Goal: Information Seeking & Learning: Learn about a topic

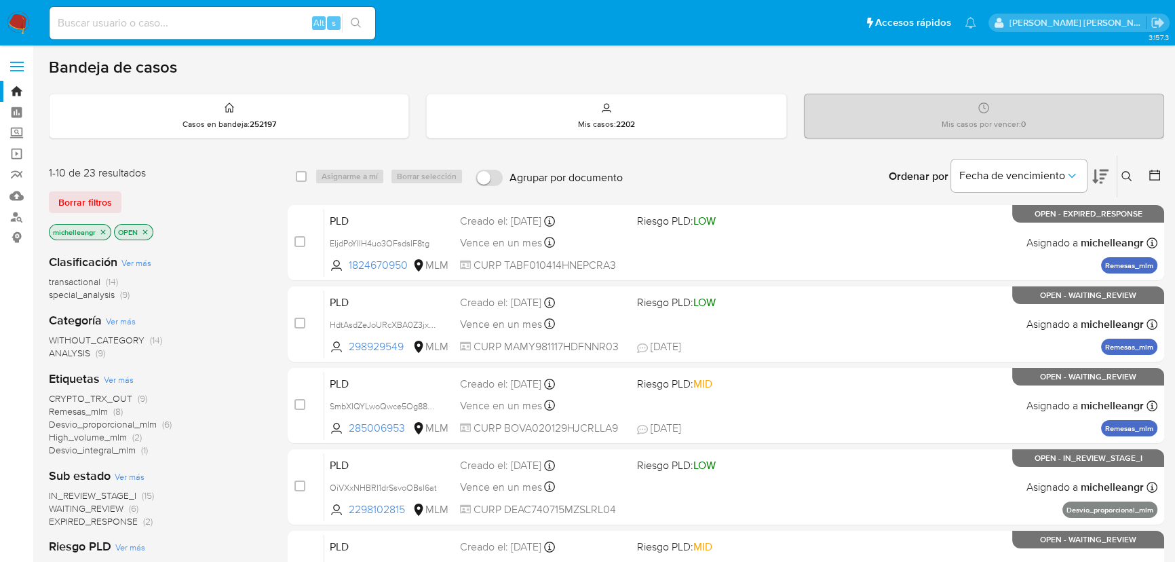
click at [100, 20] on input at bounding box center [213, 23] width 326 height 18
paste input "Caso OiVXxNHBRI1drSsvoOBsI6at"
type input "Caso OiVXxNHBRI1drSsvoOBsI6at"
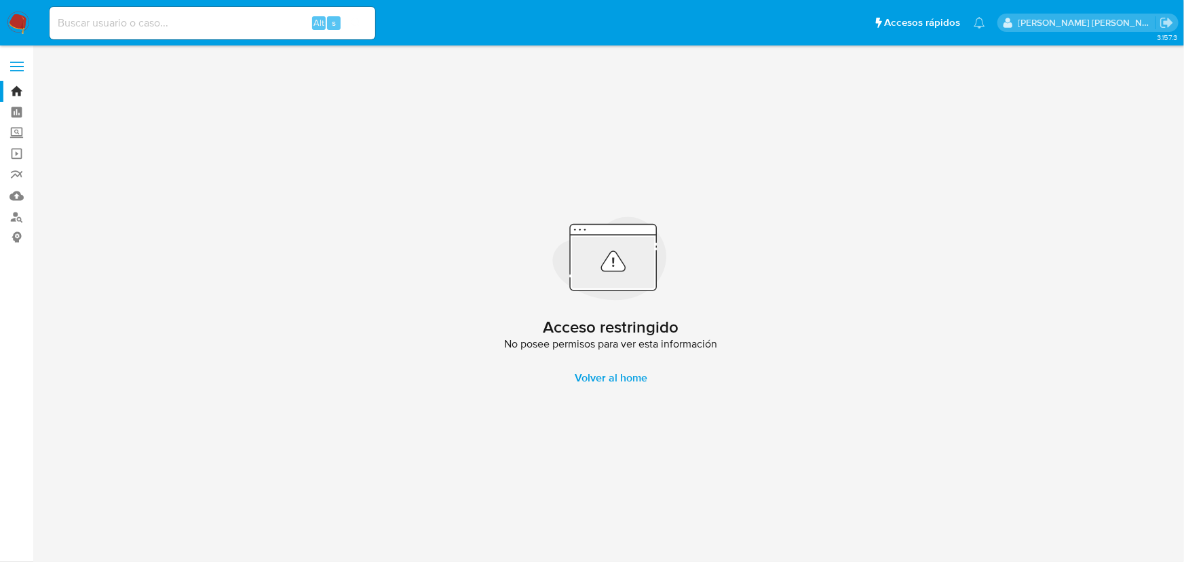
click at [100, 20] on input at bounding box center [213, 23] width 326 height 18
paste input "Caso OiVXxNHBRI1drSsvoOBsI6at"
click at [90, 26] on input "Caso OiVXxNHBRI1drSsvoOBsI6at" at bounding box center [213, 23] width 326 height 18
drag, startPoint x: 84, startPoint y: 22, endPoint x: 0, endPoint y: -75, distance: 127.9
click at [0, 0] on html "Pausado Ver notificaciones Caso OiVXxNHBRI1drSsvoOBsI6at Alt s Accesos rápidos …" at bounding box center [592, 281] width 1184 height 562
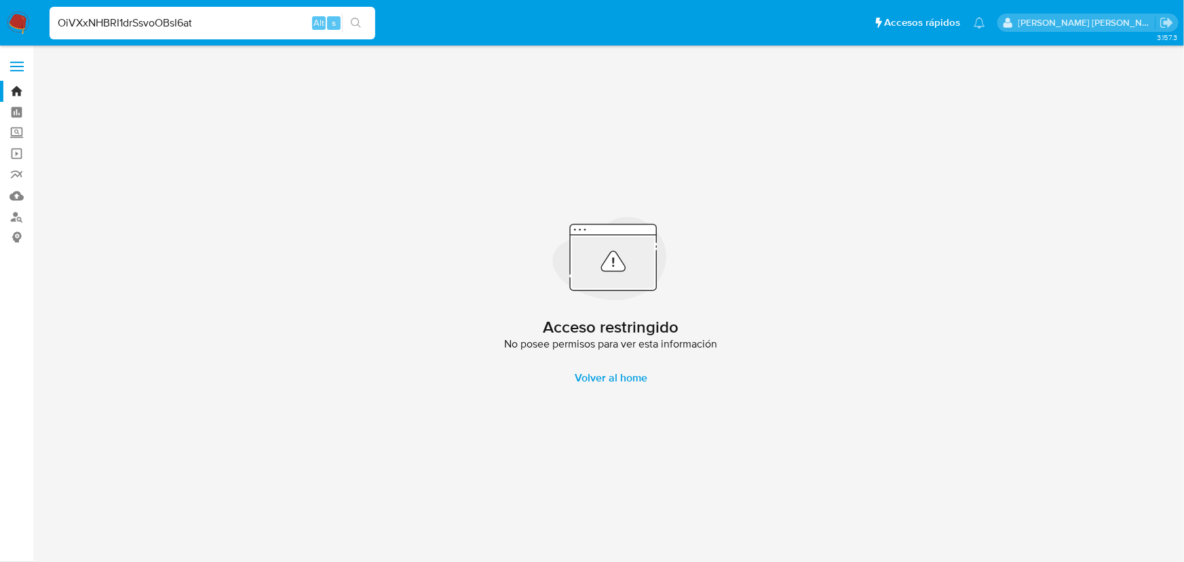
type input "OiVXxNHBRI1drSsvoOBsI6at"
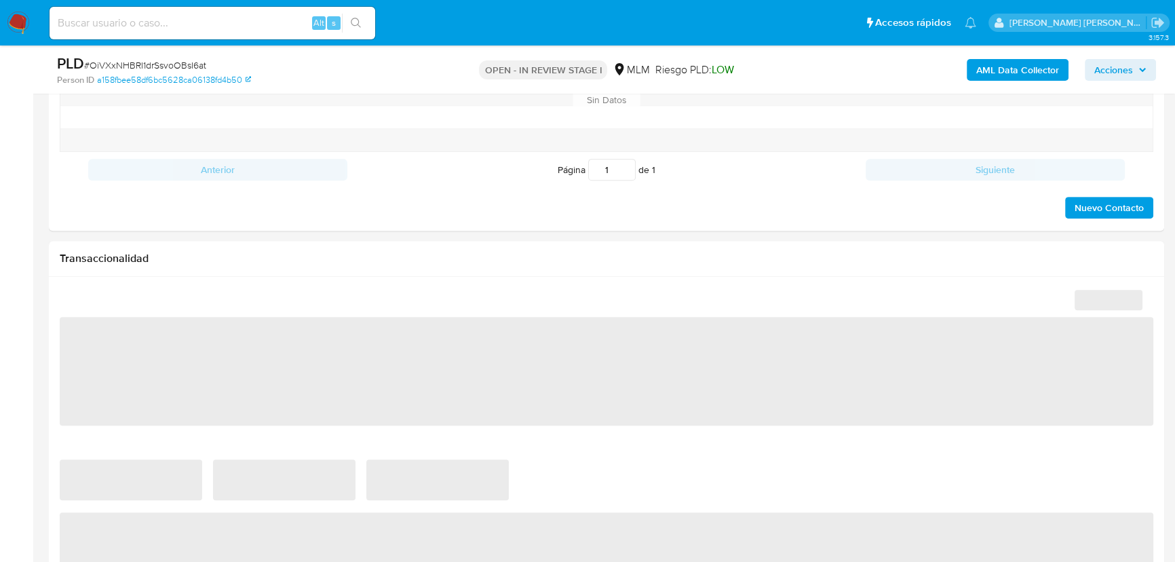
scroll to position [863, 0]
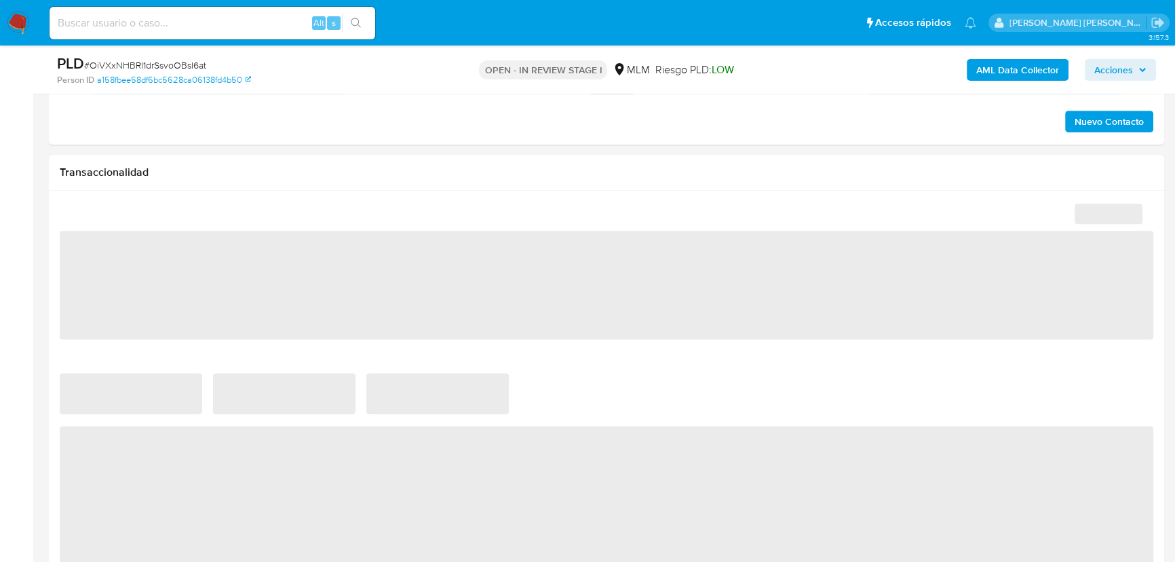
select select "10"
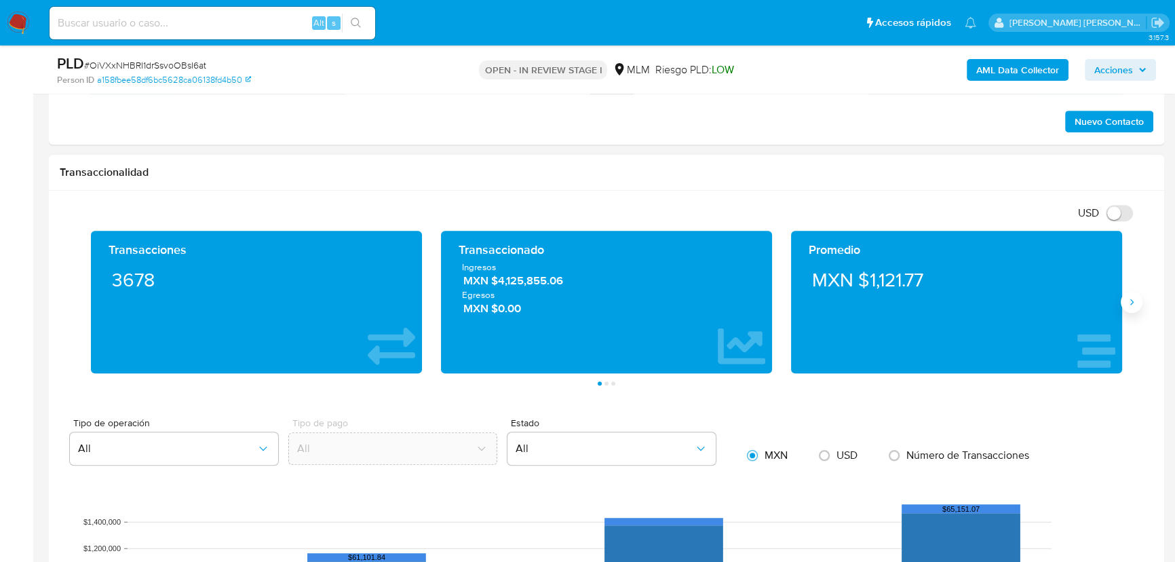
click at [1135, 307] on button "Siguiente" at bounding box center [1132, 302] width 22 height 22
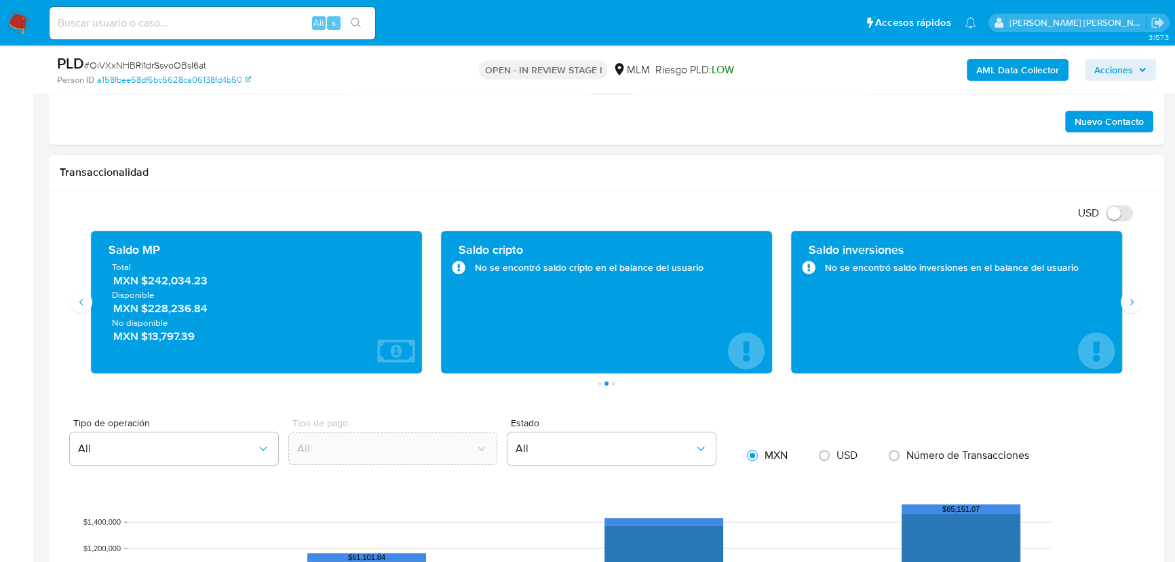
click at [64, 309] on div "Transacciones 3678 Transaccionado Ingresos MXN $4,125,855.06 Egresos MXN $0.00 …" at bounding box center [607, 308] width 1094 height 155
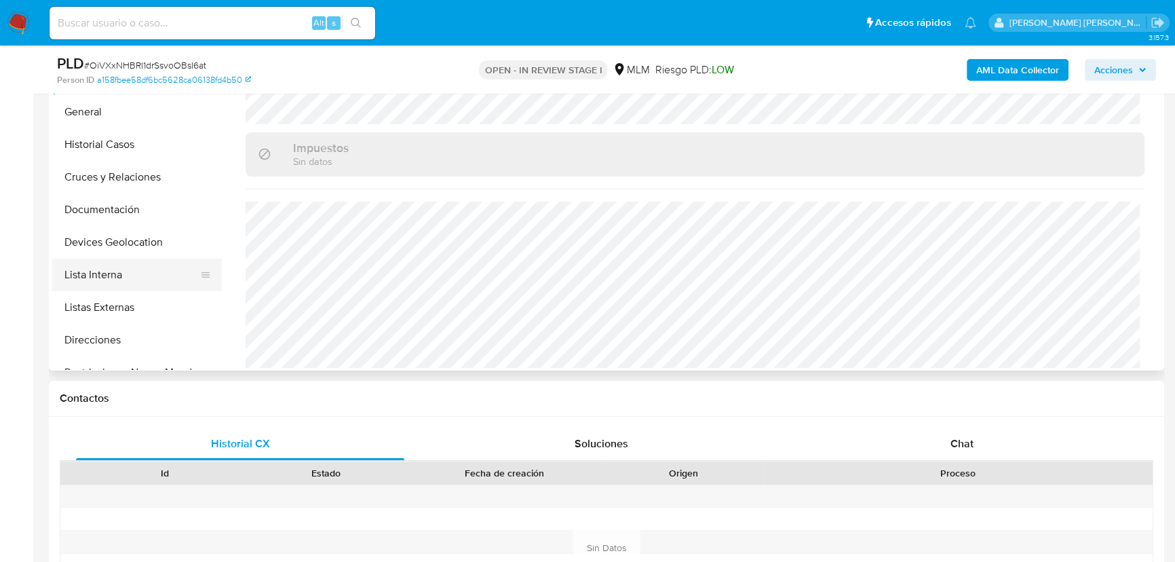
scroll to position [185, 0]
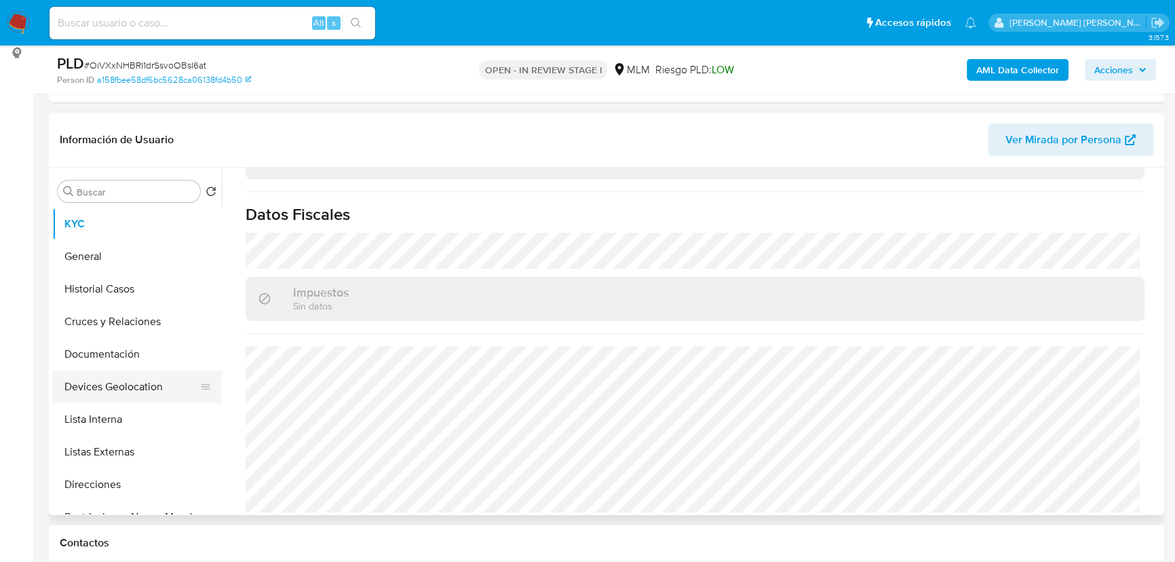
click at [134, 389] on button "Devices Geolocation" at bounding box center [131, 386] width 159 height 33
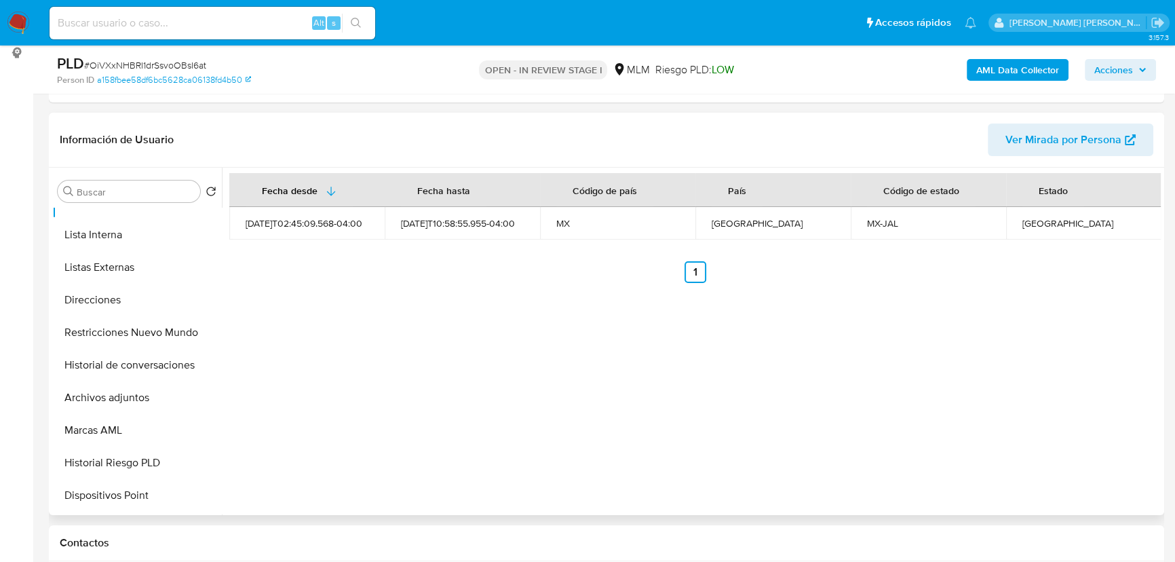
drag, startPoint x: 156, startPoint y: 394, endPoint x: 702, endPoint y: 355, distance: 547.6
click at [159, 392] on button "Archivos adjuntos" at bounding box center [137, 397] width 170 height 33
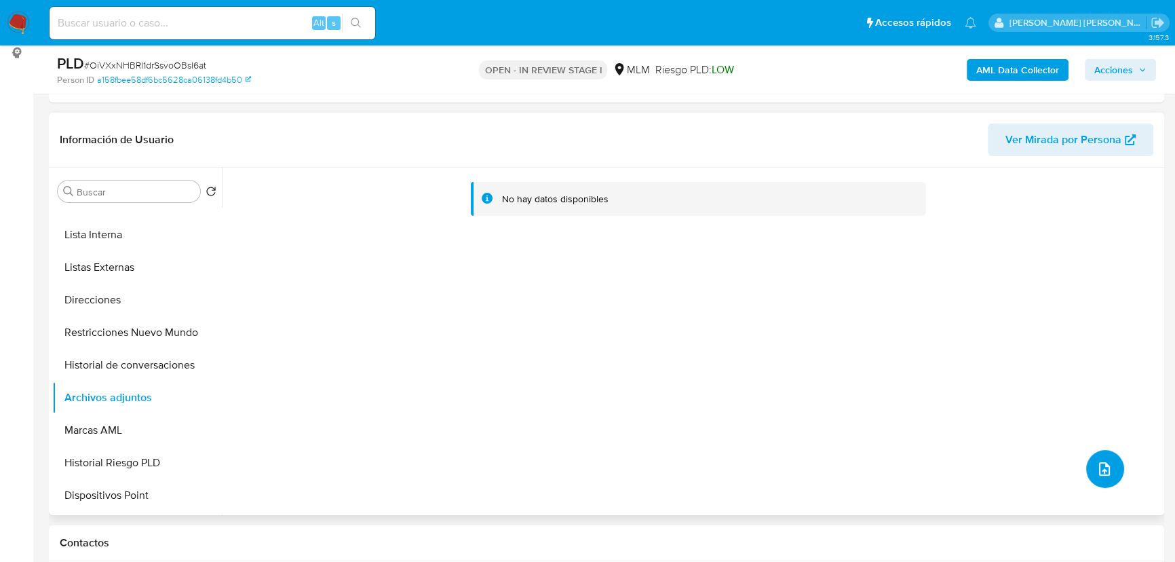
click at [1097, 465] on icon "upload-file" at bounding box center [1105, 469] width 16 height 16
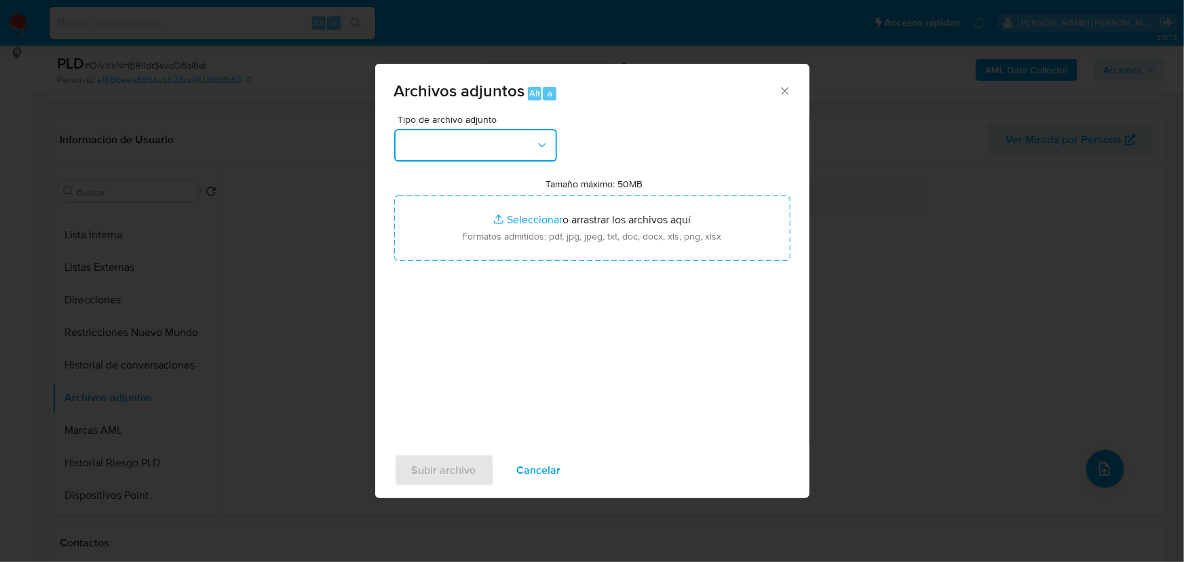
click at [408, 149] on button "button" at bounding box center [475, 145] width 163 height 33
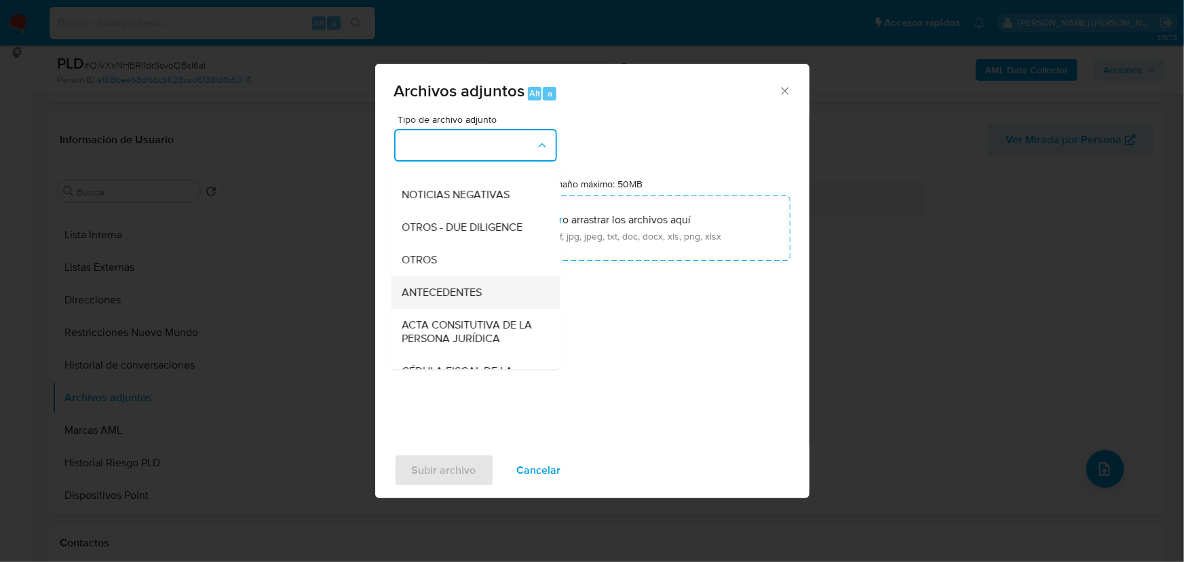
scroll to position [161, 0]
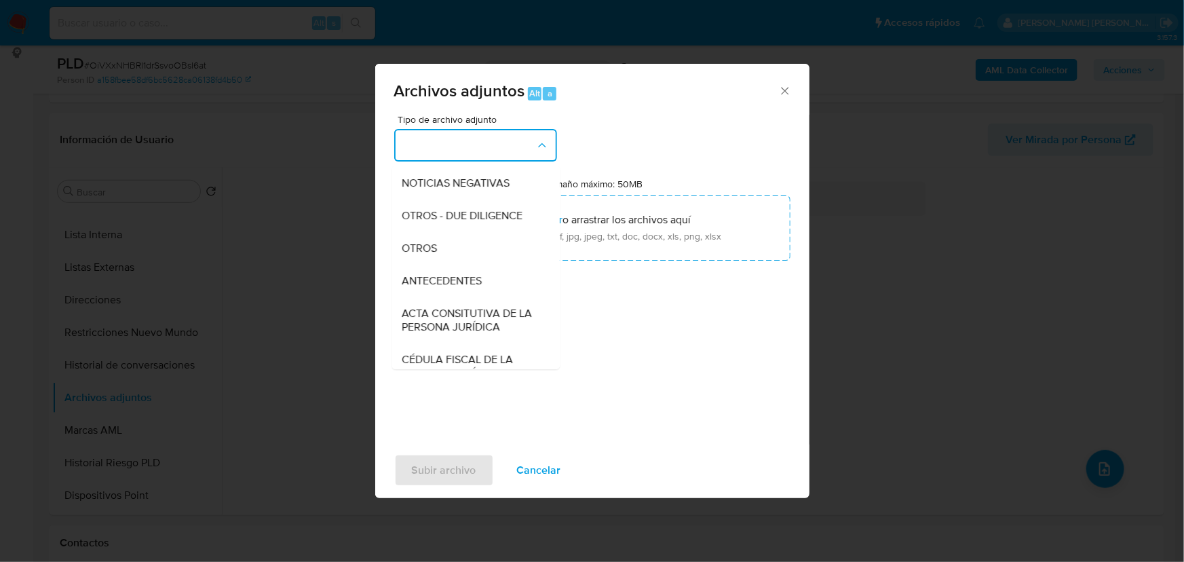
click at [434, 255] on span "OTROS" at bounding box center [419, 249] width 35 height 14
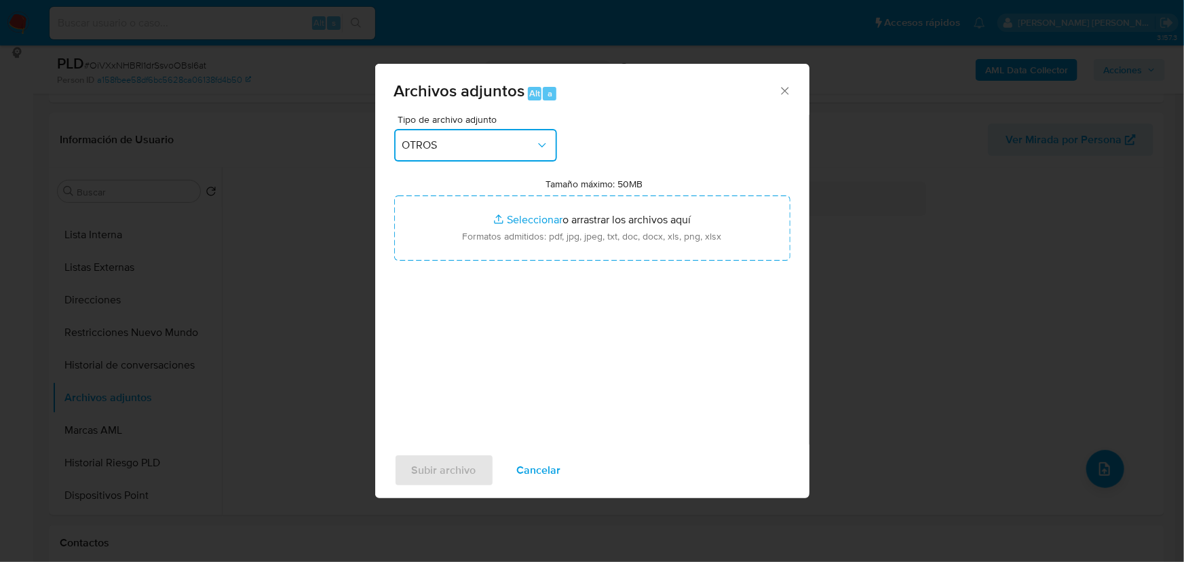
click at [34, 189] on div "Archivos adjuntos Alt a Tipo de archivo adjunto OTROS Tamaño máximo: 50MB Selec…" at bounding box center [592, 281] width 1184 height 562
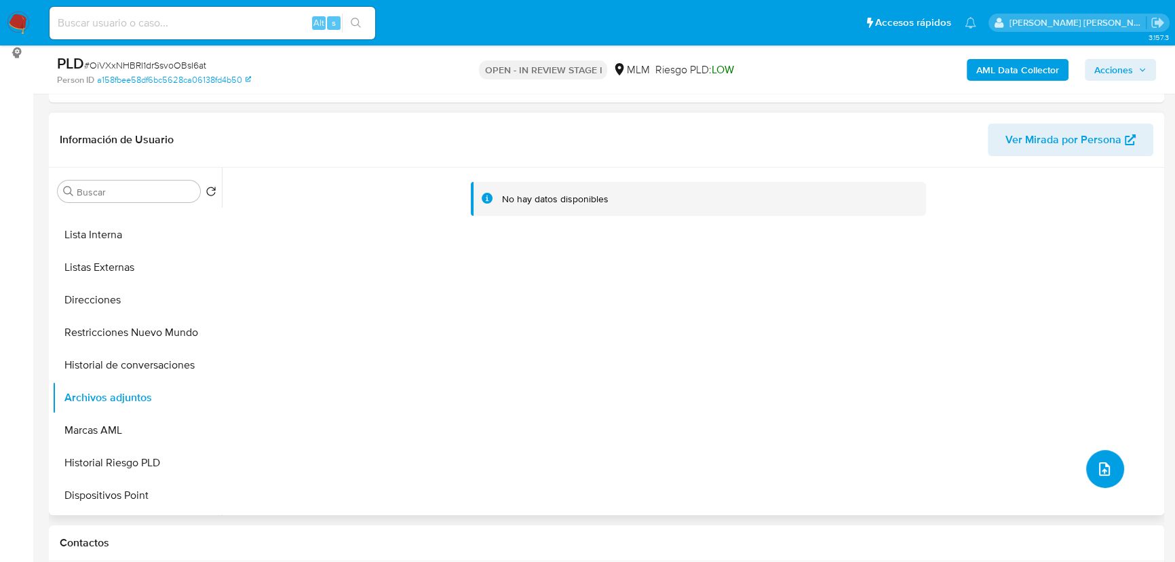
click at [1099, 458] on button "upload-file" at bounding box center [1105, 469] width 38 height 38
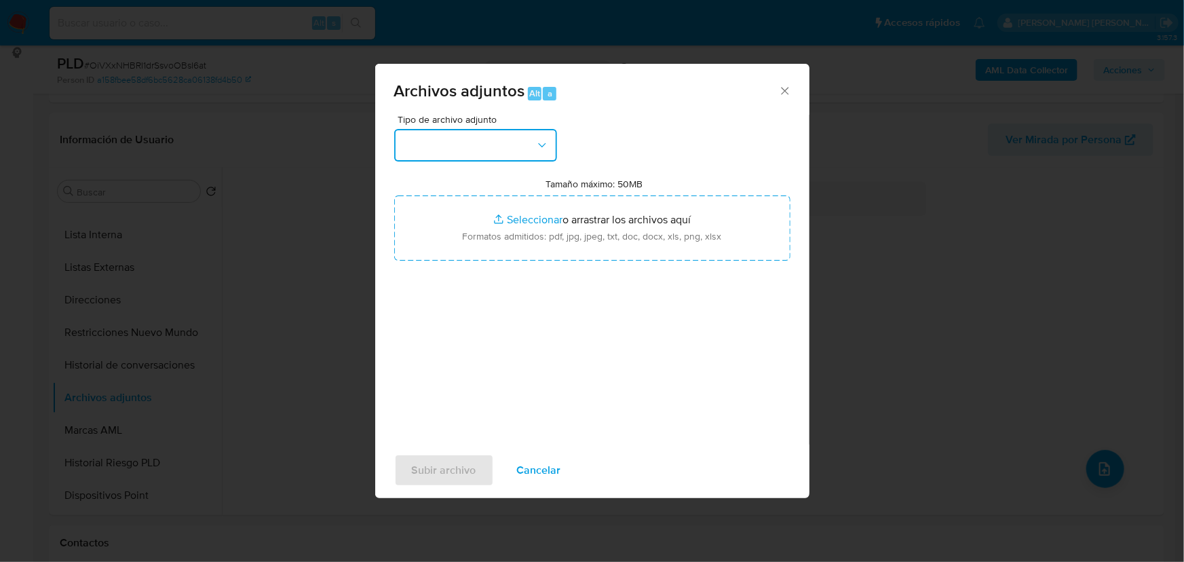
click at [463, 140] on button "button" at bounding box center [475, 145] width 163 height 33
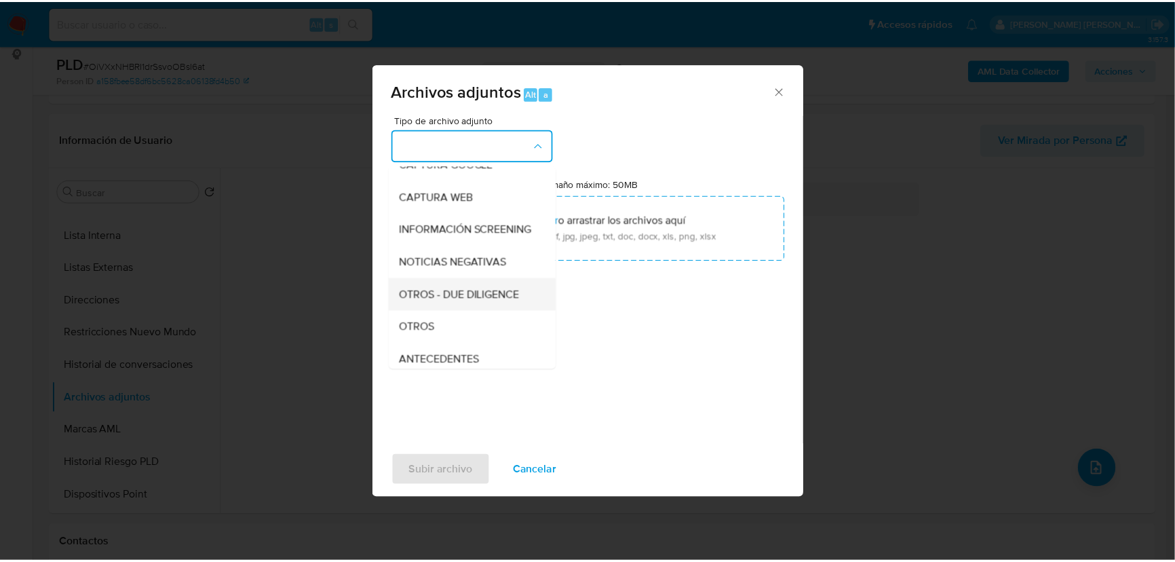
scroll to position [100, 0]
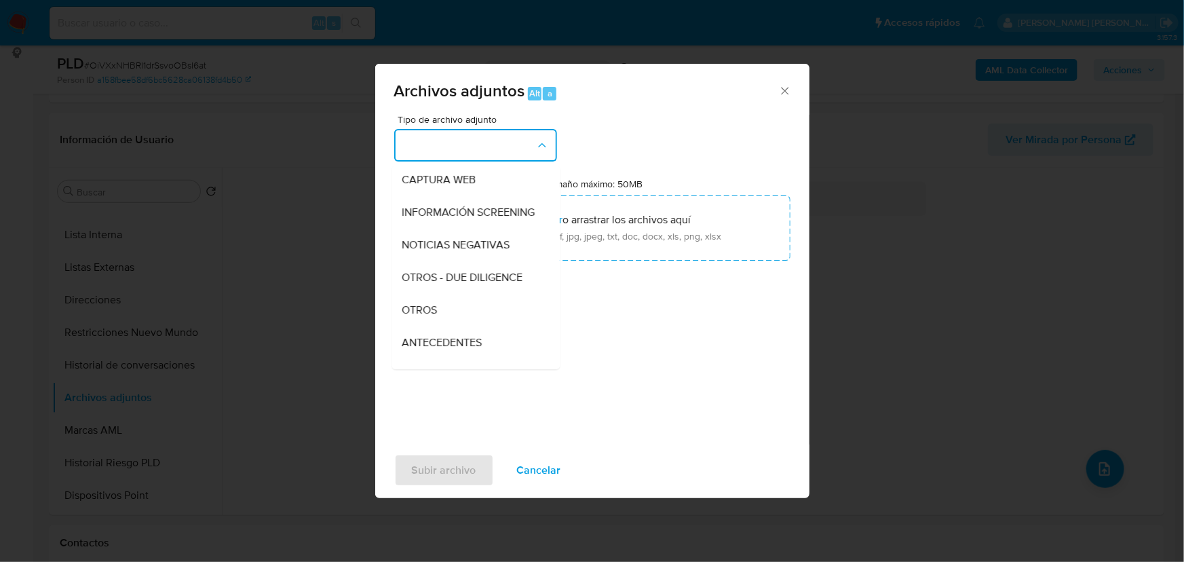
drag, startPoint x: 452, startPoint y: 320, endPoint x: 535, endPoint y: 365, distance: 94.4
click at [451, 320] on div "OTROS" at bounding box center [471, 310] width 138 height 33
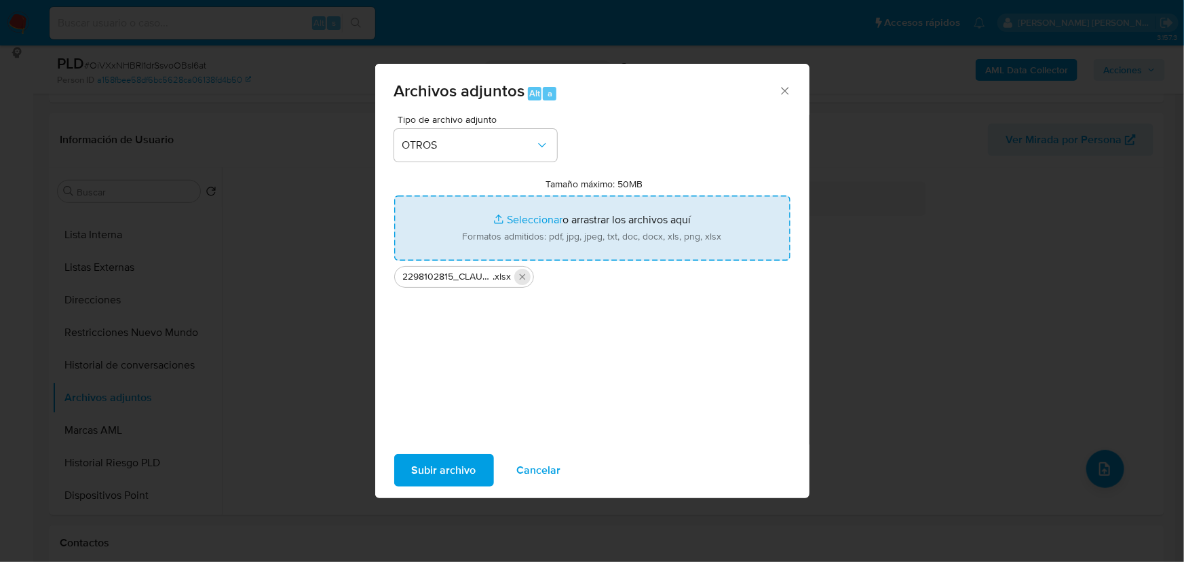
click at [522, 281] on icon "Eliminar 2298102815_CLAUDIA DELGADO ARIAS_AGO25.xlsx" at bounding box center [522, 276] width 11 height 11
type input "C:\fakepath\2298102815_CLAUDIA DELGADO ARIAS_AGO25.pdf"
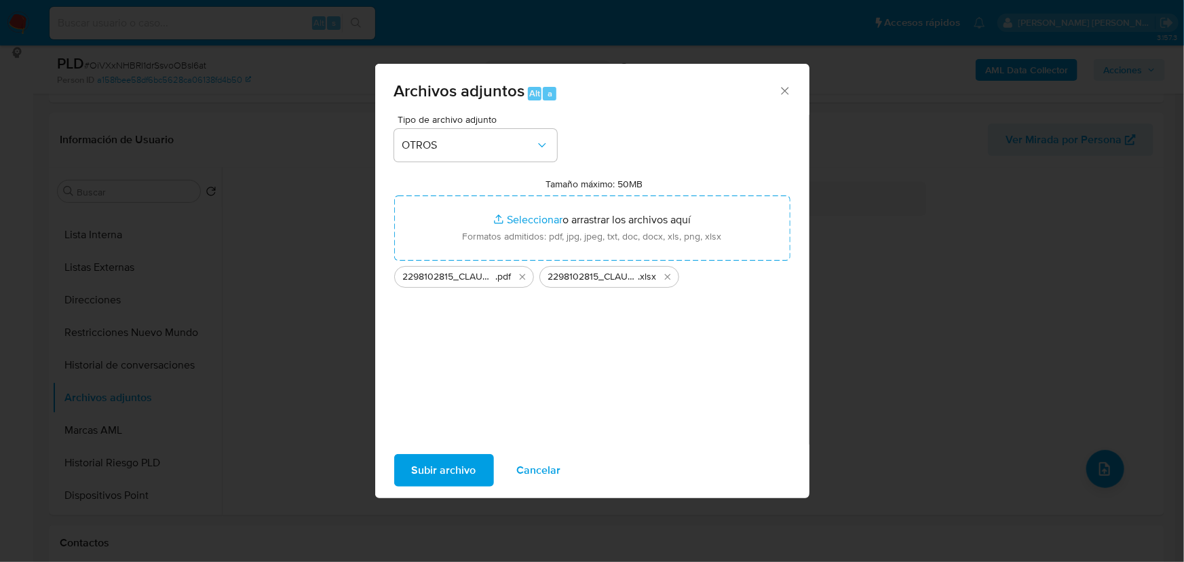
click at [434, 475] on span "Subir archivo" at bounding box center [444, 470] width 64 height 30
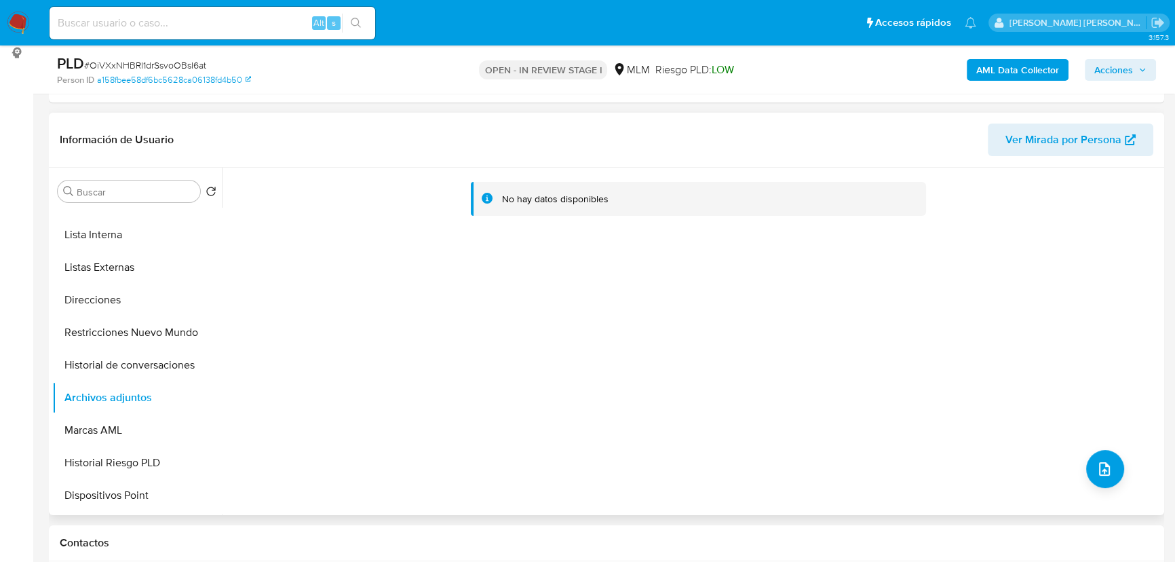
click at [136, 368] on button "Historial de conversaciones" at bounding box center [137, 365] width 170 height 33
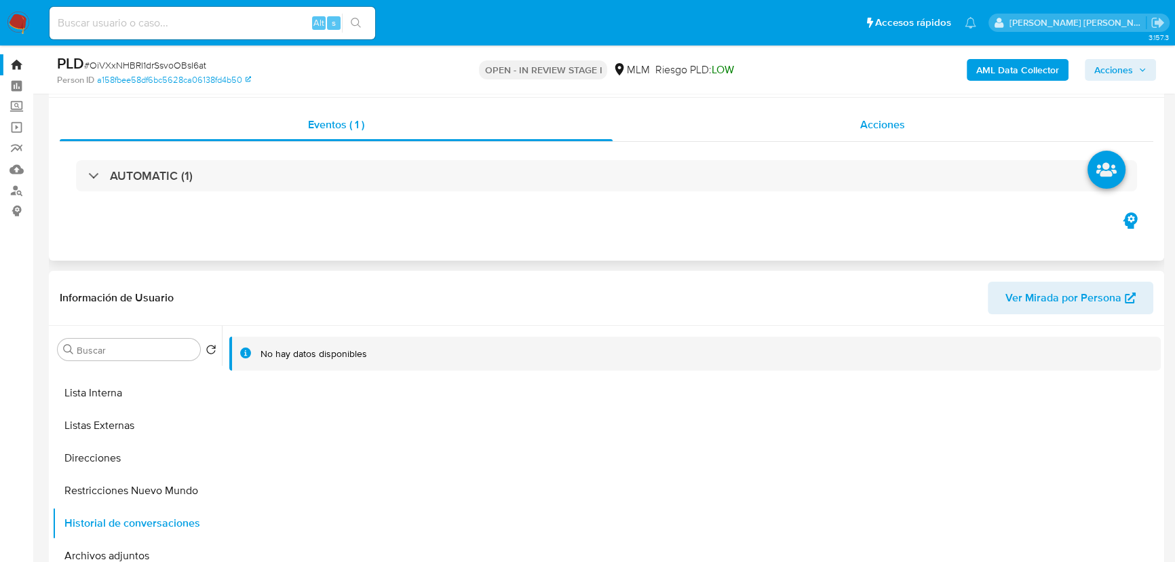
scroll to position [0, 0]
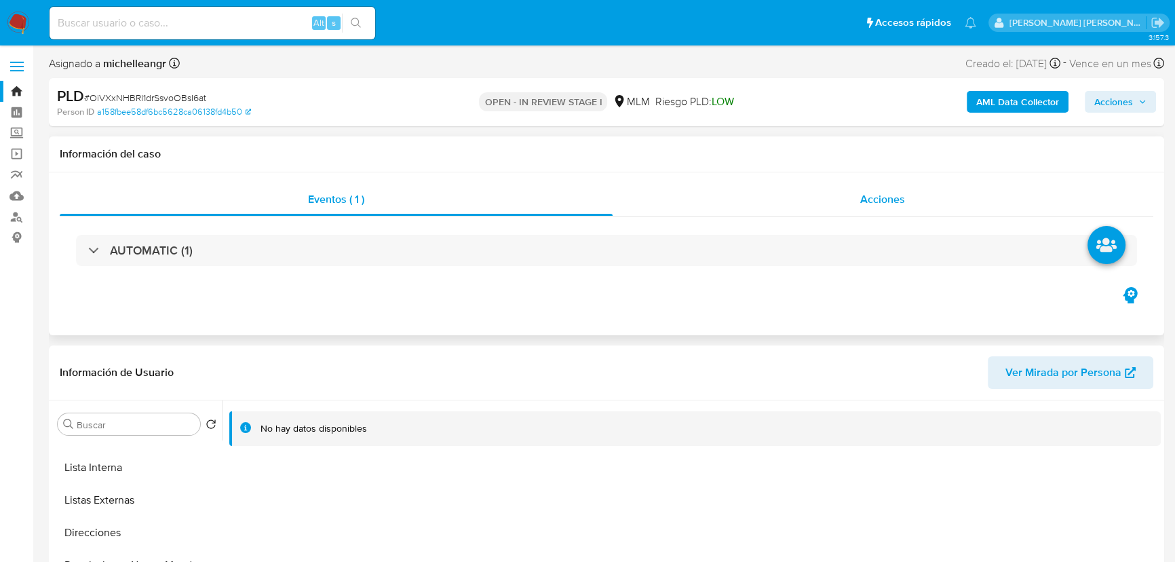
click at [881, 208] on div "Acciones" at bounding box center [883, 199] width 541 height 33
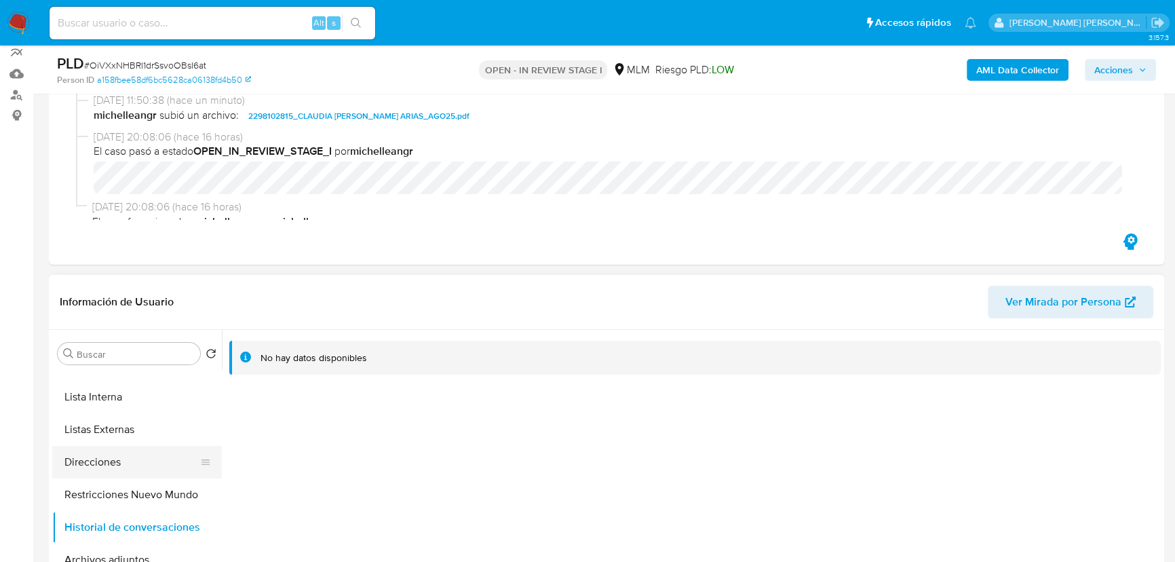
scroll to position [123, 0]
click at [176, 499] on button "Restricciones Nuevo Mundo" at bounding box center [131, 494] width 159 height 33
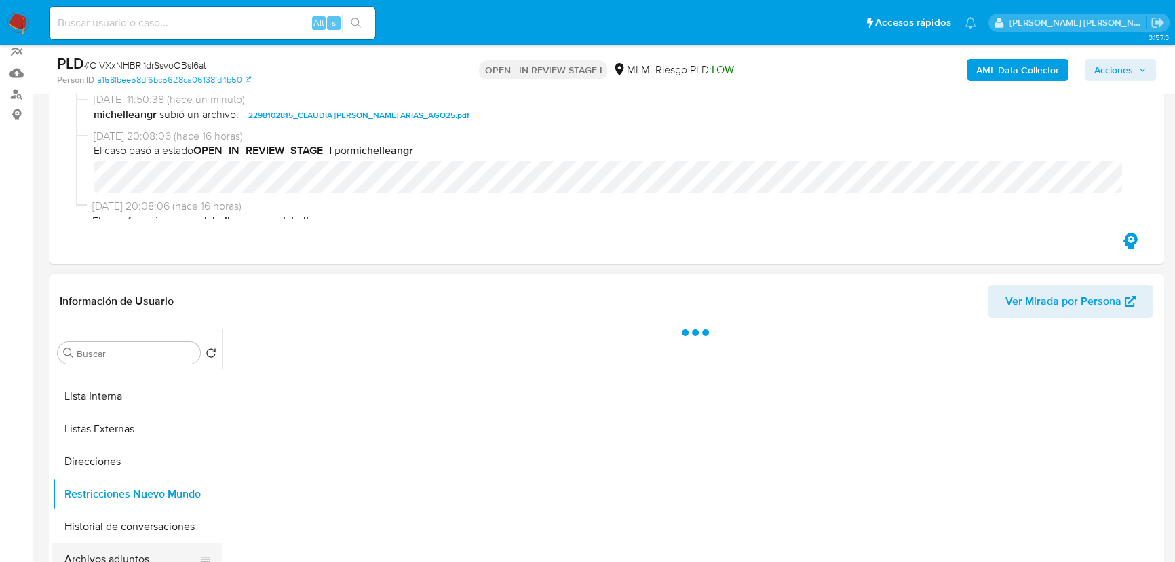
click at [136, 548] on button "Archivos adjuntos" at bounding box center [131, 559] width 159 height 33
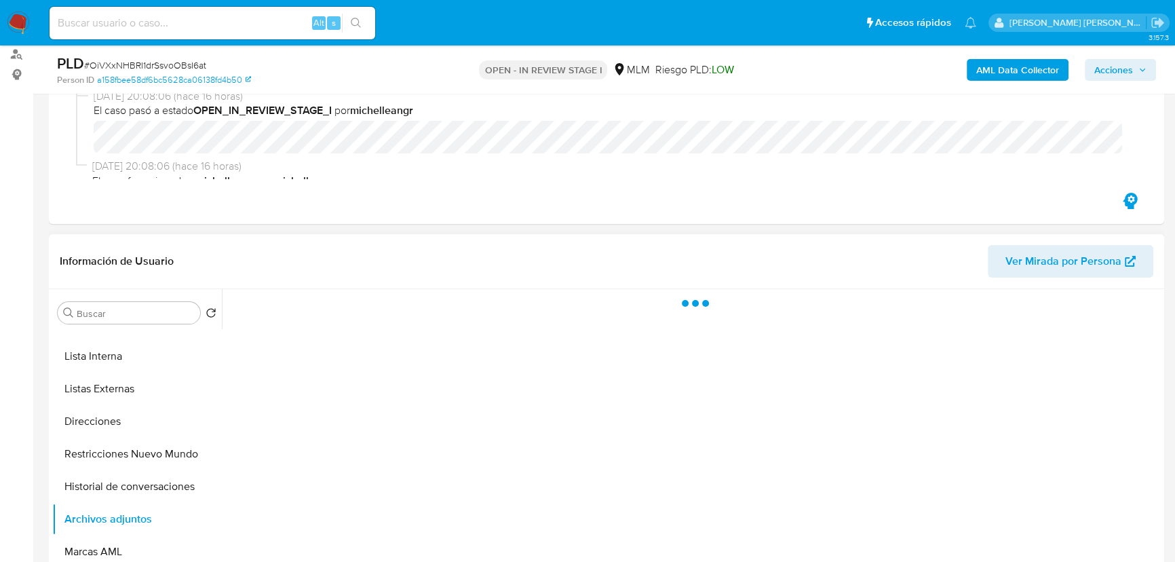
scroll to position [185, 0]
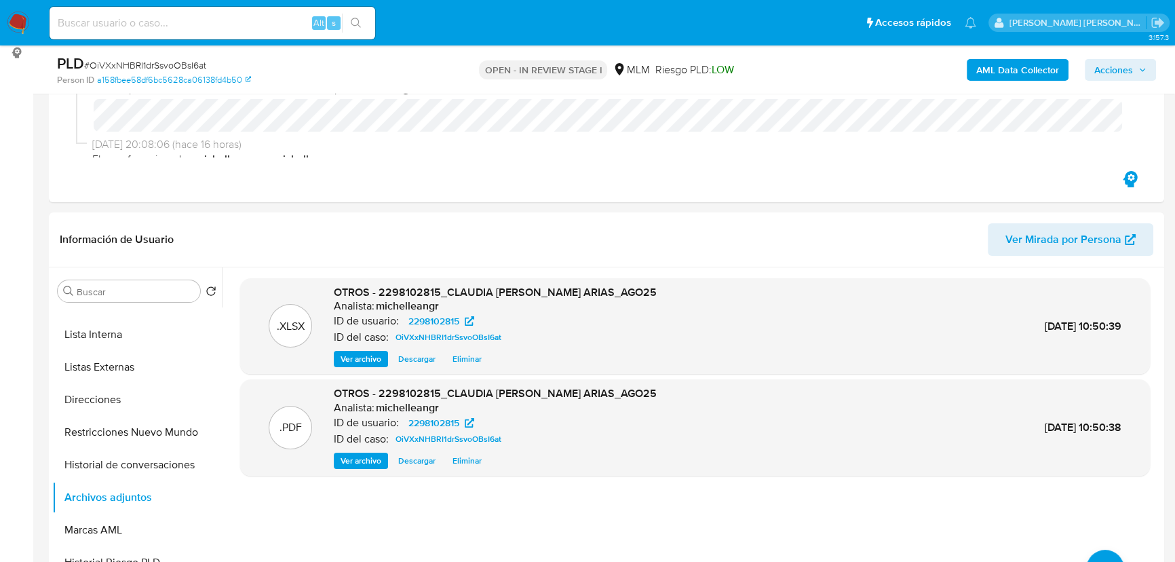
click at [1104, 66] on span "Acciones" at bounding box center [1114, 70] width 39 height 22
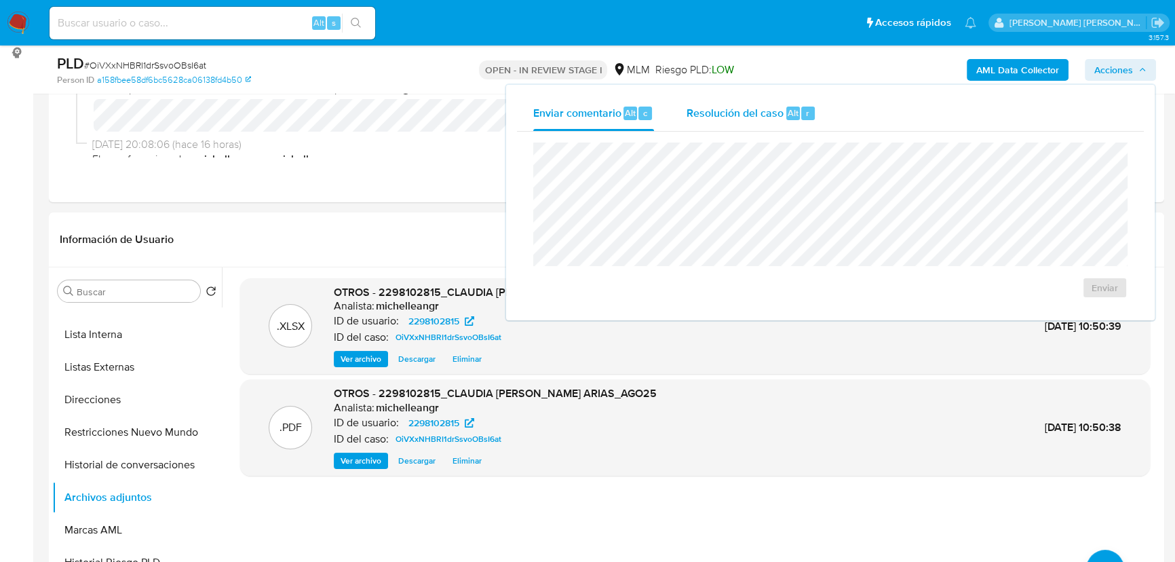
click at [739, 122] on div "Resolución del caso Alt r" at bounding box center [752, 113] width 130 height 35
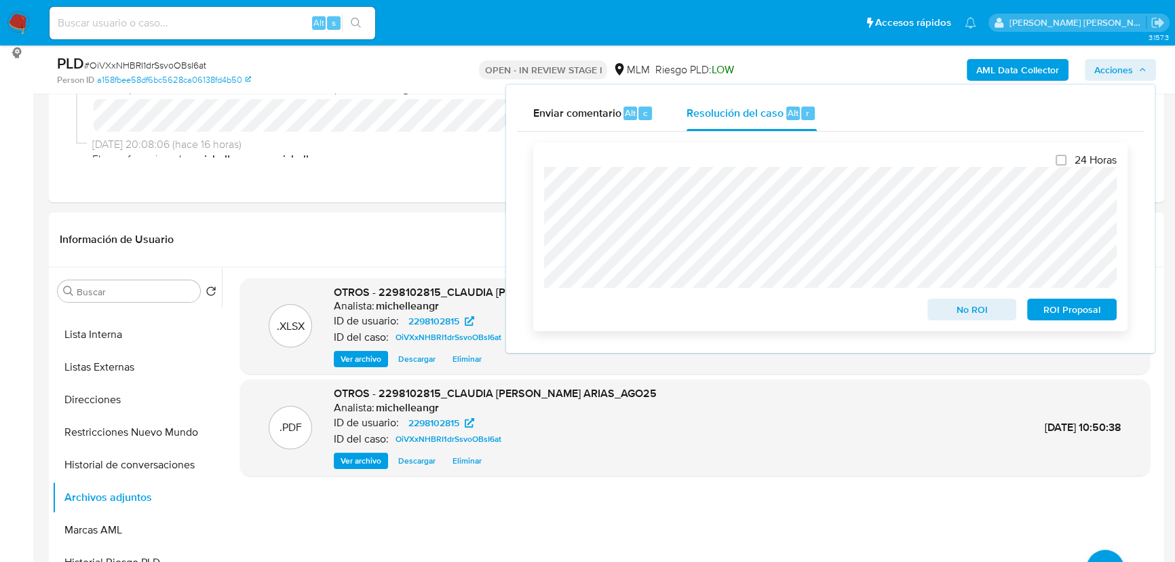
click at [1071, 309] on span "ROI Proposal" at bounding box center [1072, 309] width 71 height 19
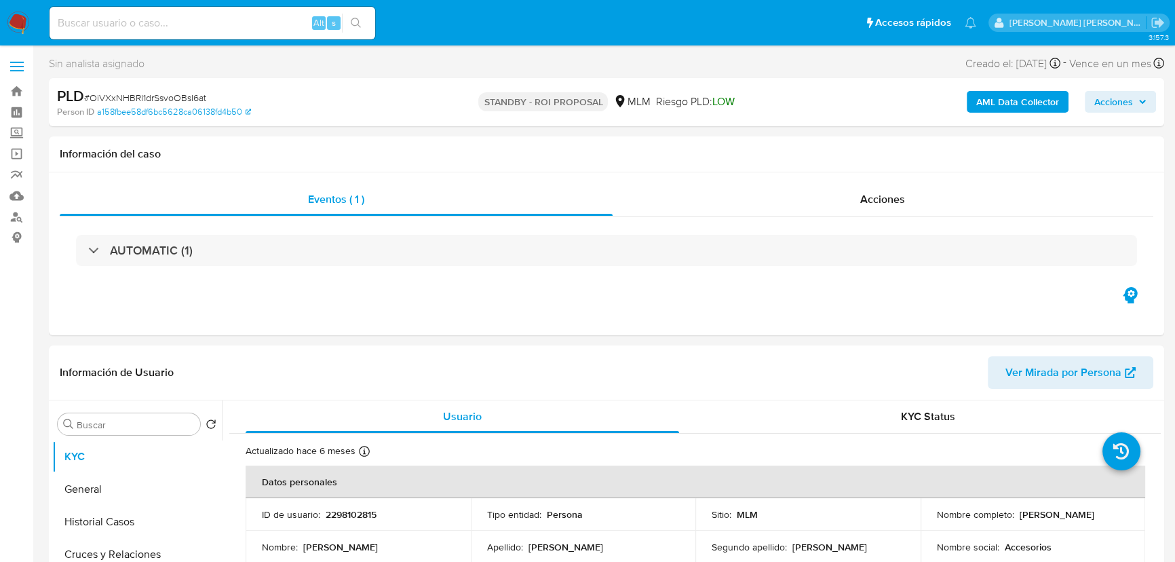
select select "10"
click at [869, 196] on span "Acciones" at bounding box center [882, 199] width 45 height 16
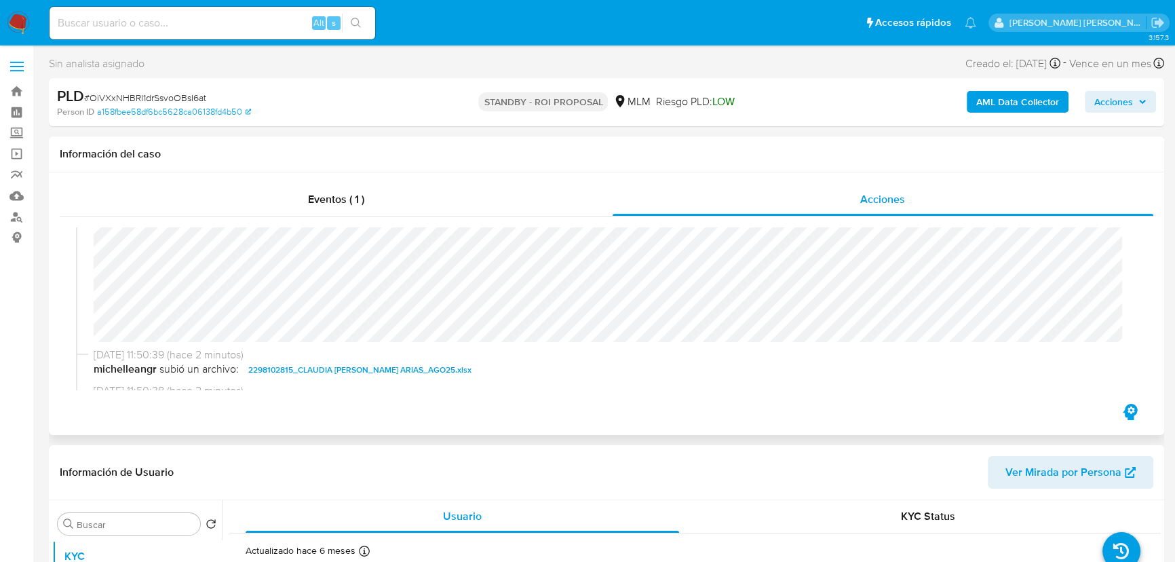
scroll to position [185, 0]
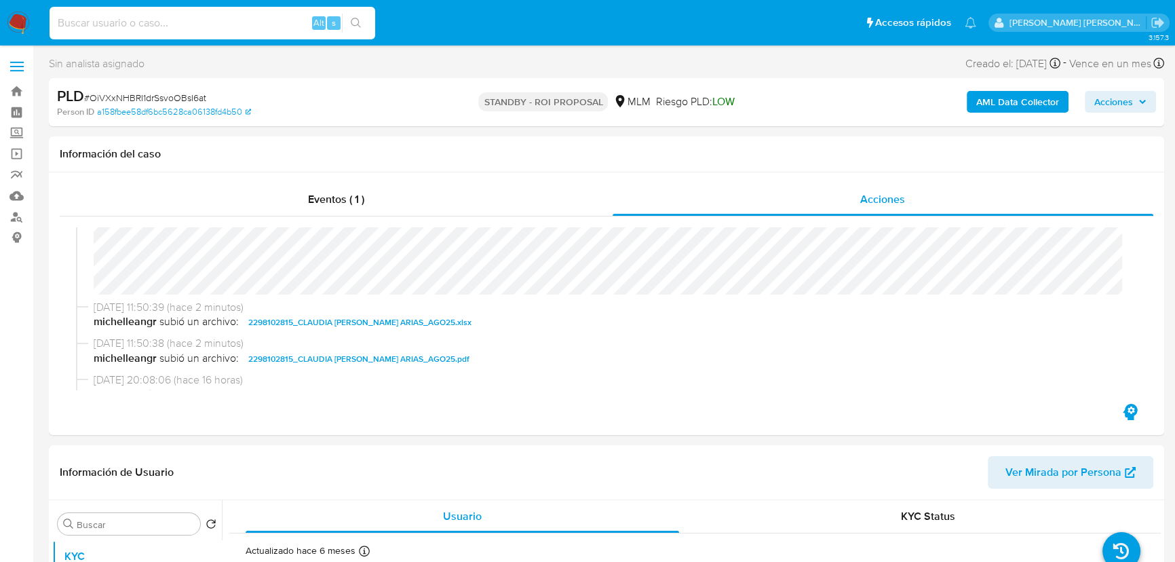
click at [190, 14] on input at bounding box center [213, 23] width 326 height 18
paste input "YQvAExiX3S9rrgwStFY1r5EV"
type input "YQvAExiX3S9rrgwStFY1r5EV"
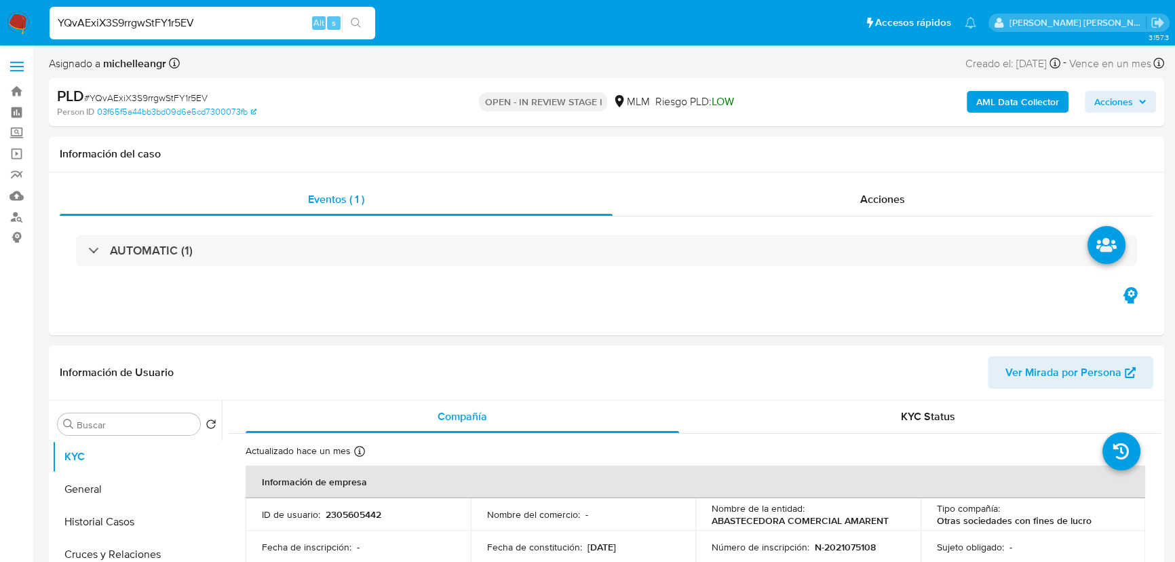
select select "10"
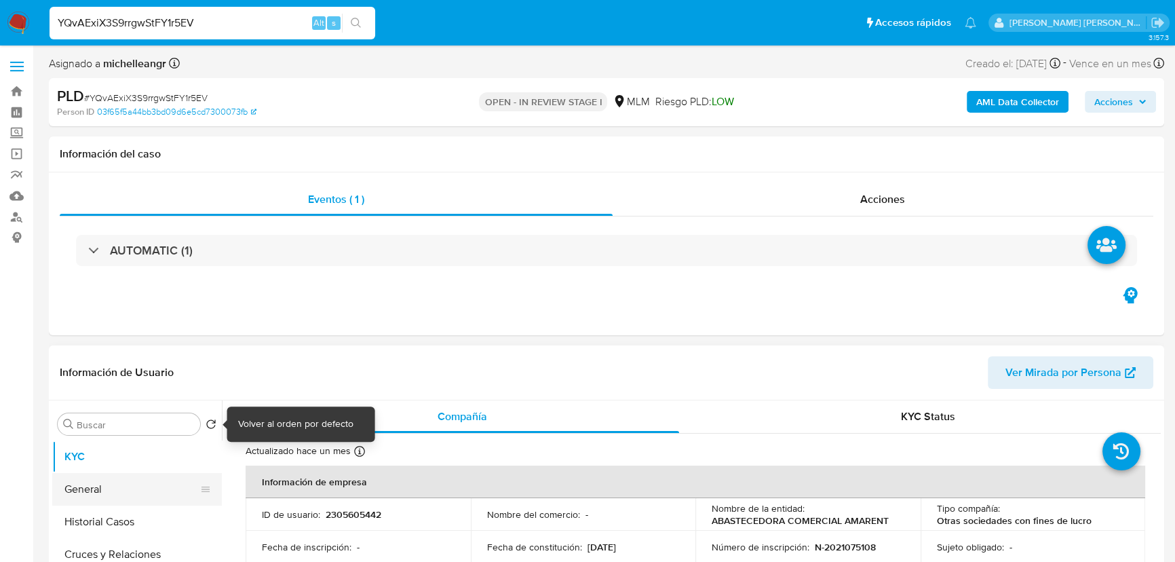
click at [164, 482] on button "General" at bounding box center [131, 489] width 159 height 33
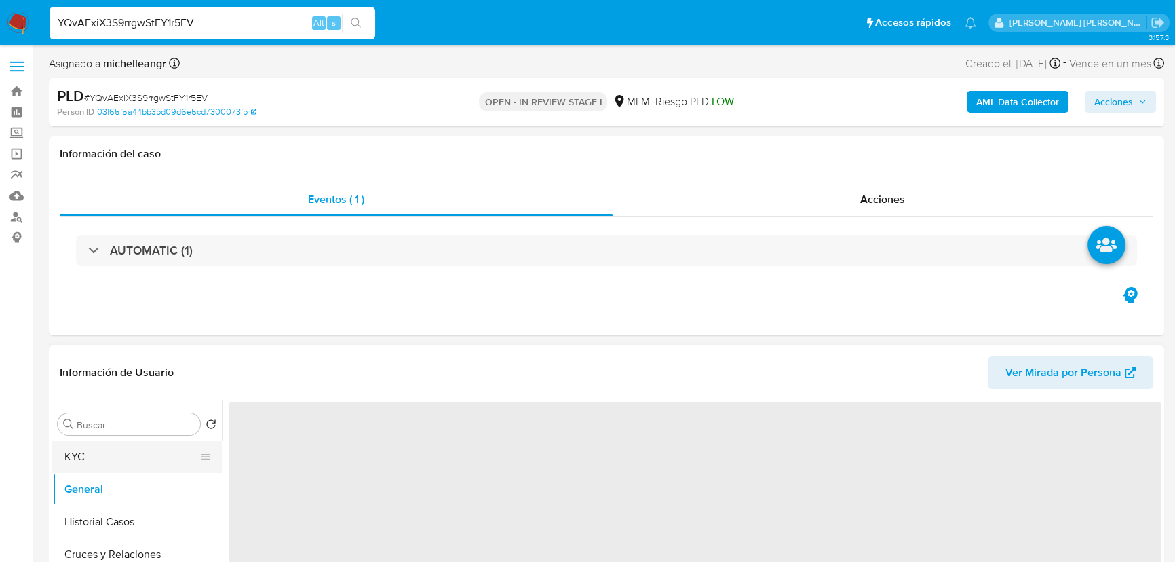
click at [115, 451] on button "KYC" at bounding box center [131, 456] width 159 height 33
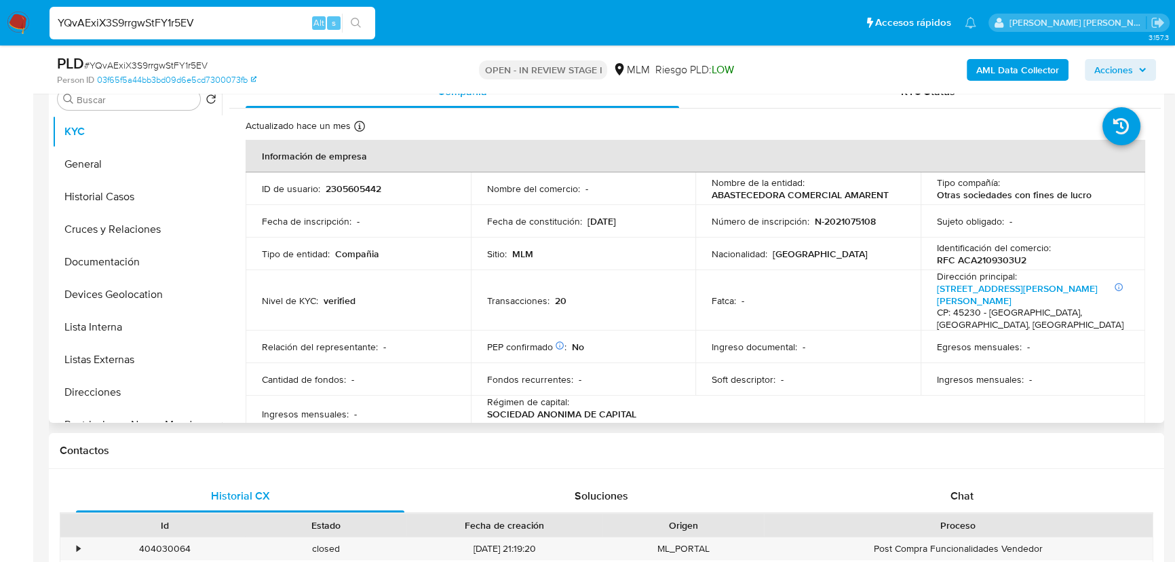
click at [647, 330] on td "PEP confirmado Obtenido de listas internas : No" at bounding box center [583, 346] width 225 height 33
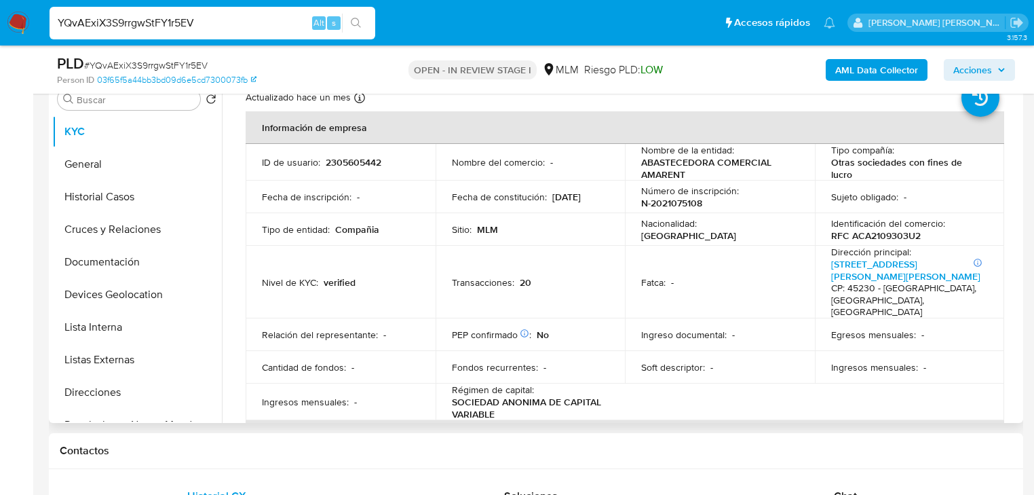
scroll to position [54, 0]
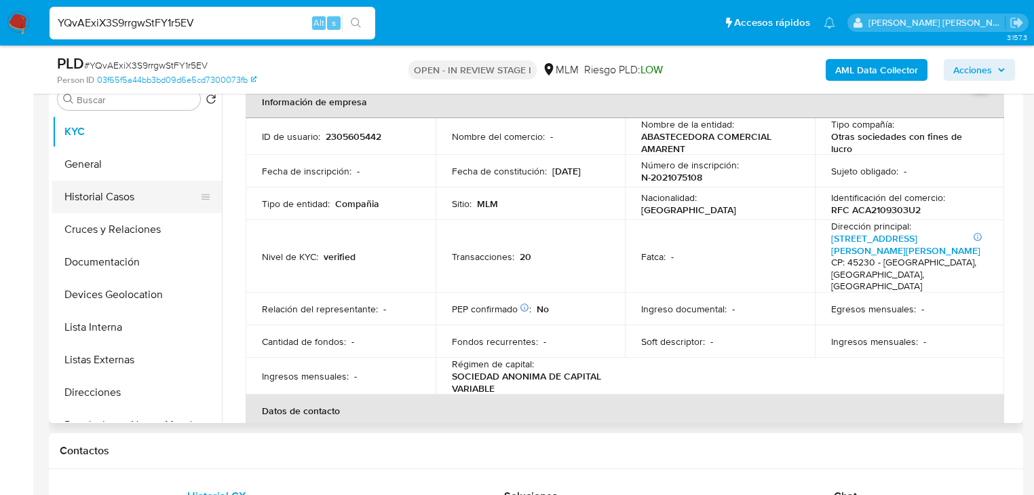
click at [136, 198] on button "Historial Casos" at bounding box center [131, 196] width 159 height 33
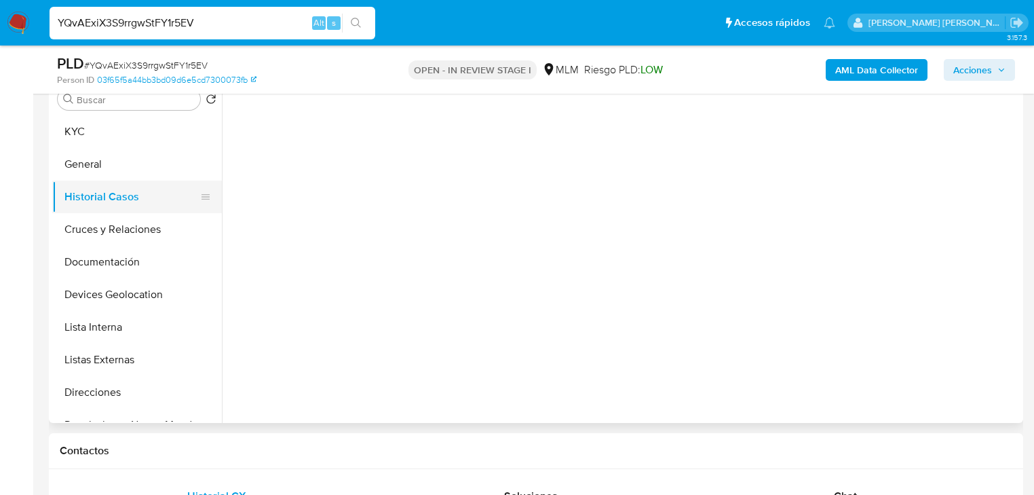
scroll to position [0, 0]
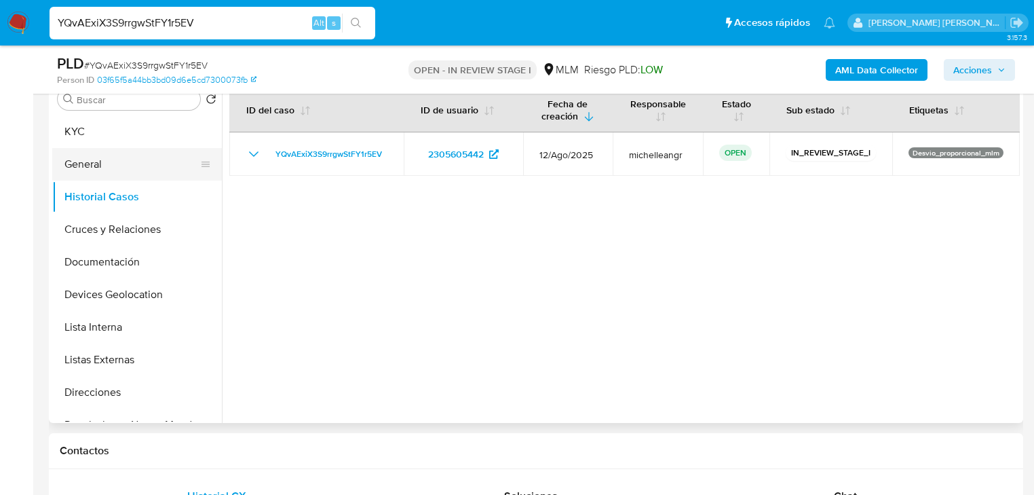
drag, startPoint x: 58, startPoint y: 132, endPoint x: 214, endPoint y: 160, distance: 158.6
click at [58, 130] on button "KYC" at bounding box center [137, 131] width 170 height 33
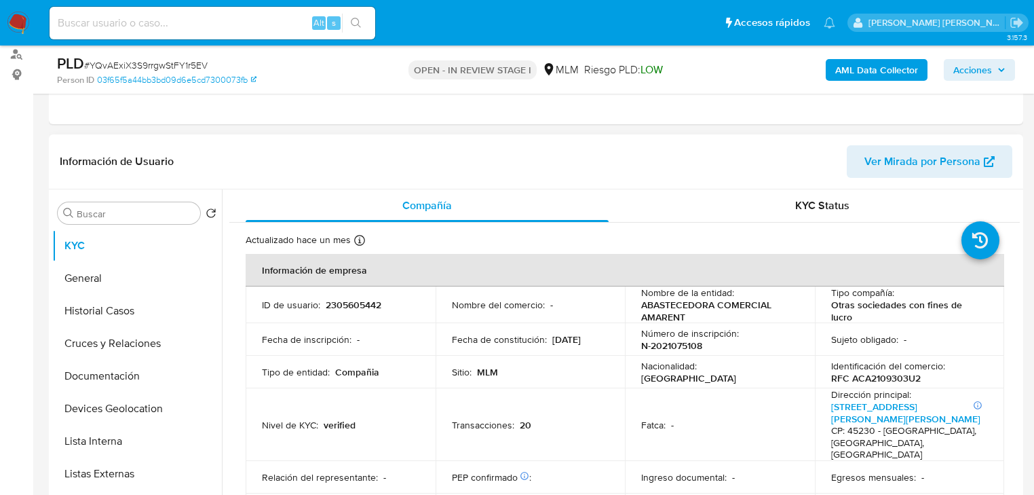
scroll to position [163, 0]
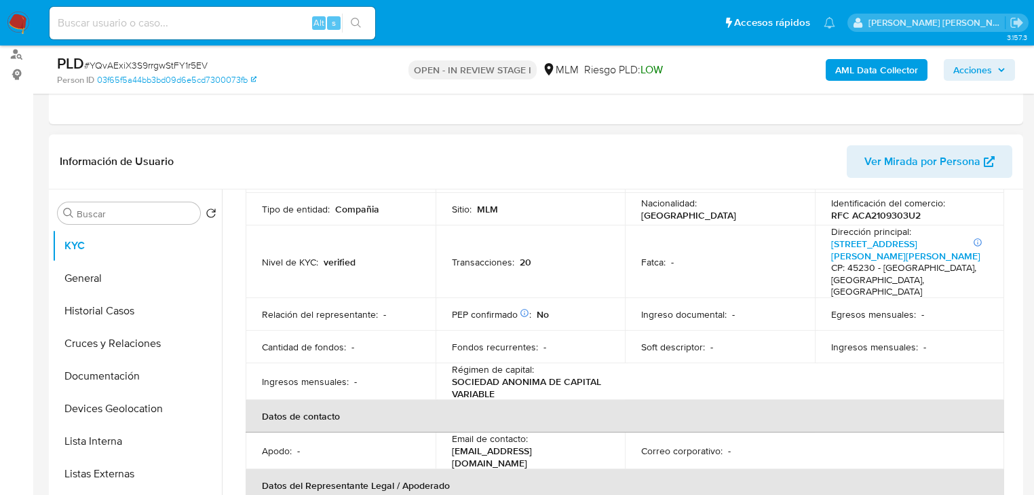
select select "10"
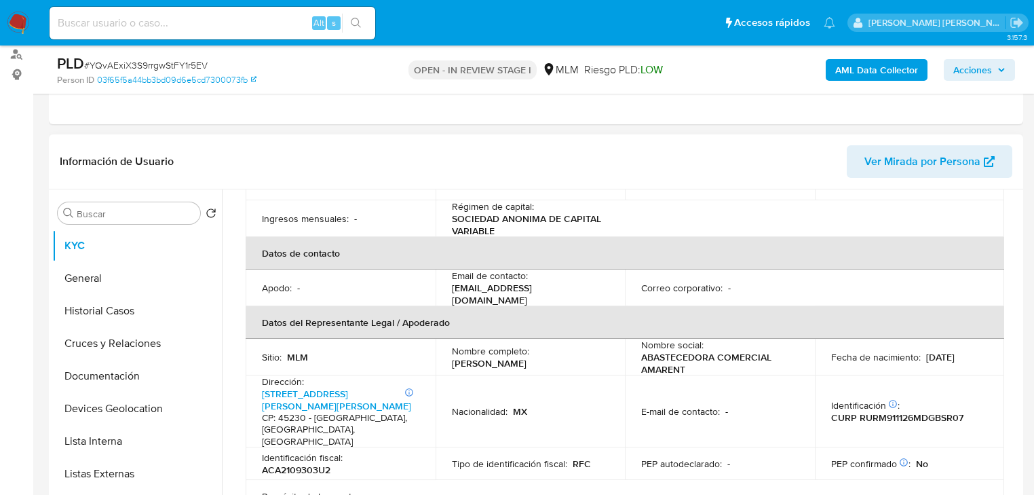
scroll to position [434, 0]
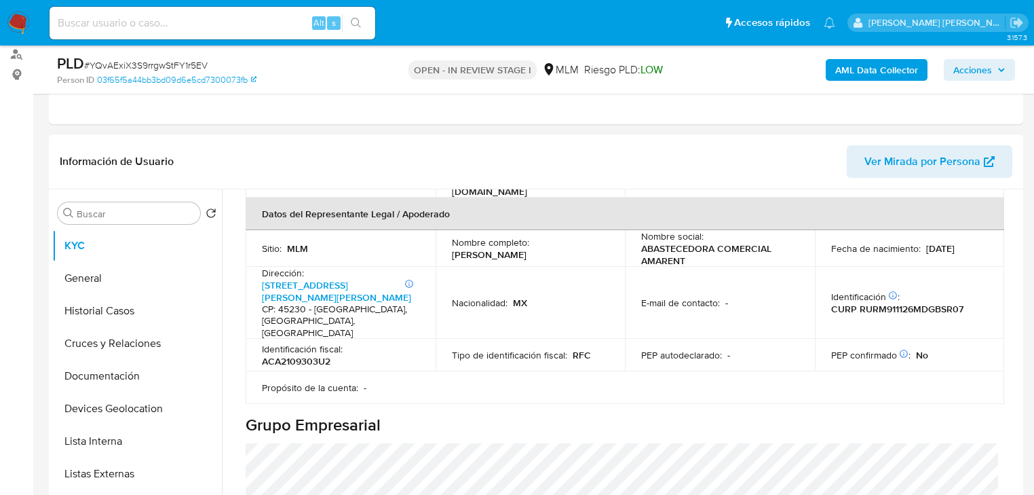
click at [882, 303] on p "CURP RURM911126MDGBSR07" at bounding box center [897, 309] width 132 height 12
copy p "RURM911126MDGBSR07"
click at [537, 339] on td "Tipo de identificación fiscal : RFC" at bounding box center [531, 355] width 190 height 33
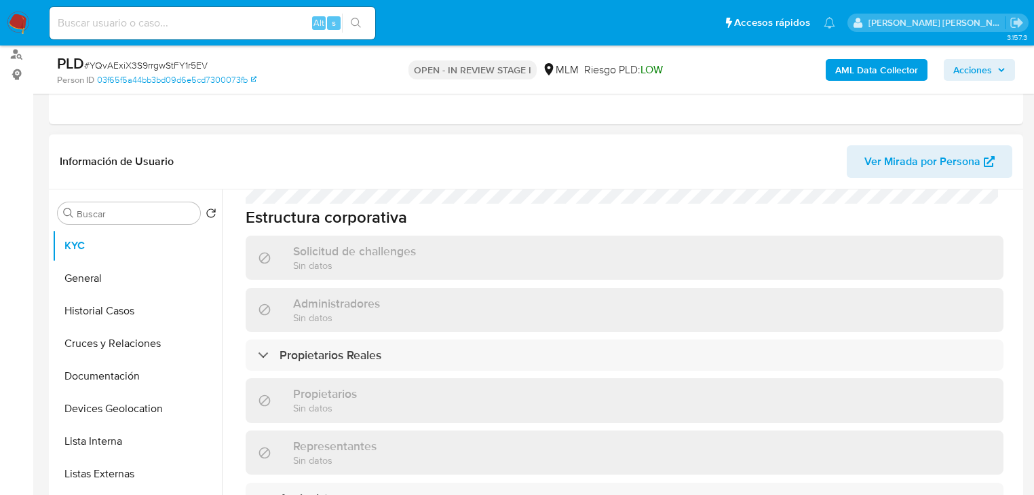
scroll to position [814, 0]
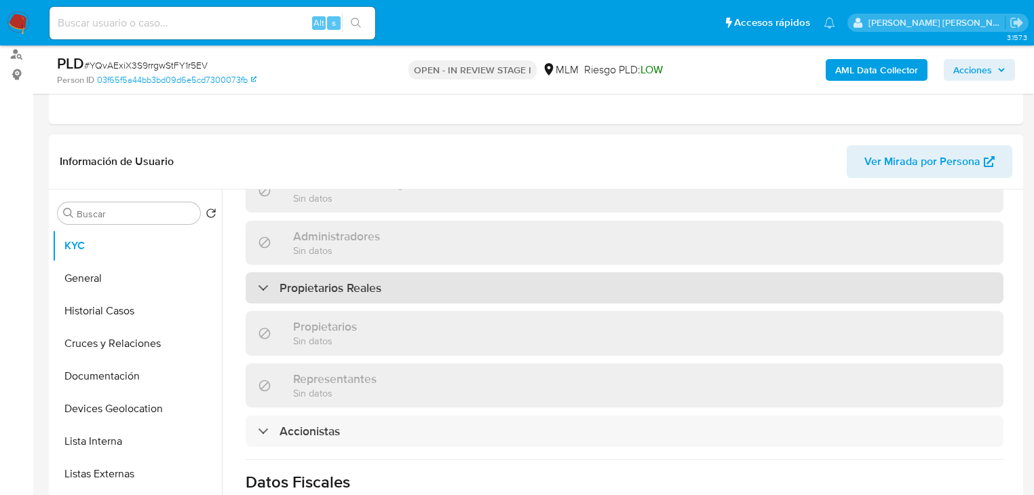
click at [468, 272] on div "Propietarios Reales" at bounding box center [625, 287] width 758 height 31
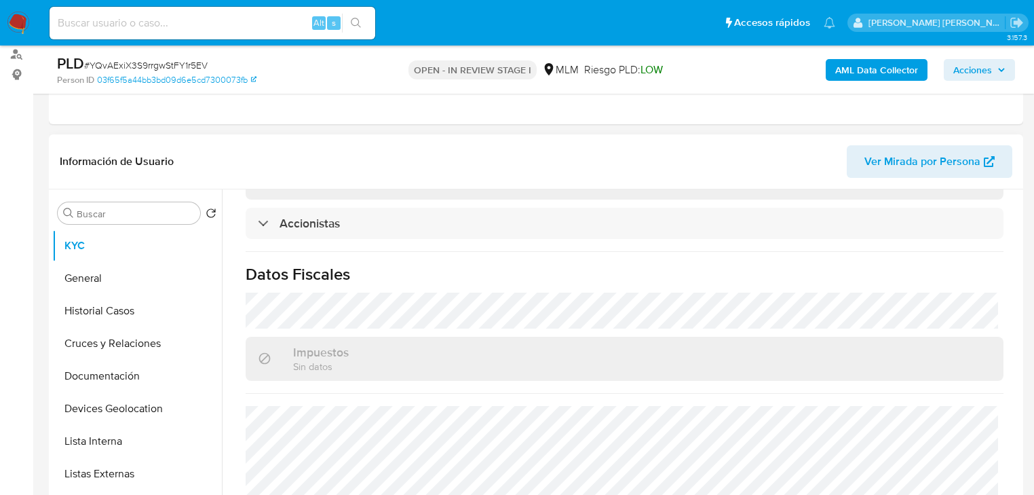
scroll to position [1170, 0]
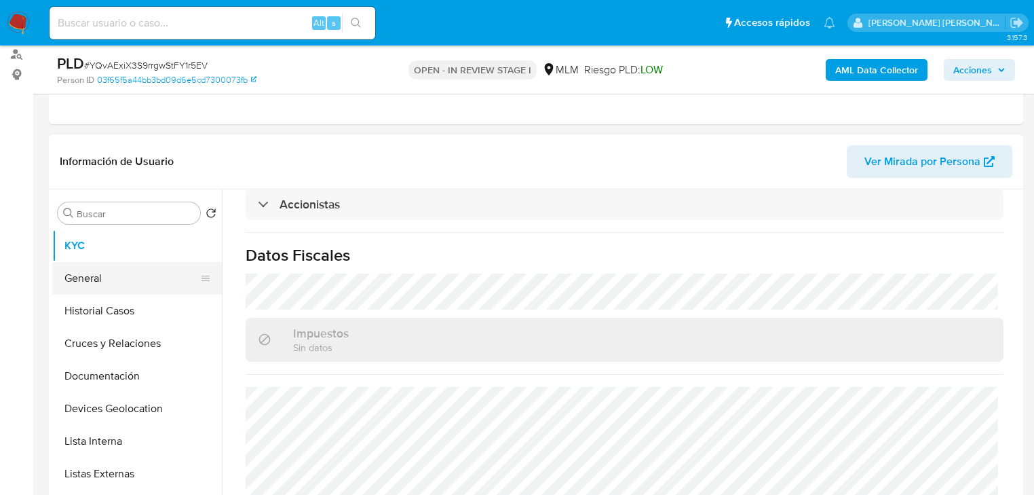
click at [111, 282] on button "General" at bounding box center [131, 278] width 159 height 33
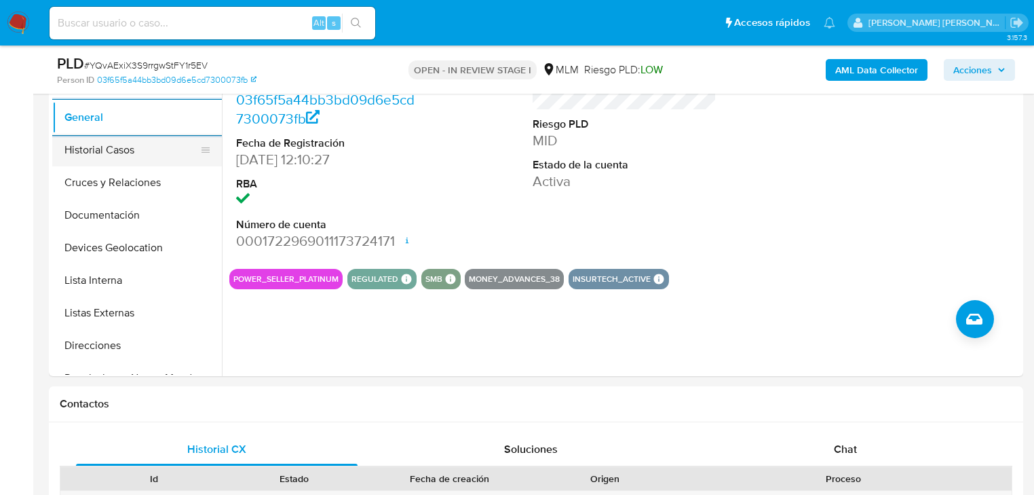
scroll to position [271, 0]
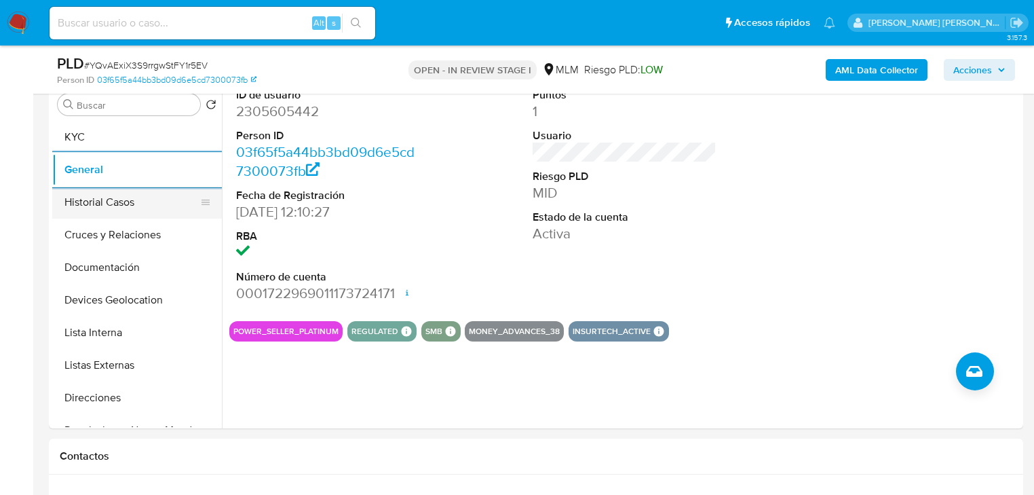
click at [144, 195] on button "Historial Casos" at bounding box center [131, 202] width 159 height 33
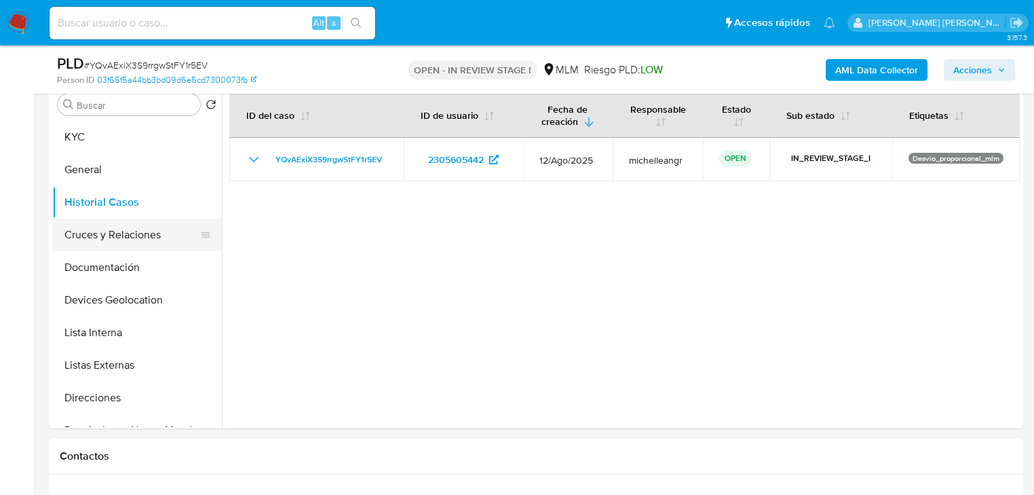
click at [122, 224] on button "Cruces y Relaciones" at bounding box center [131, 234] width 159 height 33
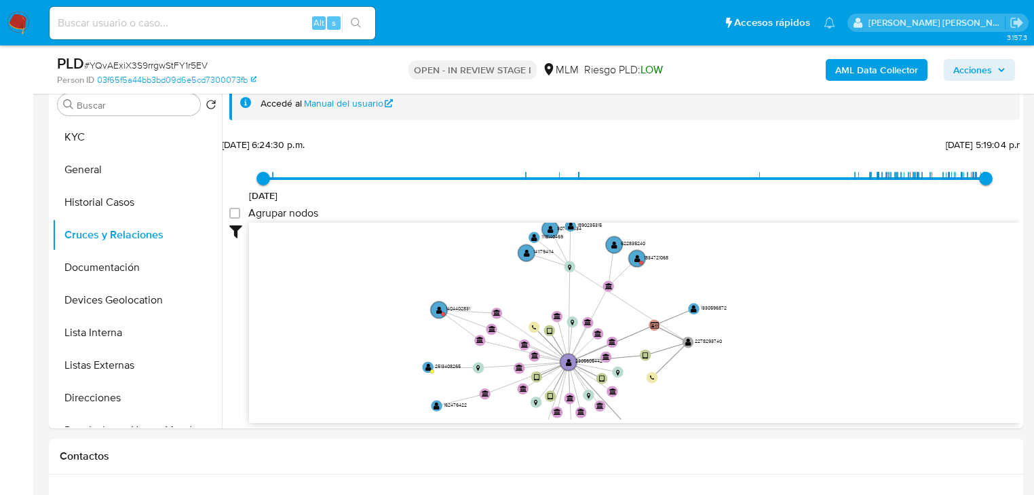
drag, startPoint x: 514, startPoint y: 387, endPoint x: 514, endPoint y: 415, distance: 28.5
click at [514, 415] on icon "device-6869c7975289d93887d6f1a2  user-2305605442  2305605442 device-67b669b39…" at bounding box center [634, 321] width 771 height 197
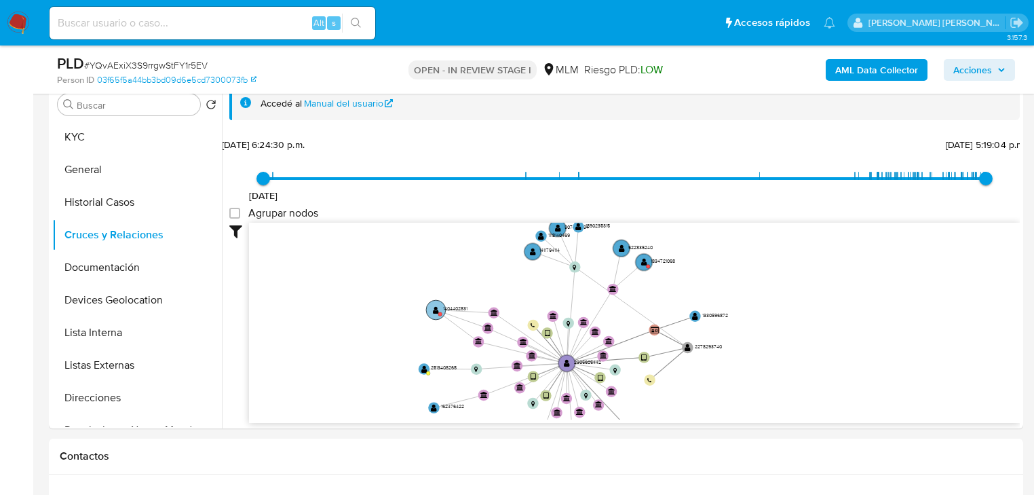
click at [440, 306] on circle at bounding box center [436, 310] width 20 height 20
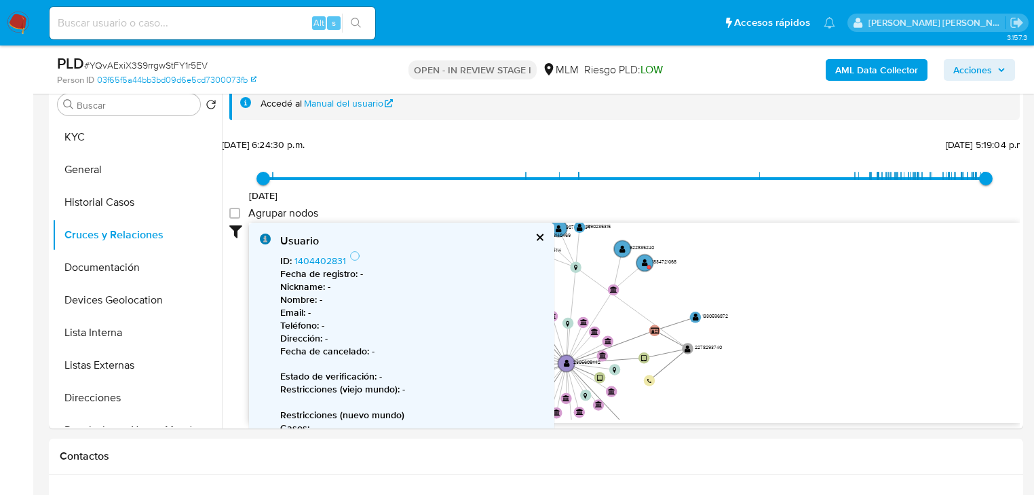
click at [440, 306] on p "Email : -" at bounding box center [411, 312] width 263 height 13
click at [303, 259] on link "1404402831" at bounding box center [320, 261] width 52 height 14
click at [541, 237] on button "cerrar" at bounding box center [539, 237] width 9 height 9
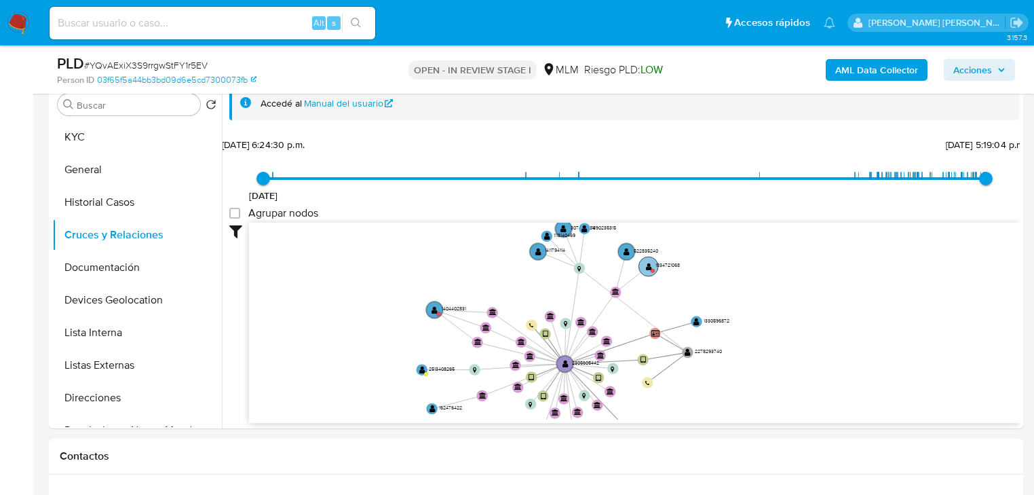
click at [643, 262] on circle at bounding box center [649, 266] width 20 height 20
click at [649, 263] on text "" at bounding box center [650, 267] width 6 height 8
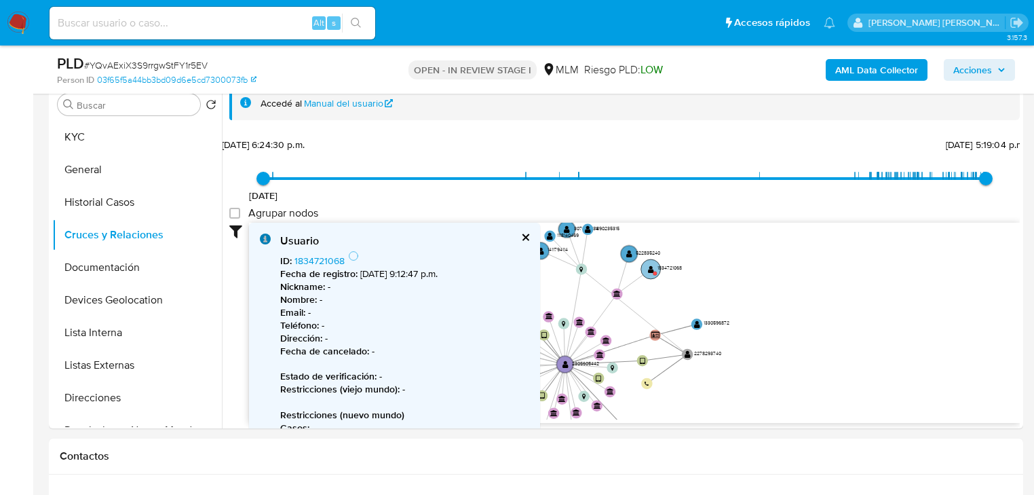
click at [651, 266] on text "" at bounding box center [651, 269] width 6 height 8
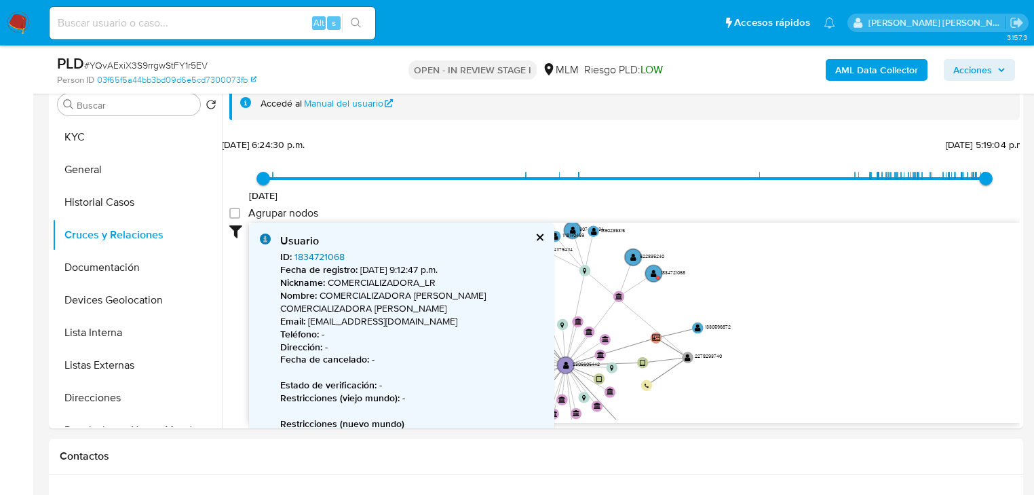
click at [323, 256] on link "1834721068" at bounding box center [319, 257] width 50 height 14
click at [540, 235] on button "cerrar" at bounding box center [539, 237] width 9 height 9
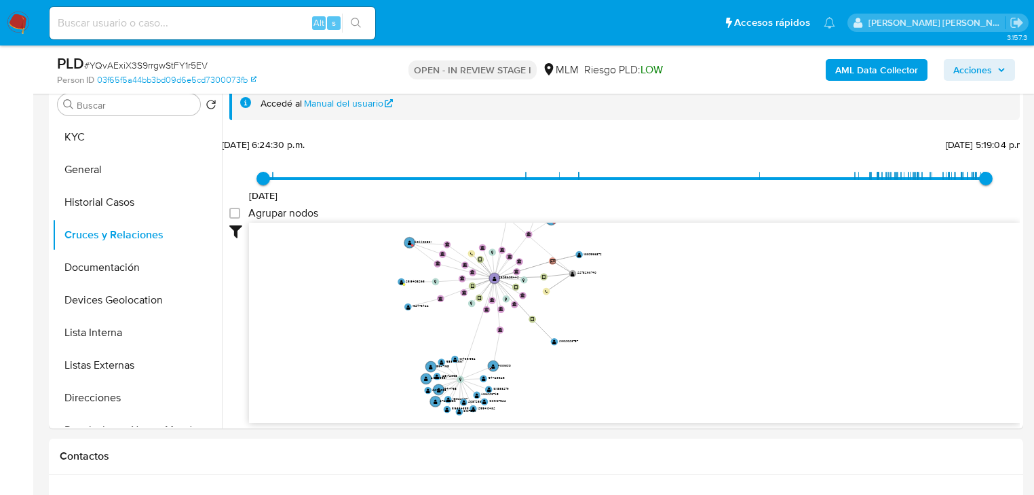
click at [411, 297] on icon "device-6869c7975289d93887d6f1a2  user-2305605442  2305605442 device-67b669b39…" at bounding box center [634, 321] width 771 height 197
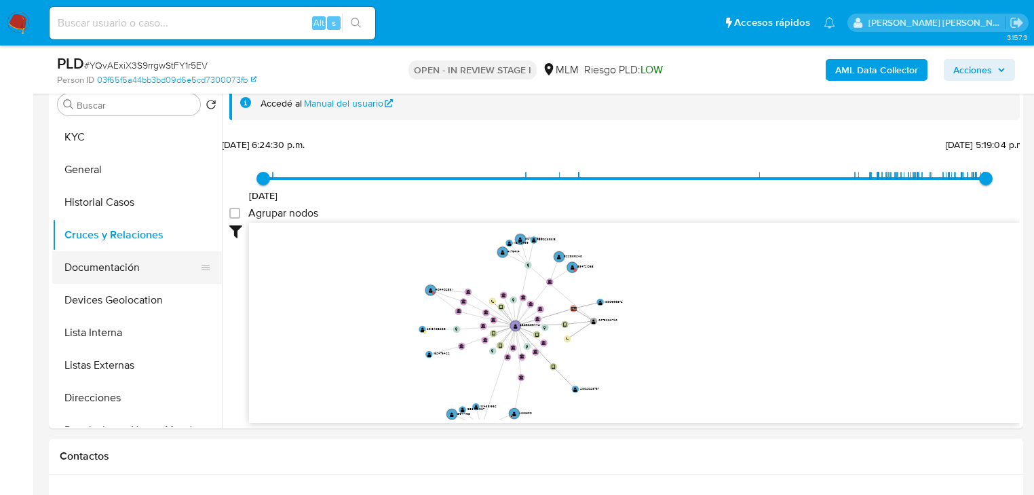
drag, startPoint x: 99, startPoint y: 262, endPoint x: 119, endPoint y: 262, distance: 20.4
click at [100, 262] on button "Documentación" at bounding box center [131, 267] width 159 height 33
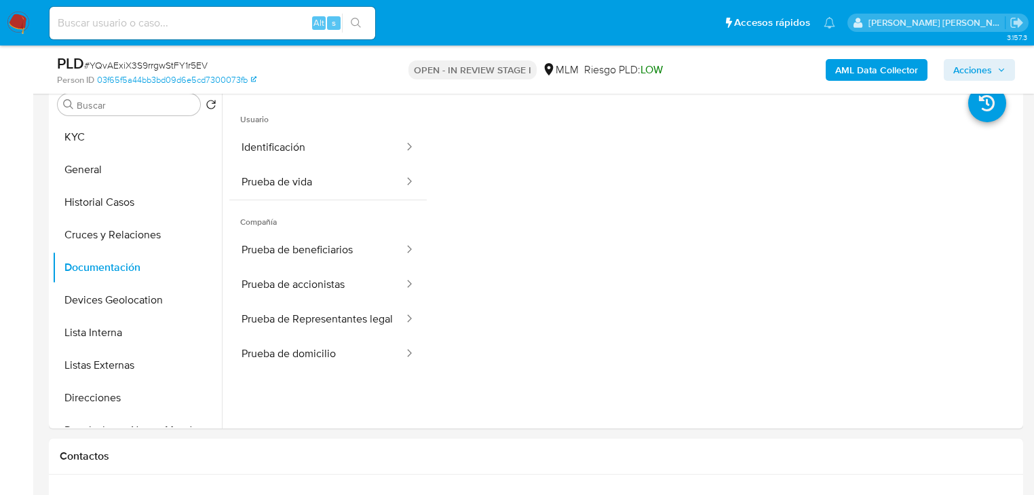
drag, startPoint x: 332, startPoint y: 148, endPoint x: 425, endPoint y: 156, distance: 93.3
click at [343, 145] on button "Identificación" at bounding box center [317, 147] width 176 height 35
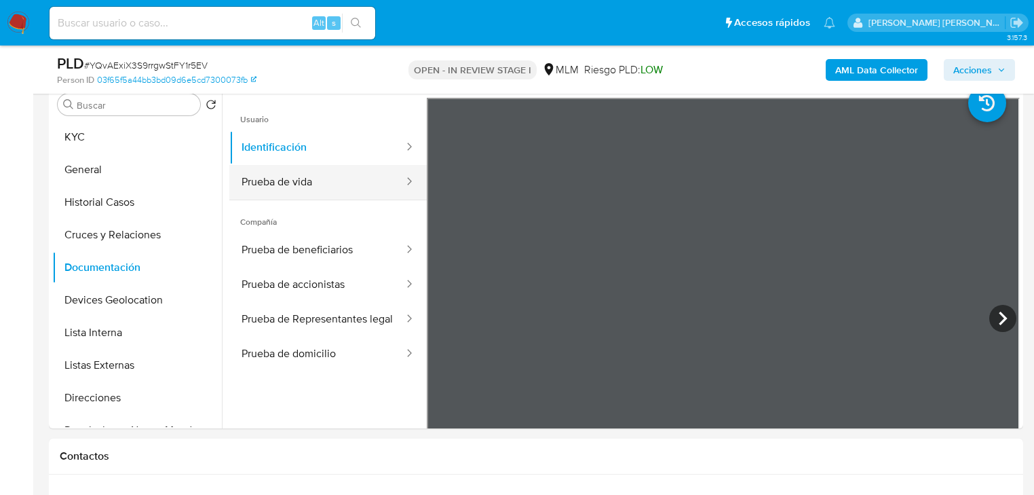
click at [296, 187] on button "Prueba de vida" at bounding box center [317, 182] width 176 height 35
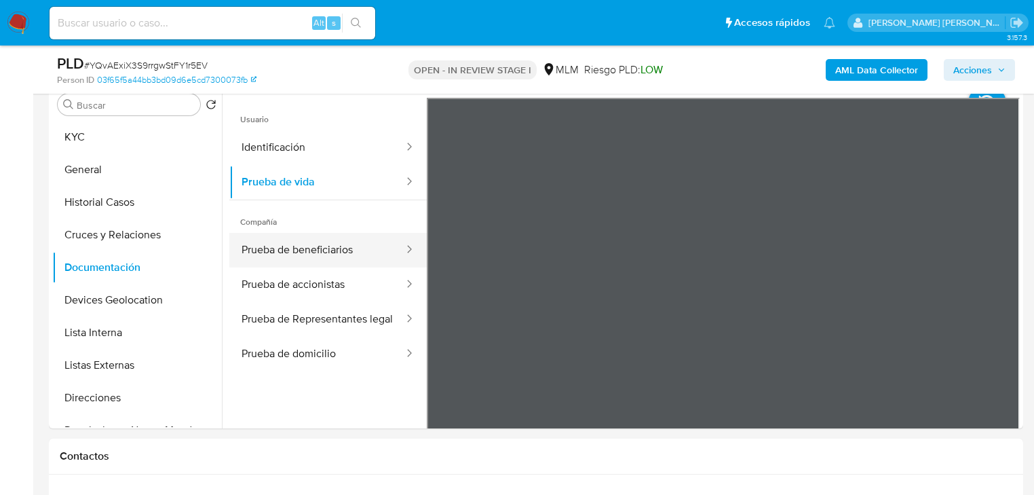
click at [343, 251] on button "Prueba de beneficiarios" at bounding box center [317, 250] width 176 height 35
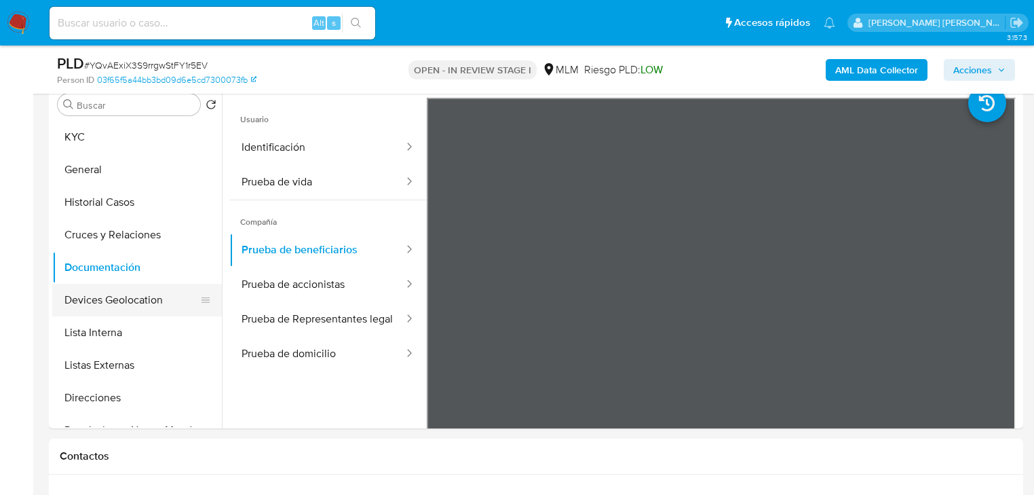
click at [147, 297] on button "Devices Geolocation" at bounding box center [131, 300] width 159 height 33
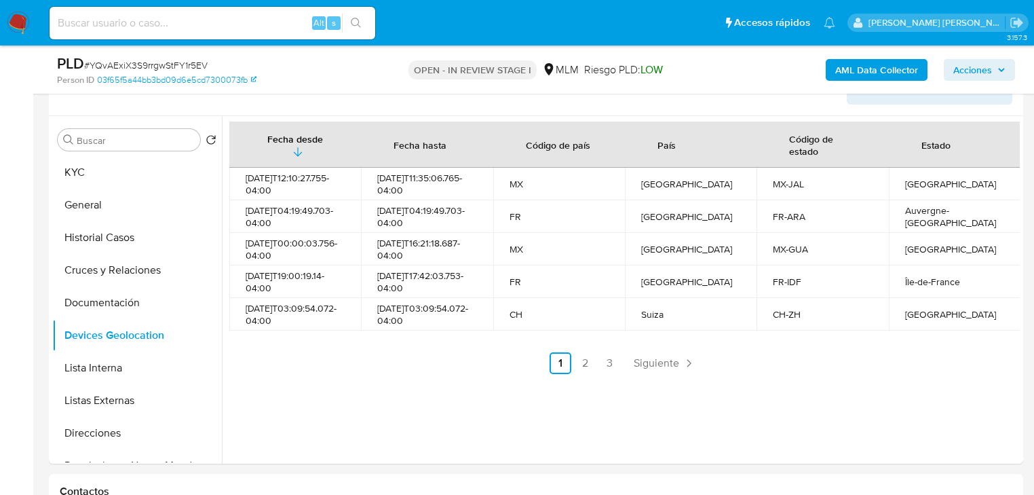
scroll to position [217, 0]
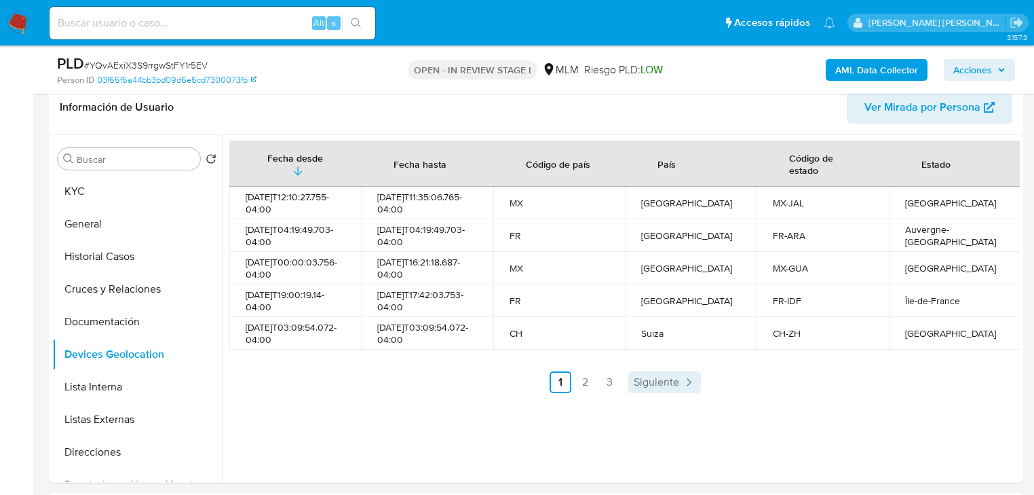
click at [666, 387] on span "Siguiente" at bounding box center [656, 382] width 45 height 11
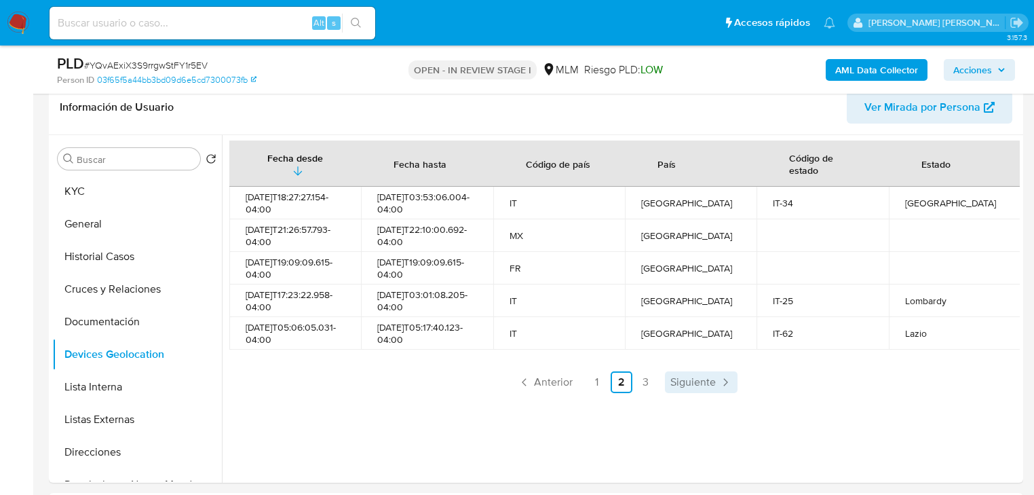
click at [666, 391] on link "Siguiente" at bounding box center [701, 382] width 73 height 22
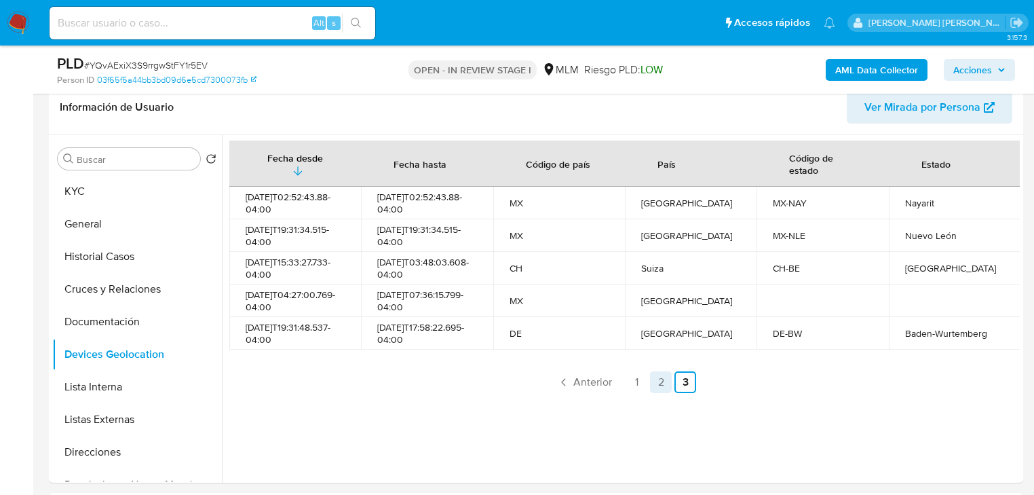
click at [658, 383] on link "2" at bounding box center [661, 382] width 22 height 22
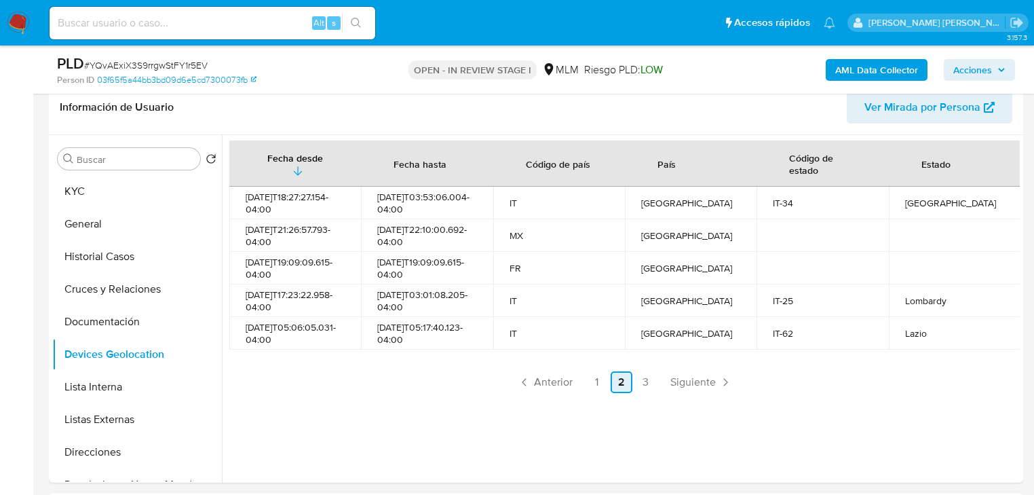
click at [616, 392] on link "2" at bounding box center [622, 382] width 22 height 22
click at [600, 393] on link "1" at bounding box center [597, 382] width 22 height 22
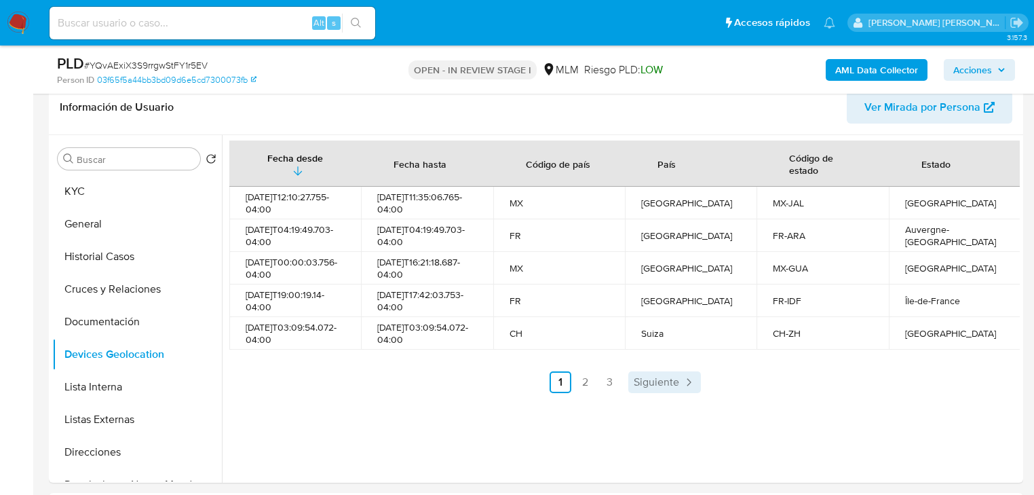
click at [658, 387] on span "Siguiente" at bounding box center [656, 382] width 45 height 11
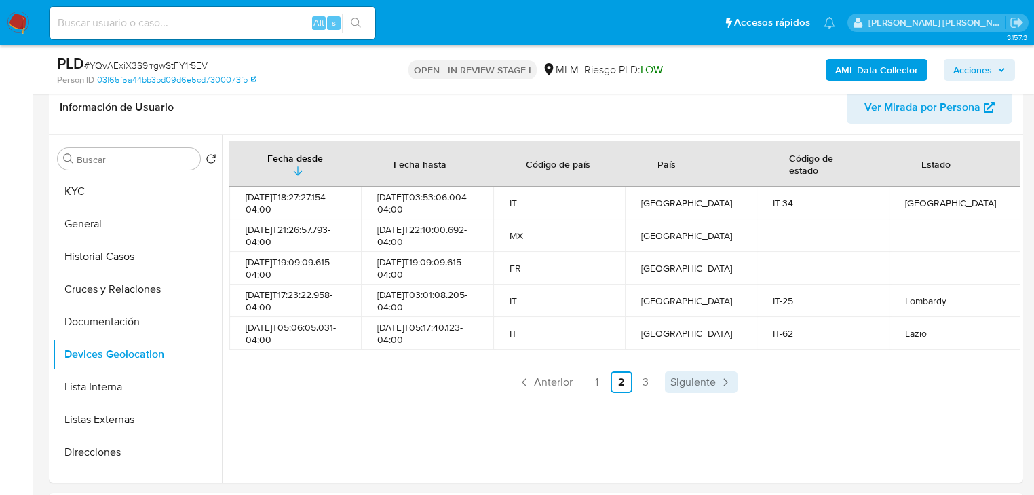
click at [658, 389] on ul "Anterior 1 2 3 Siguiente" at bounding box center [624, 382] width 791 height 22
click at [643, 393] on link "3" at bounding box center [646, 382] width 22 height 22
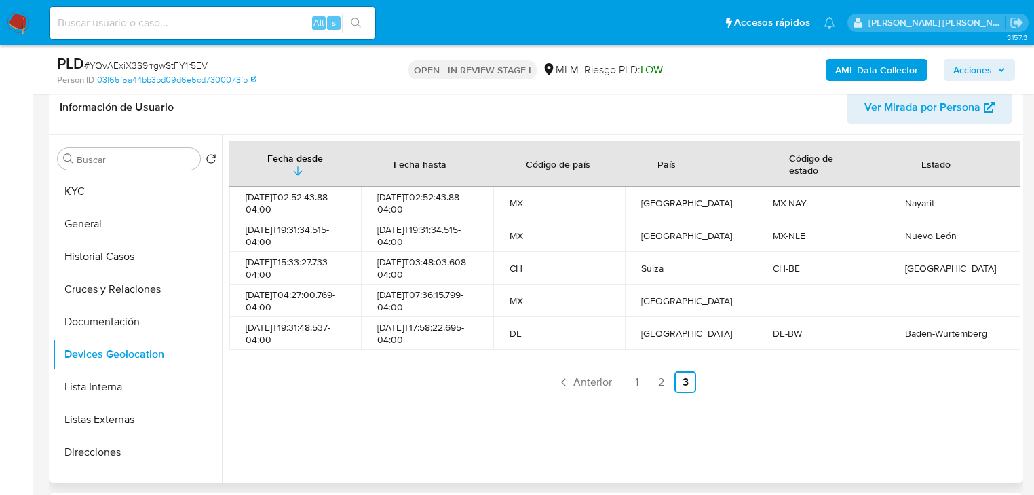
click at [578, 382] on span "Anterior" at bounding box center [592, 382] width 39 height 11
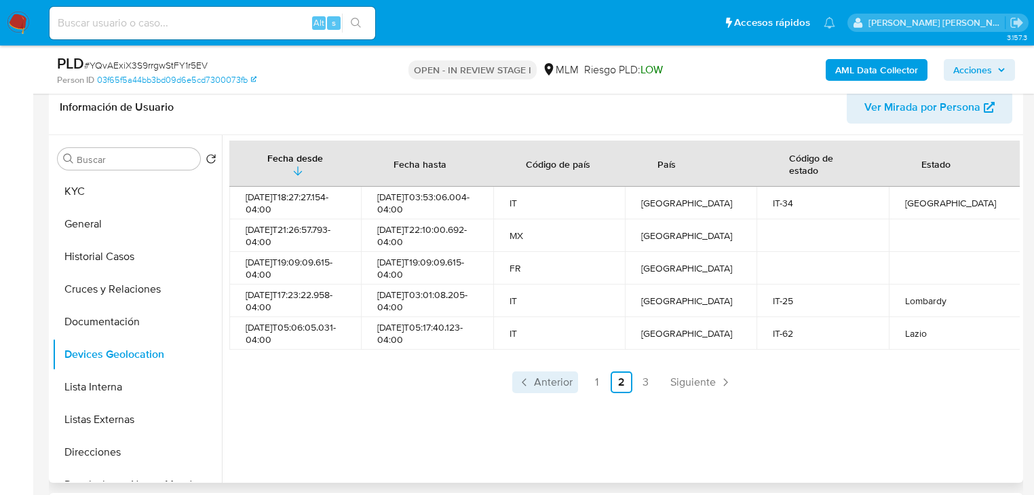
click at [559, 387] on span "Anterior" at bounding box center [553, 382] width 39 height 11
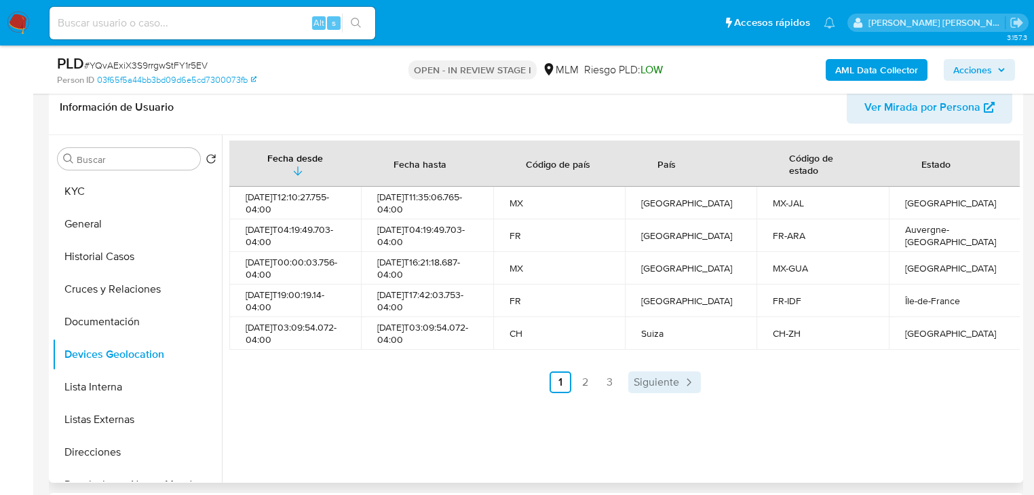
click at [676, 389] on link "Siguiente" at bounding box center [664, 382] width 73 height 22
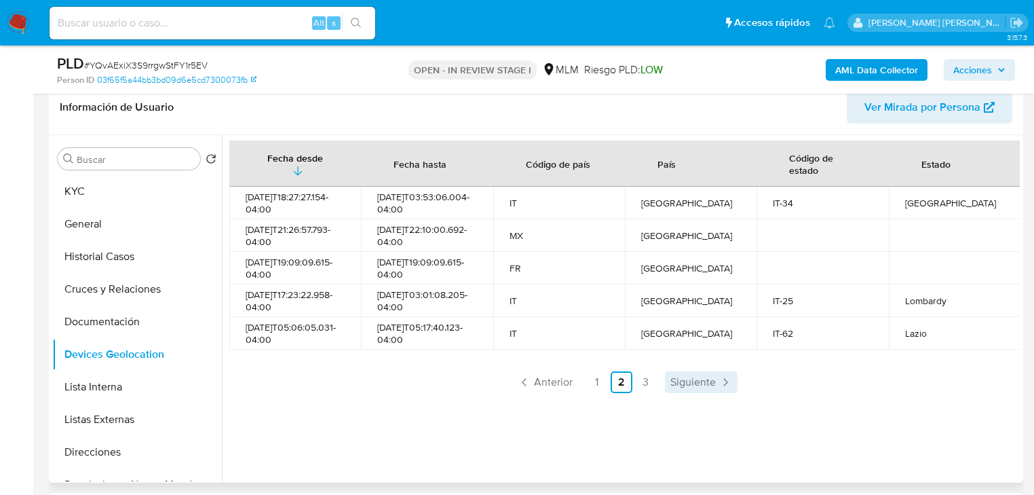
click at [670, 387] on span "Siguiente" at bounding box center [692, 382] width 45 height 11
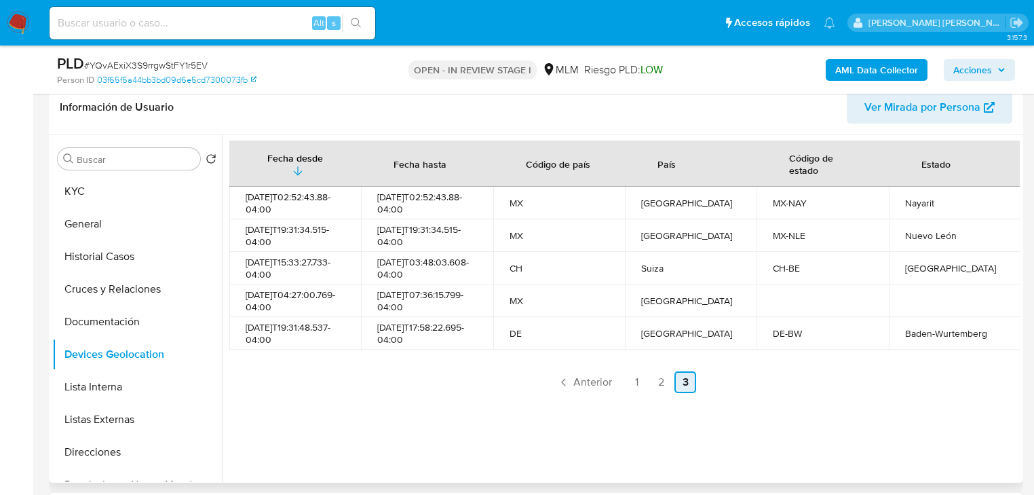
click at [674, 393] on link "3" at bounding box center [685, 382] width 22 height 22
click at [651, 385] on link "2" at bounding box center [661, 382] width 22 height 22
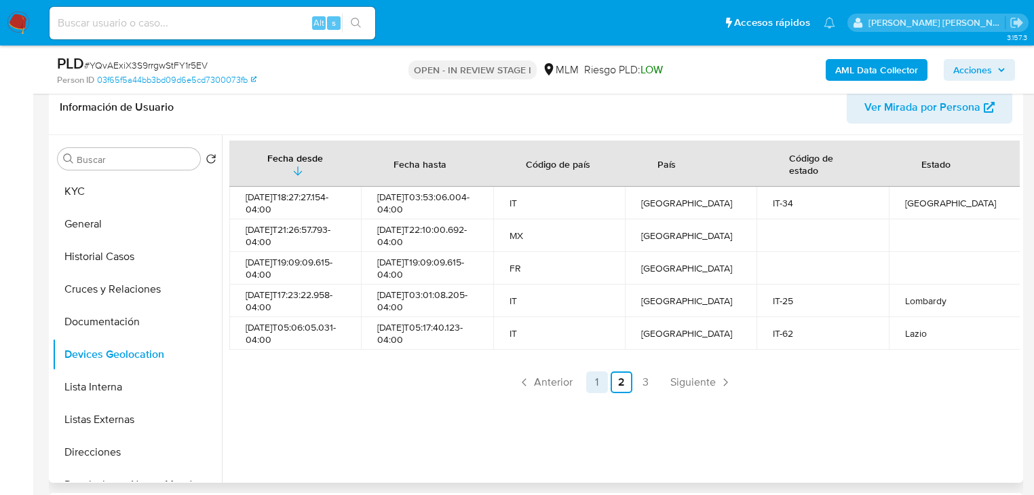
click at [595, 391] on link "1" at bounding box center [597, 382] width 22 height 22
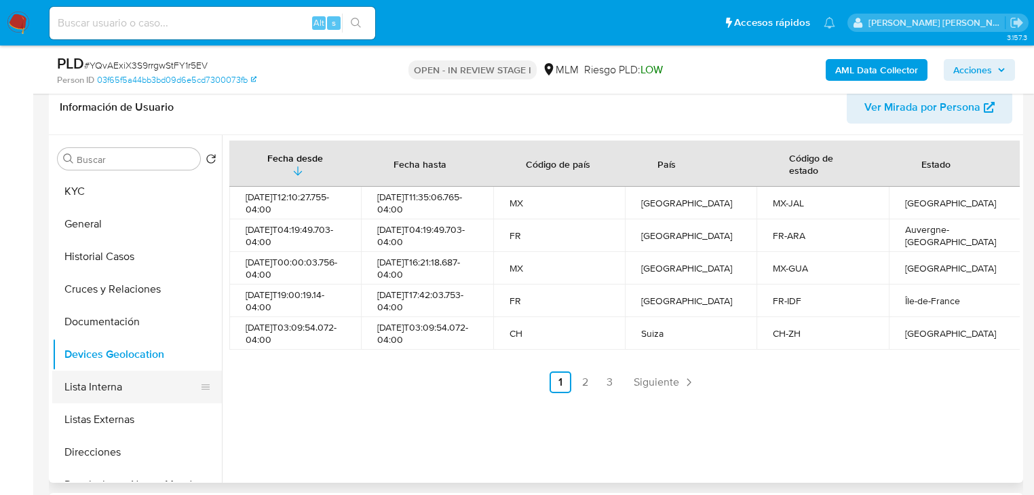
click at [125, 410] on button "Listas Externas" at bounding box center [137, 419] width 170 height 33
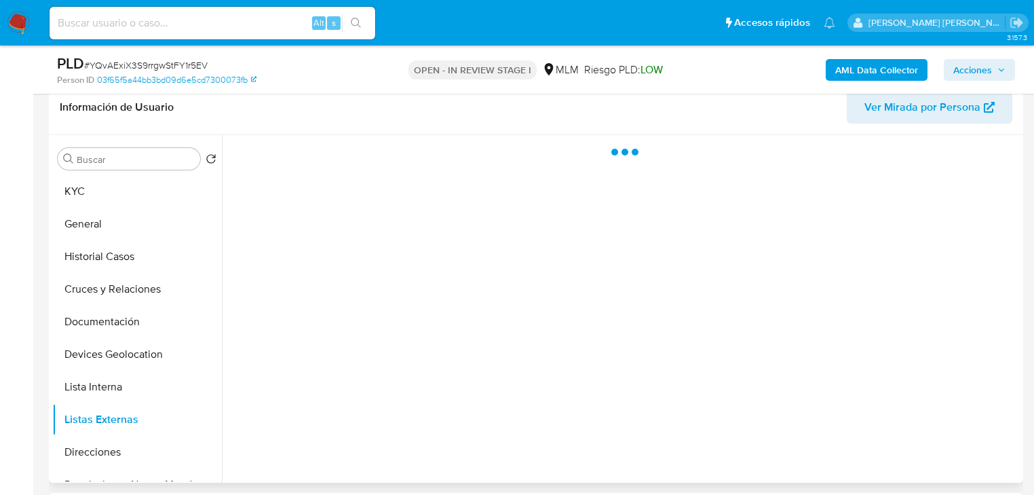
drag, startPoint x: 519, startPoint y: 342, endPoint x: 514, endPoint y: 337, distance: 7.2
click at [516, 339] on div at bounding box center [621, 308] width 798 height 347
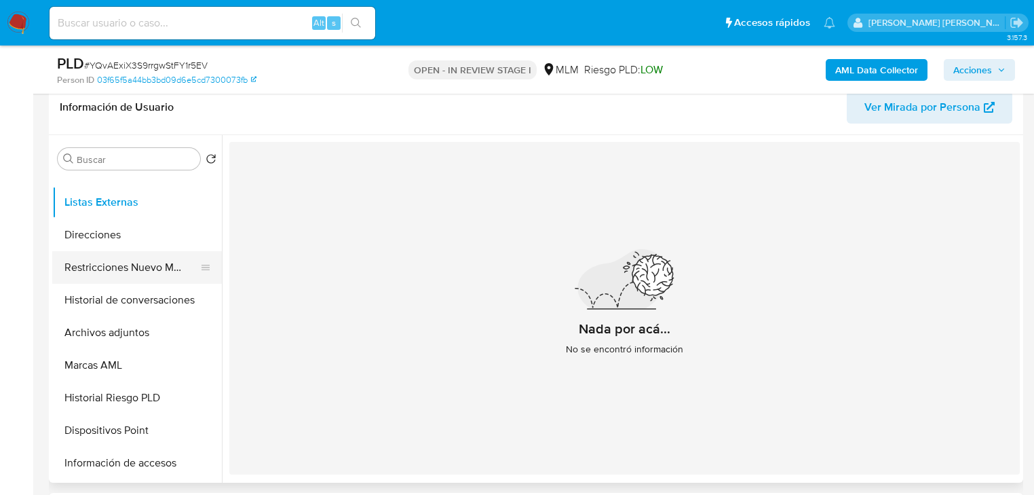
click at [157, 269] on button "Restricciones Nuevo Mundo" at bounding box center [131, 267] width 159 height 33
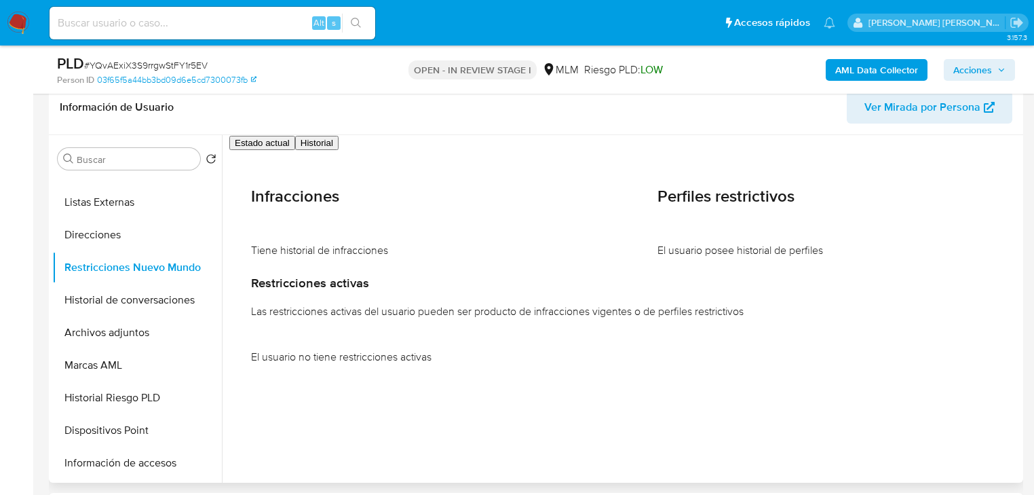
click at [372, 133] on div "Información de Usuario Ver Mirada por Persona" at bounding box center [536, 107] width 974 height 55
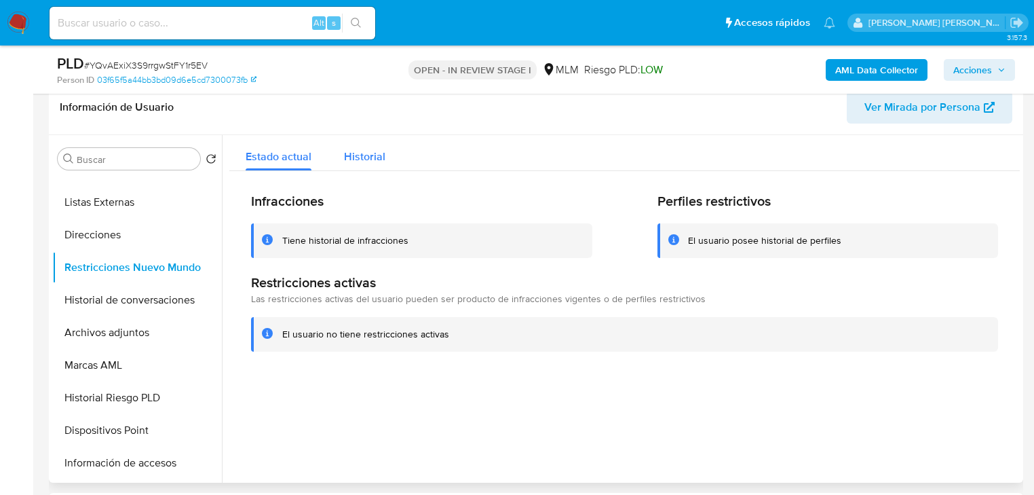
click at [360, 149] on span "Historial" at bounding box center [364, 157] width 41 height 16
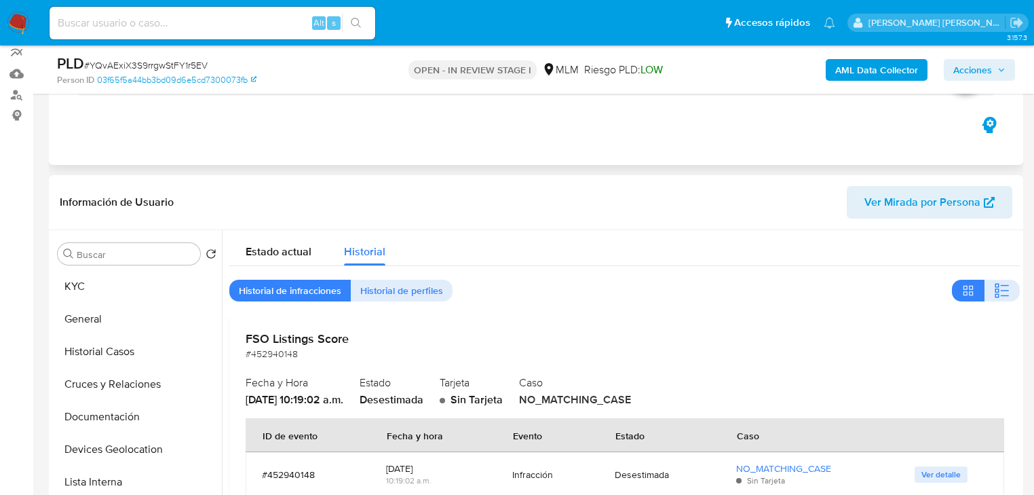
scroll to position [54, 0]
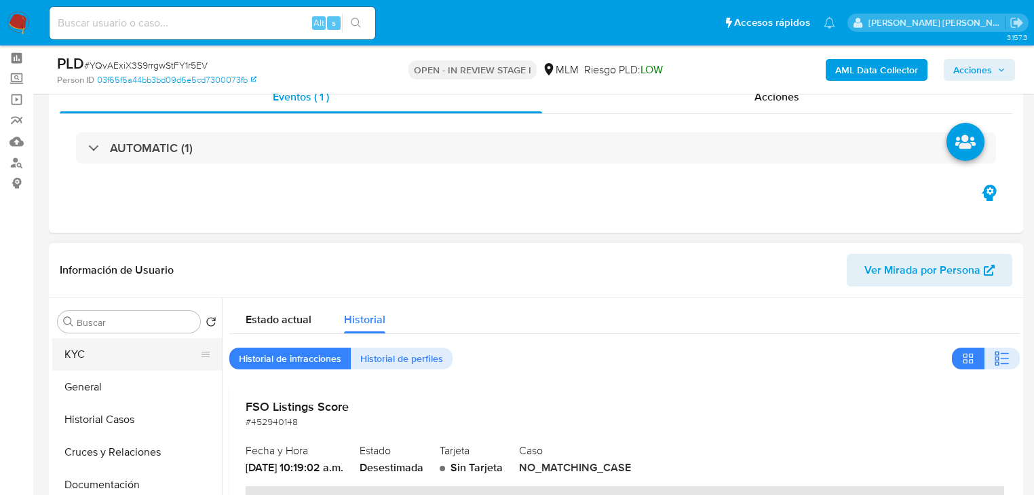
click at [81, 350] on button "KYC" at bounding box center [131, 354] width 159 height 33
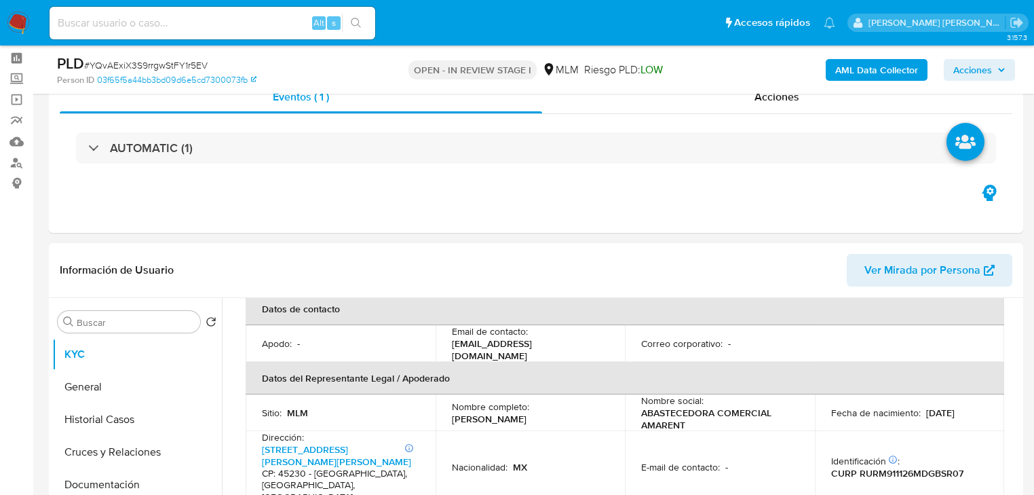
scroll to position [380, 0]
drag, startPoint x: 605, startPoint y: 339, endPoint x: 442, endPoint y: 337, distance: 162.9
click at [442, 337] on td "Email de contacto : corporativocentralpark@hotmail.com" at bounding box center [531, 342] width 190 height 37
copy p "[EMAIL_ADDRESS][DOMAIN_NAME]"
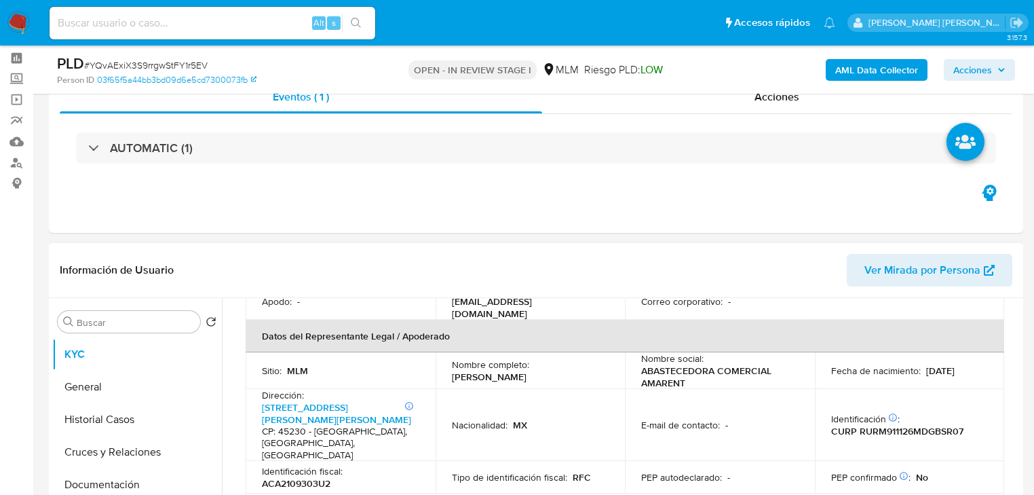
scroll to position [489, 0]
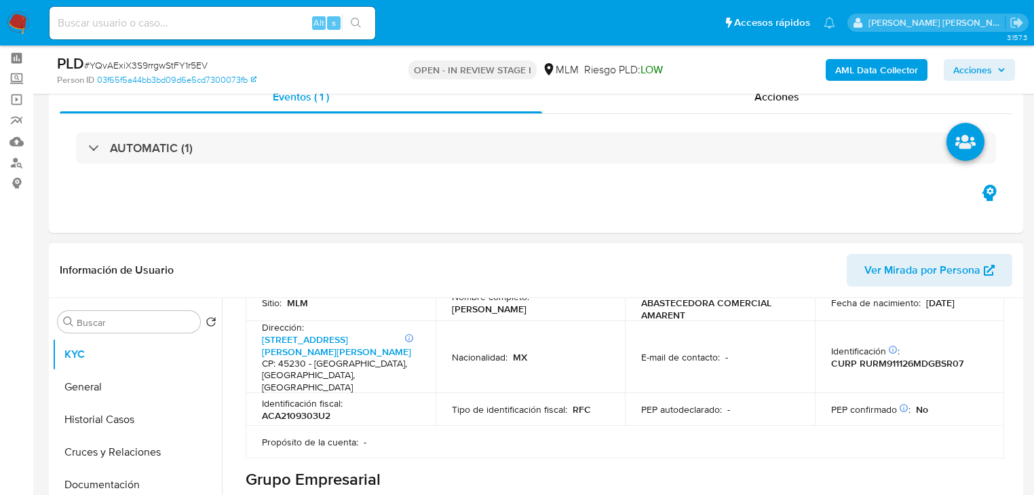
click at [311, 425] on td "Propósito de la cuenta : -" at bounding box center [341, 441] width 190 height 33
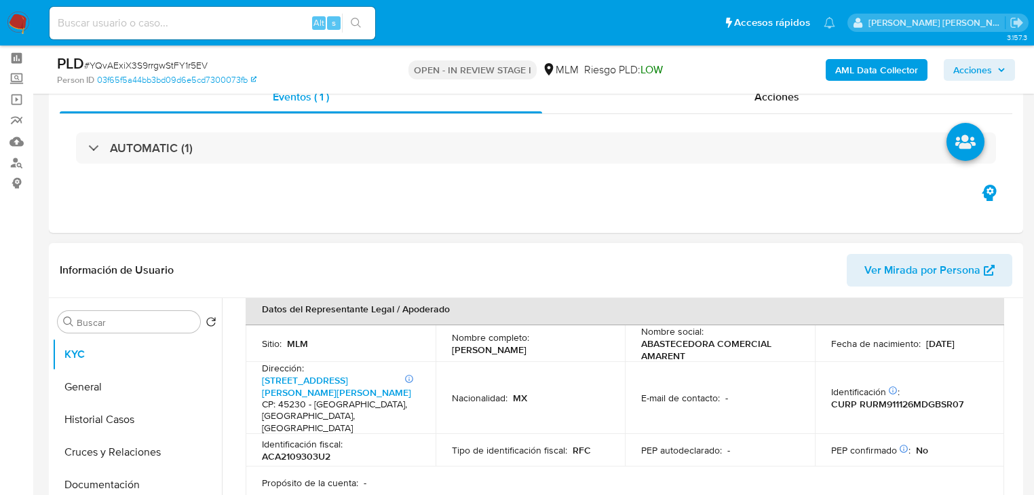
scroll to position [380, 0]
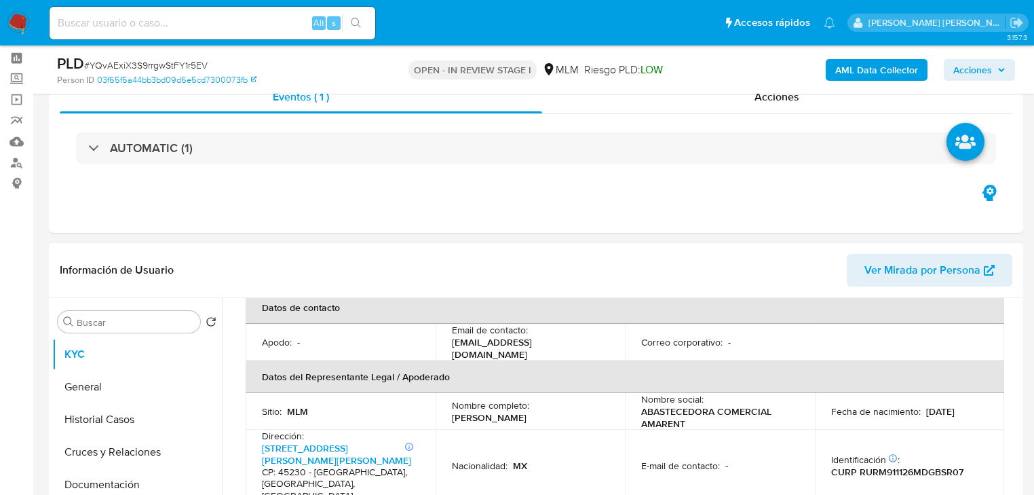
drag, startPoint x: 449, startPoint y: 400, endPoint x: 584, endPoint y: 404, distance: 135.1
click at [584, 404] on td "Nombre completo : Marisela Rubio Rosales" at bounding box center [531, 411] width 190 height 37
copy p "[PERSON_NAME]"
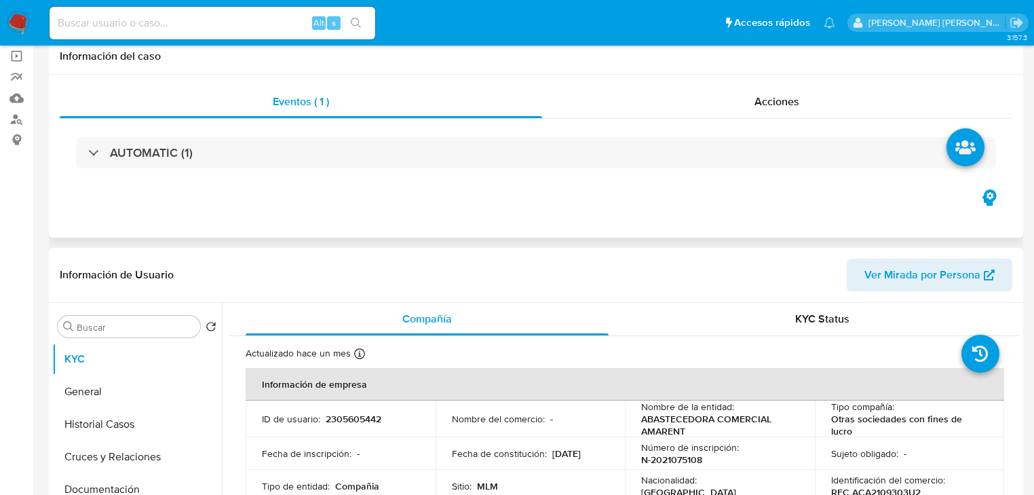
scroll to position [0, 0]
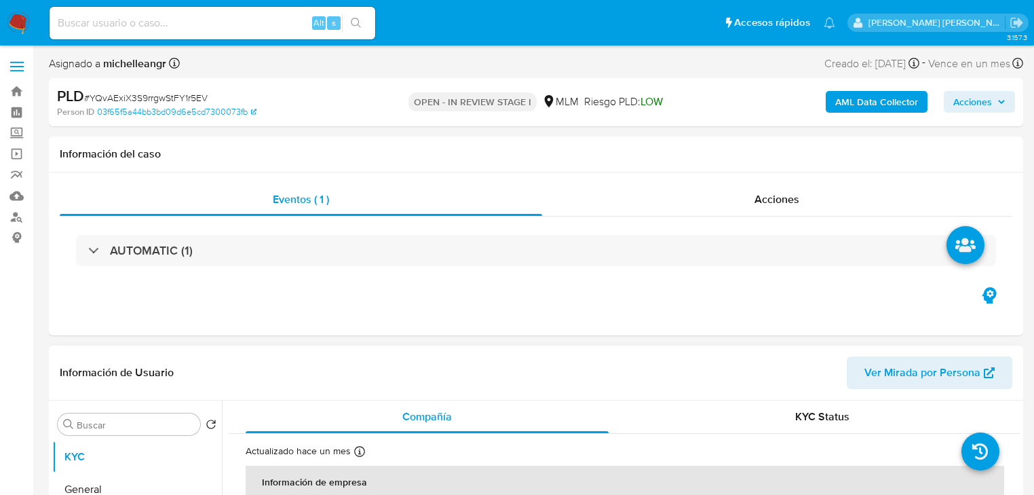
click at [953, 375] on span "Ver Mirada por Persona" at bounding box center [922, 372] width 116 height 33
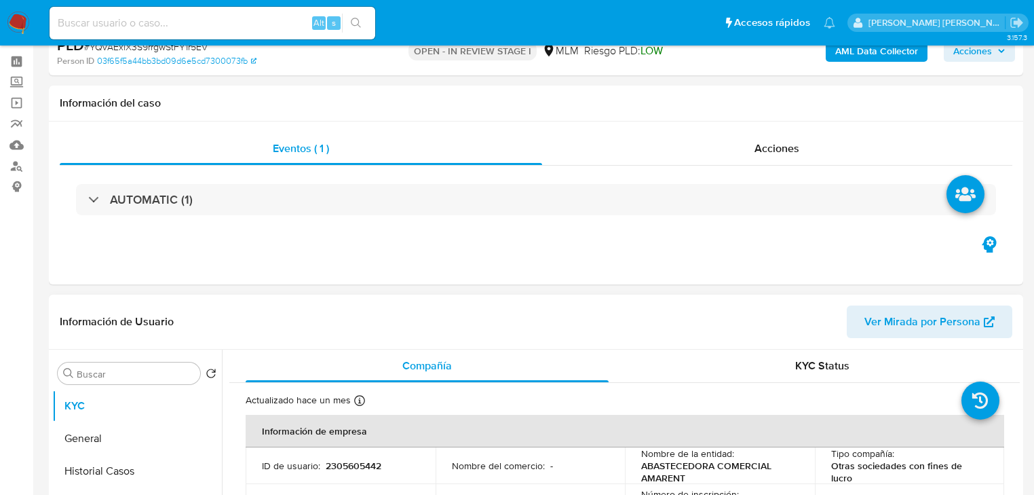
scroll to position [217, 0]
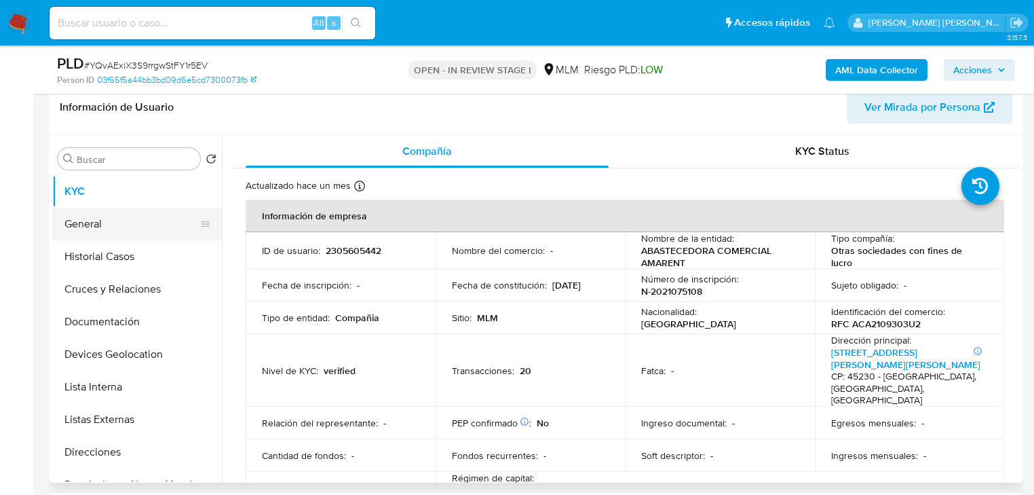
click at [118, 223] on button "General" at bounding box center [131, 224] width 159 height 33
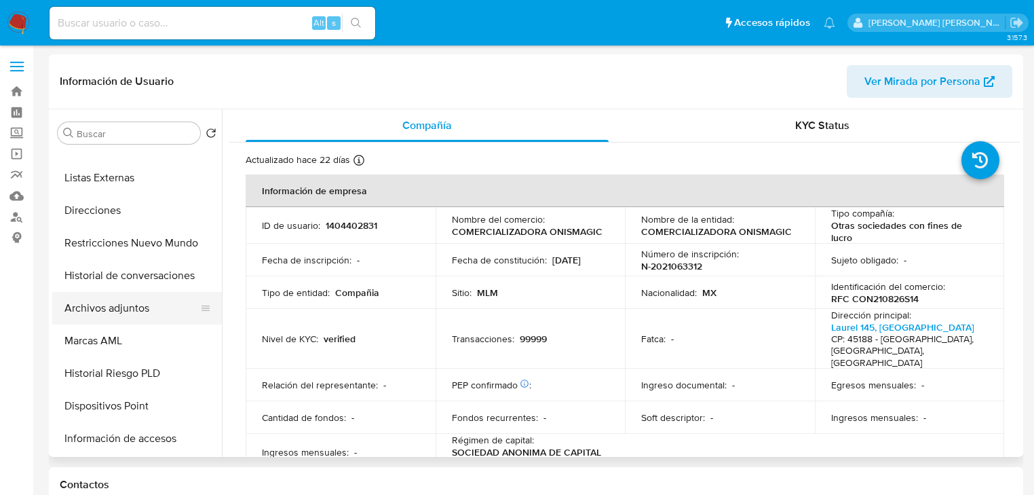
scroll to position [217, 0]
select select "10"
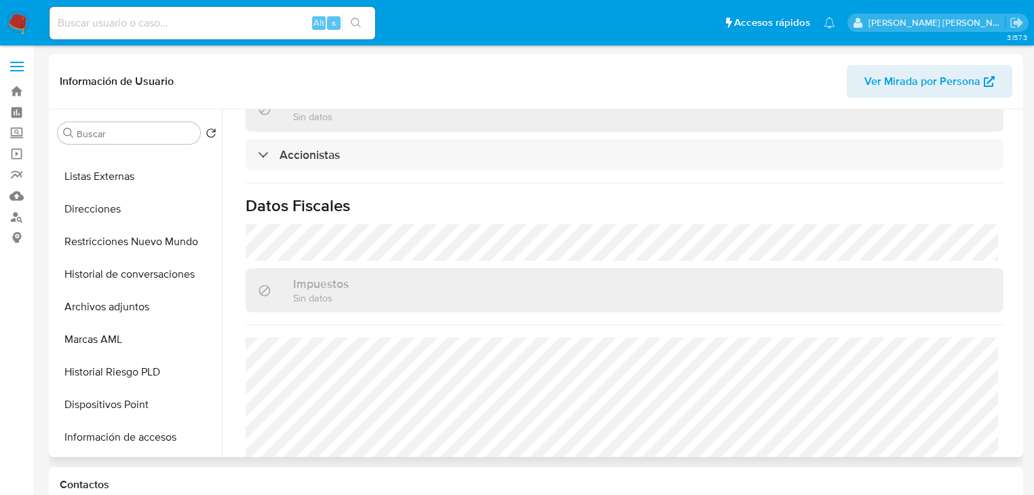
scroll to position [1017, 0]
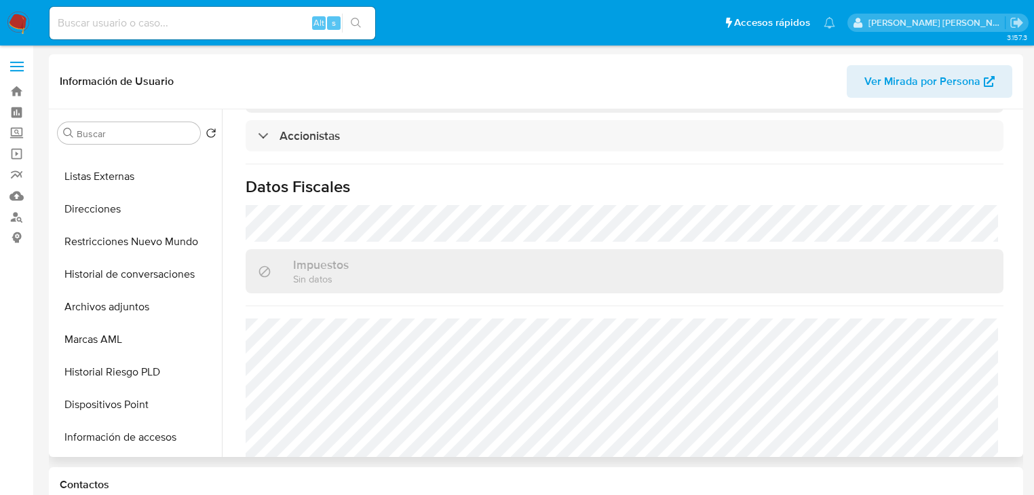
drag, startPoint x: 151, startPoint y: 246, endPoint x: 420, endPoint y: 246, distance: 269.4
click at [151, 246] on button "Restricciones Nuevo Mundo" at bounding box center [137, 241] width 170 height 33
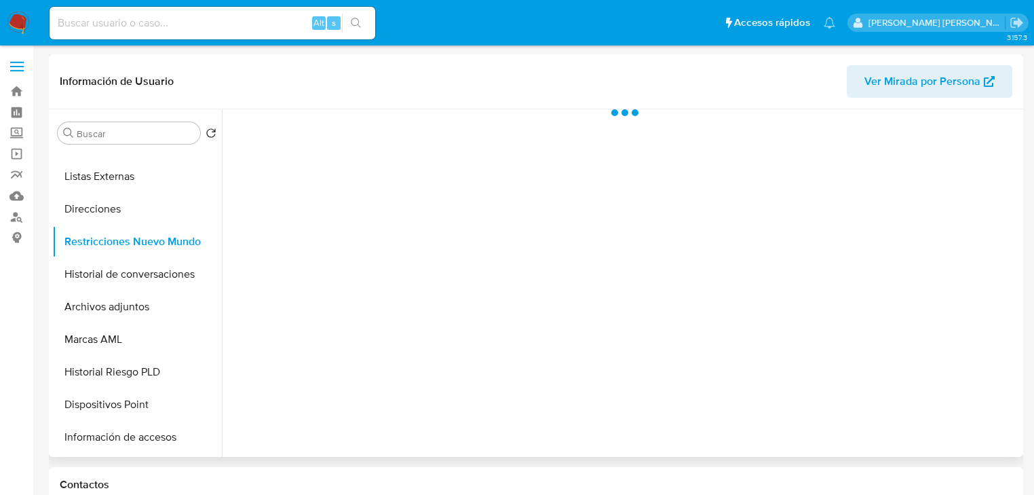
scroll to position [0, 0]
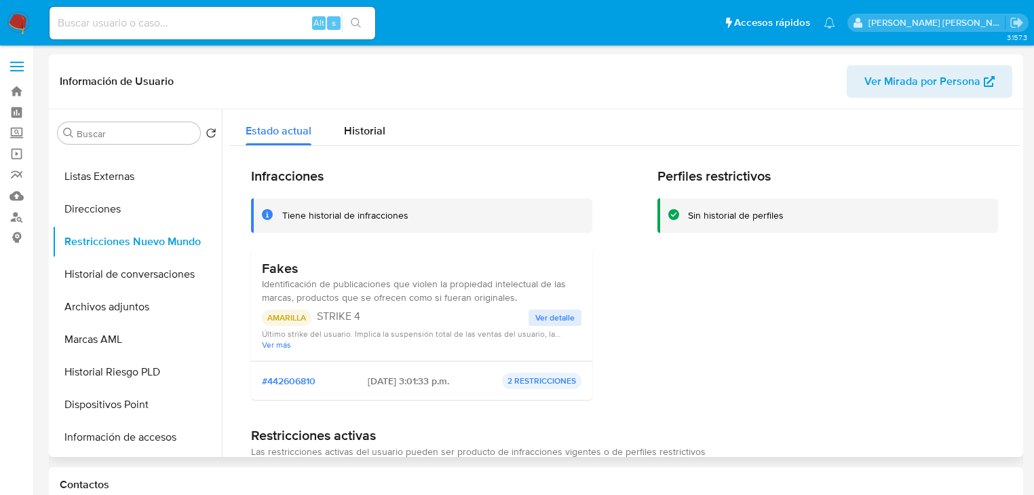
click at [553, 311] on span "Ver detalle" at bounding box center [554, 318] width 39 height 14
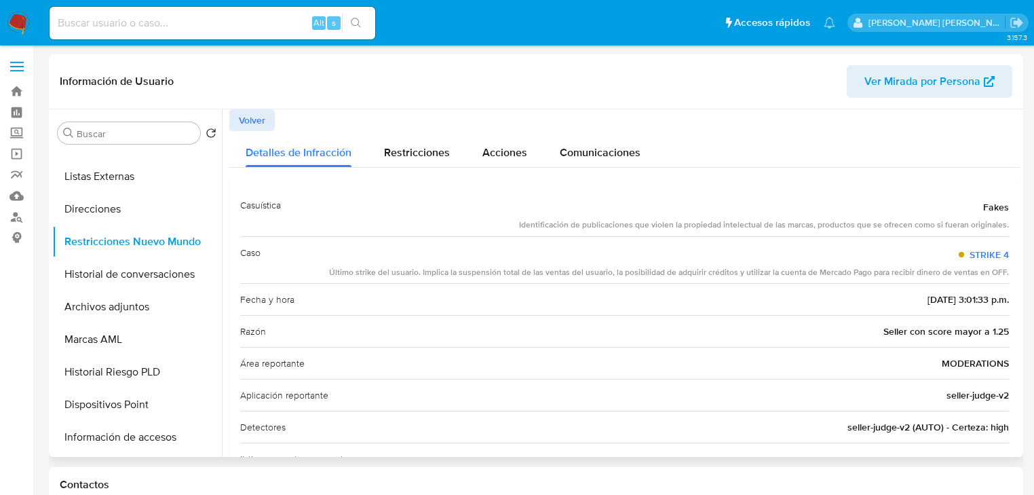
drag, startPoint x: 360, startPoint y: 271, endPoint x: 787, endPoint y: 271, distance: 426.8
click at [812, 269] on div "Último strike del usuario. Implica la suspensión total de las ventas del usuari…" at bounding box center [669, 273] width 680 height 12
drag, startPoint x: 568, startPoint y: 223, endPoint x: 1011, endPoint y: 229, distance: 443.1
click at [1011, 228] on div "Casuística Fakes Identificación de publicaciones que violen la propiedad intele…" at bounding box center [624, 427] width 791 height 499
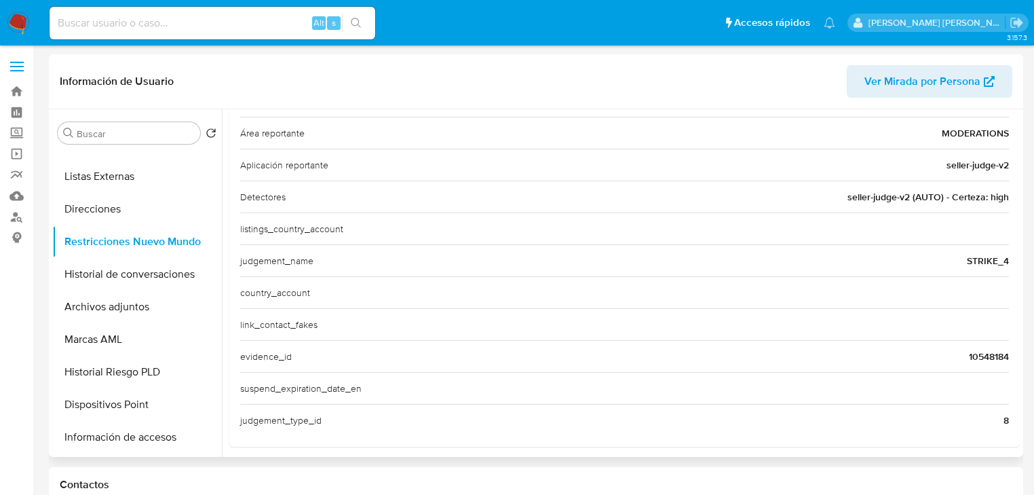
scroll to position [236, 0]
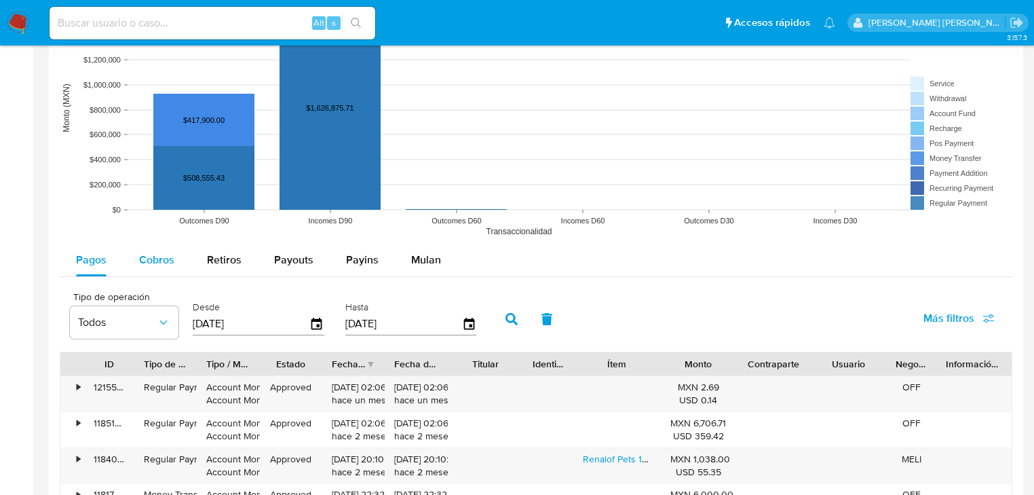
click at [151, 254] on span "Cobros" at bounding box center [156, 260] width 35 height 16
select select "10"
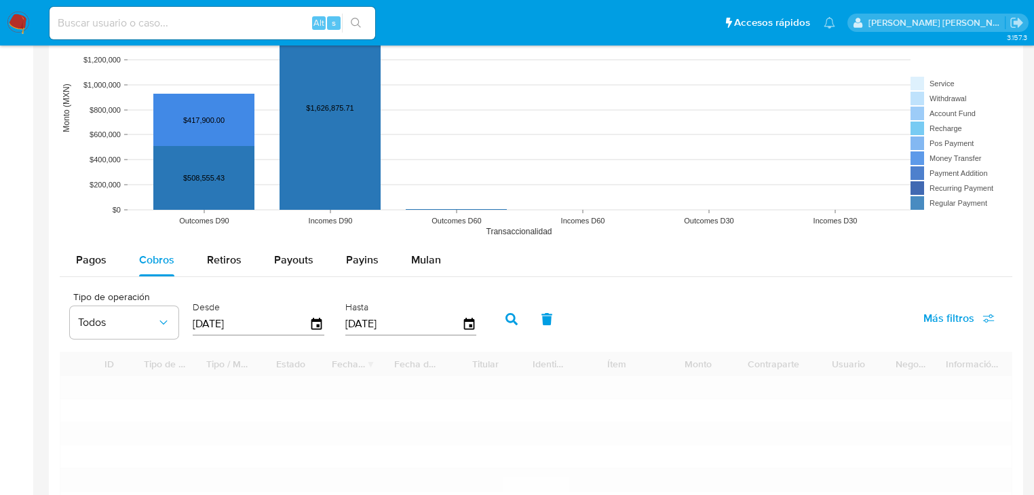
scroll to position [1303, 0]
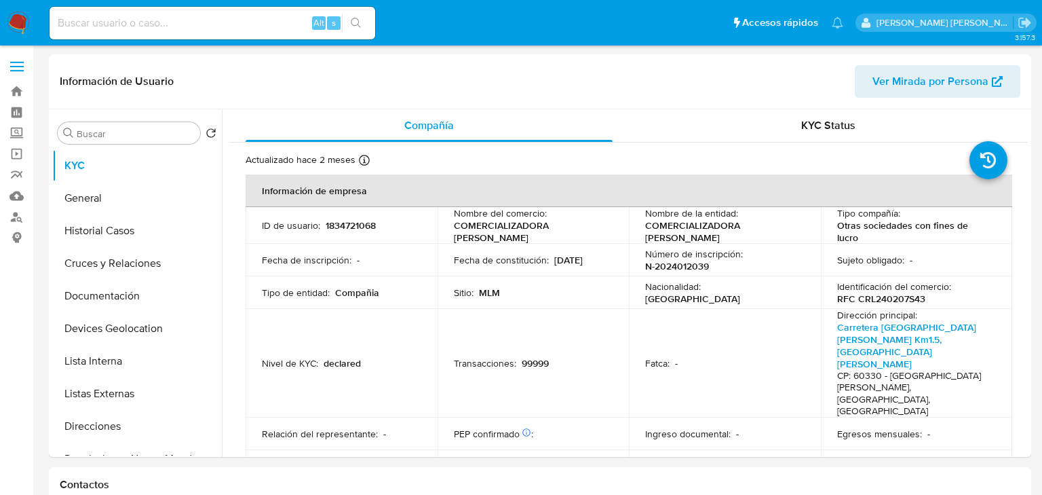
select select "10"
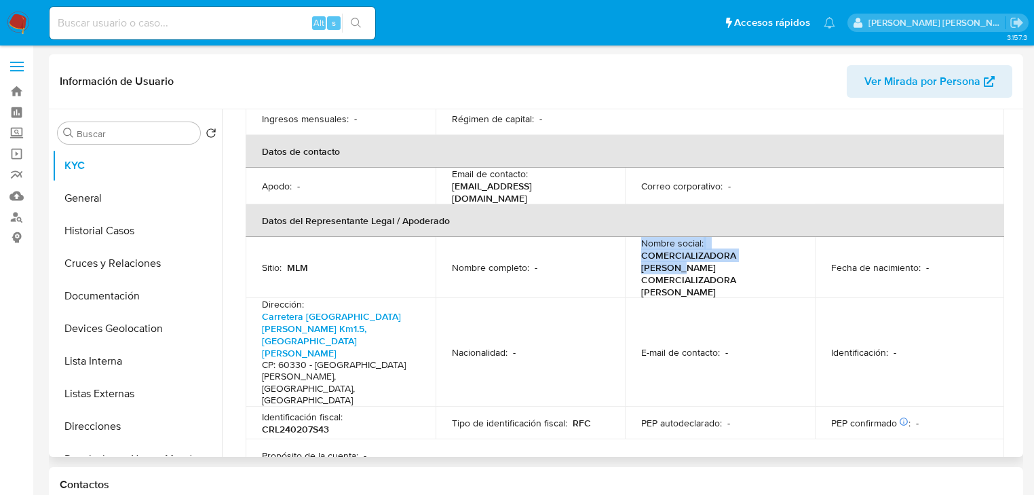
drag, startPoint x: 632, startPoint y: 193, endPoint x: 698, endPoint y: 256, distance: 91.2
click at [776, 237] on td "Nombre social : COMERCIALIZADORA [PERSON_NAME] COMERCIALIZADORA [PERSON_NAME]" at bounding box center [720, 267] width 190 height 61
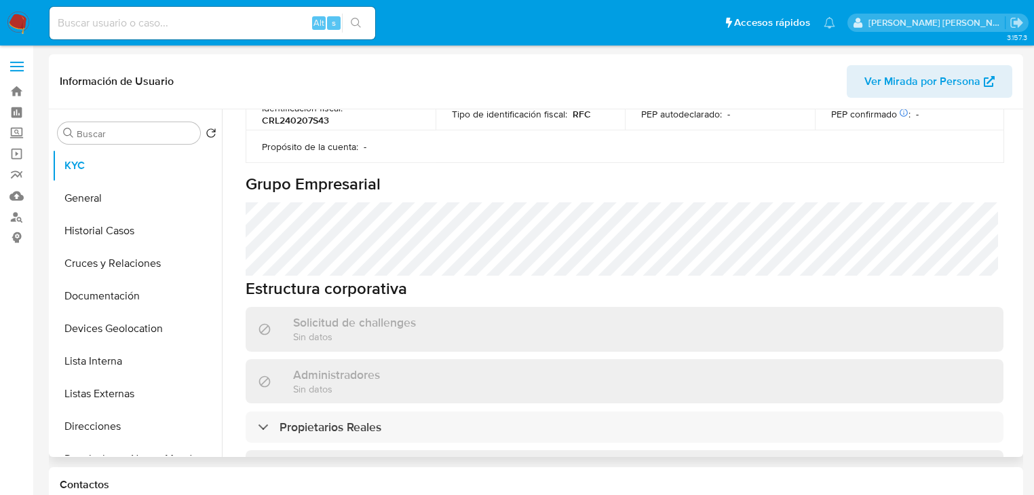
scroll to position [706, 0]
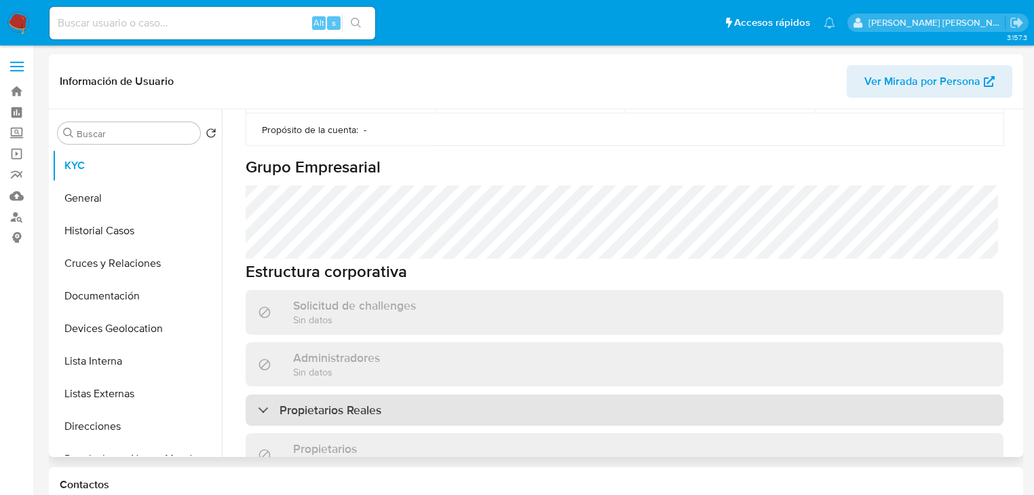
click at [356, 402] on h3 "Propietarios Reales" at bounding box center [331, 409] width 102 height 15
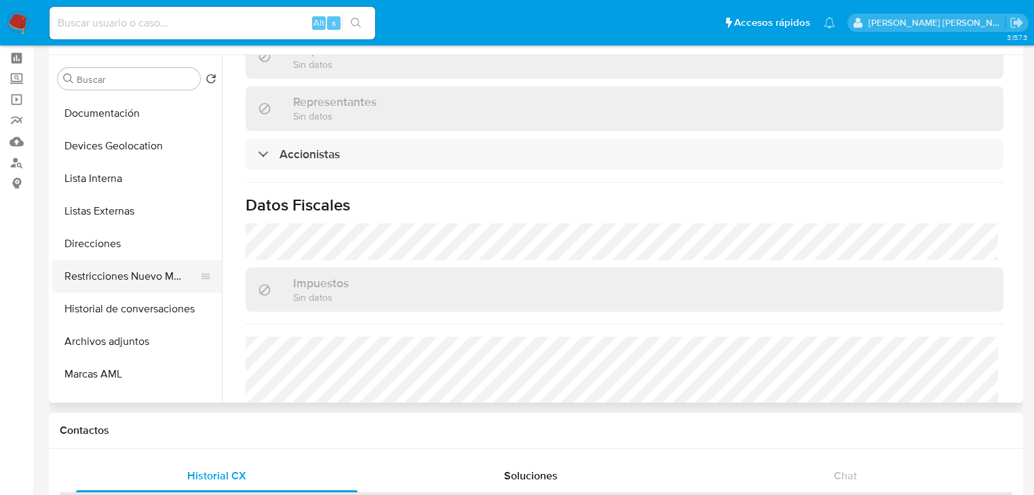
scroll to position [163, 0]
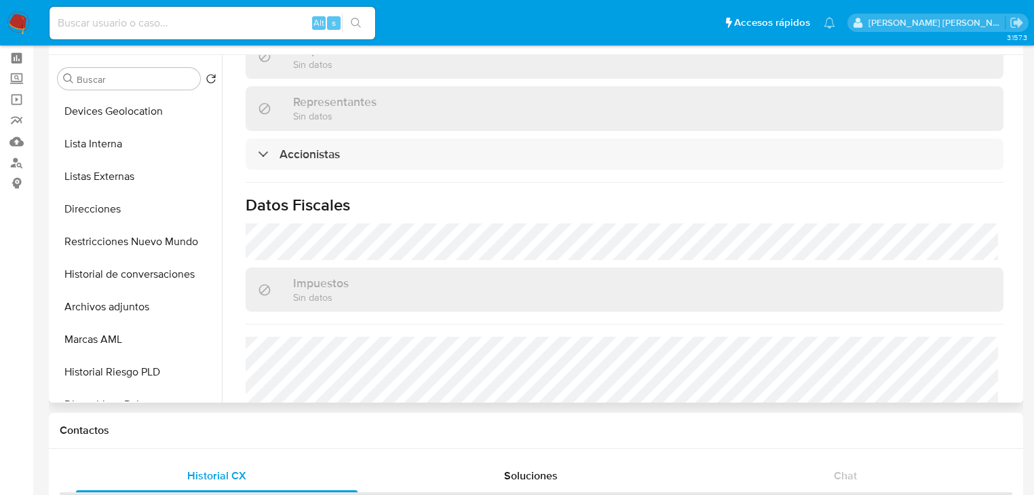
click at [161, 250] on button "Restricciones Nuevo Mundo" at bounding box center [137, 241] width 170 height 33
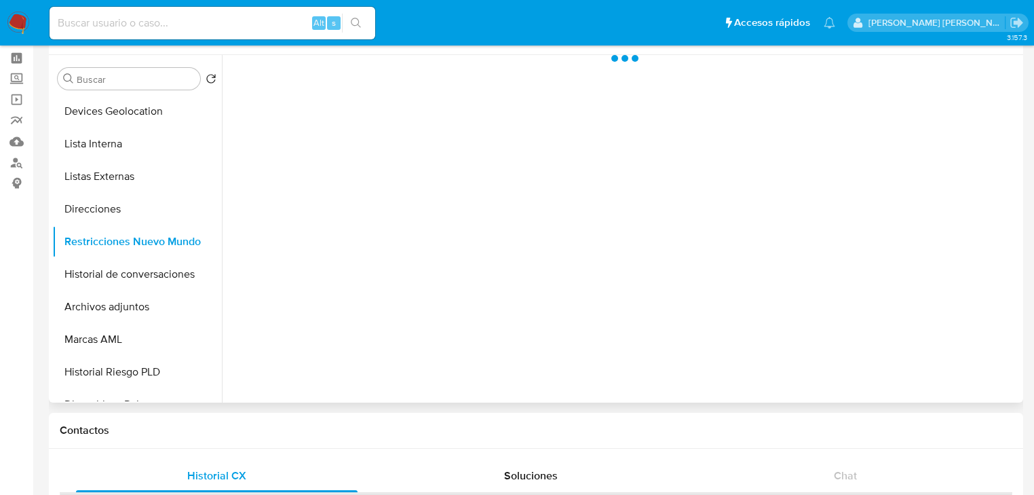
scroll to position [0, 0]
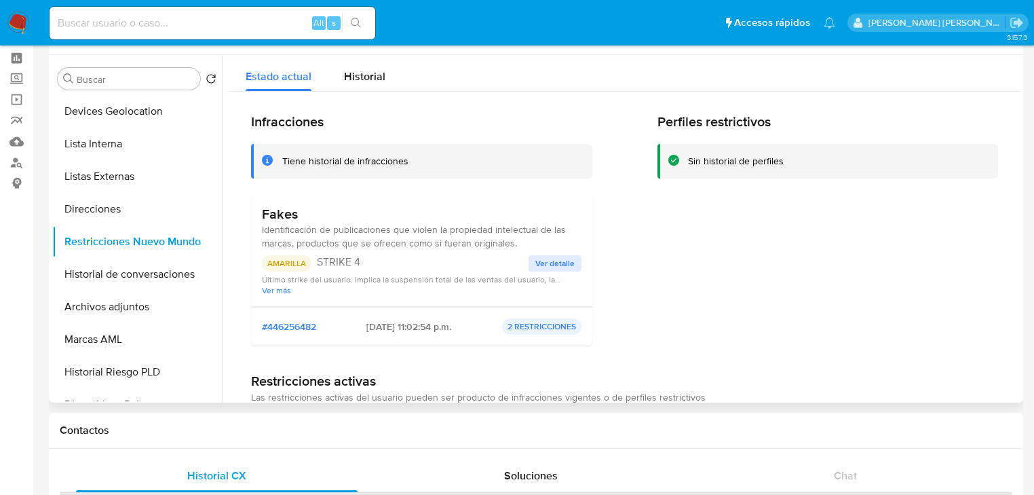
click at [561, 261] on span "Ver detalle" at bounding box center [554, 263] width 39 height 14
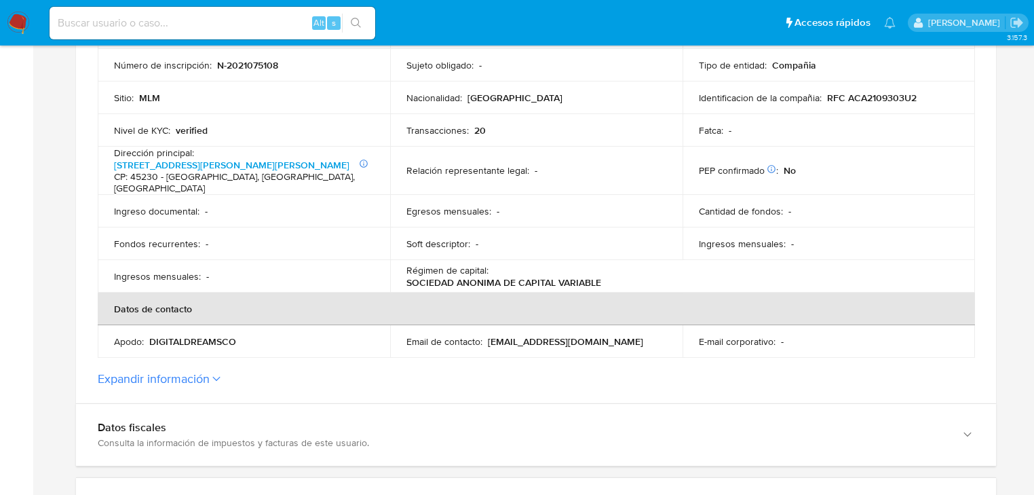
scroll to position [380, 0]
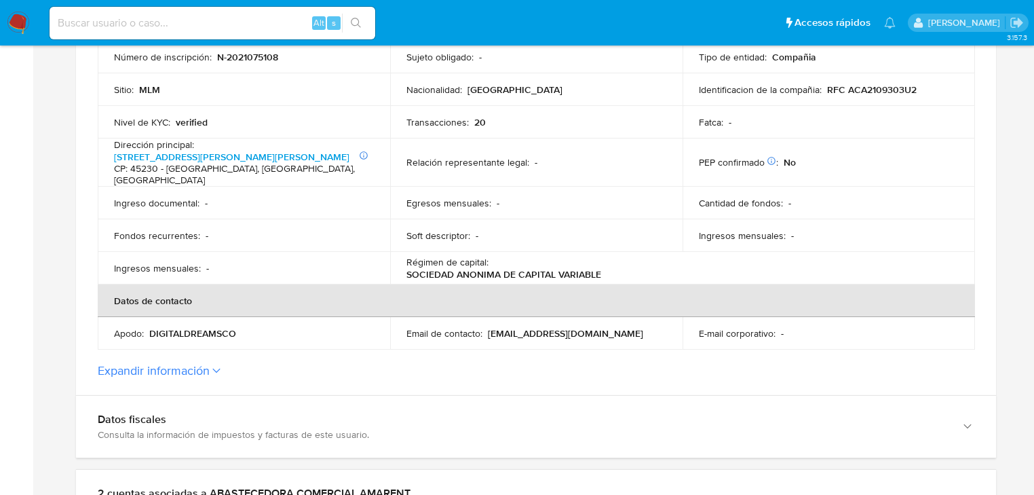
drag, startPoint x: 244, startPoint y: 326, endPoint x: 152, endPoint y: 320, distance: 92.4
click at [152, 327] on div "Apodo : DIGITALDREAMSCO" at bounding box center [244, 333] width 260 height 12
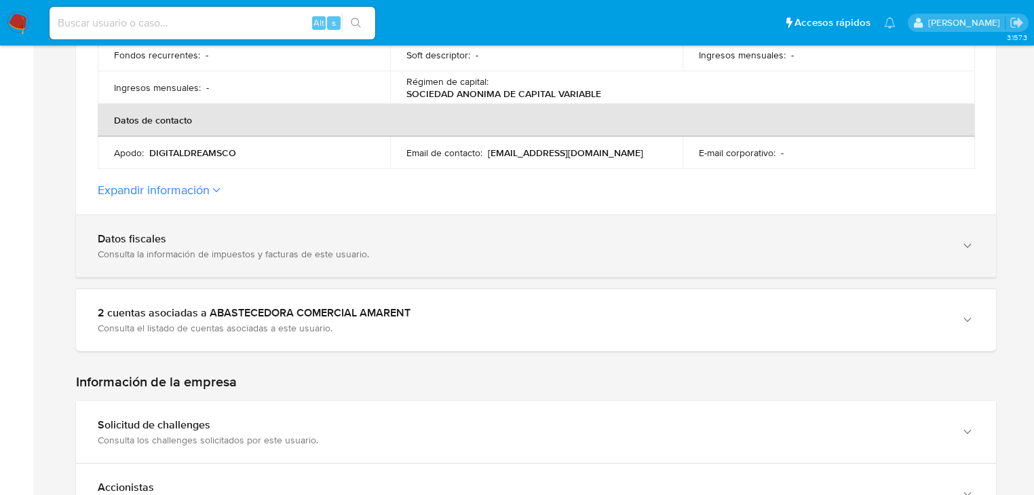
scroll to position [597, 0]
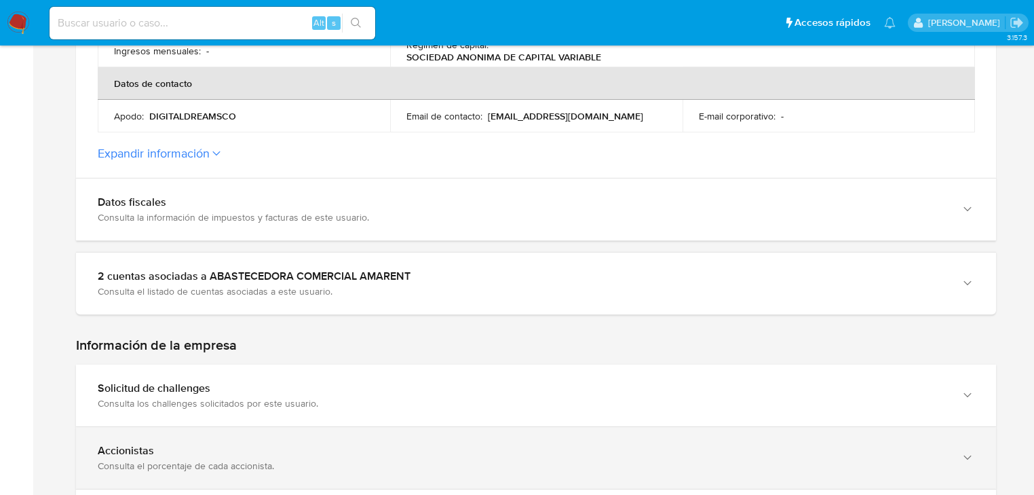
click at [169, 444] on div "Accionistas" at bounding box center [523, 451] width 850 height 14
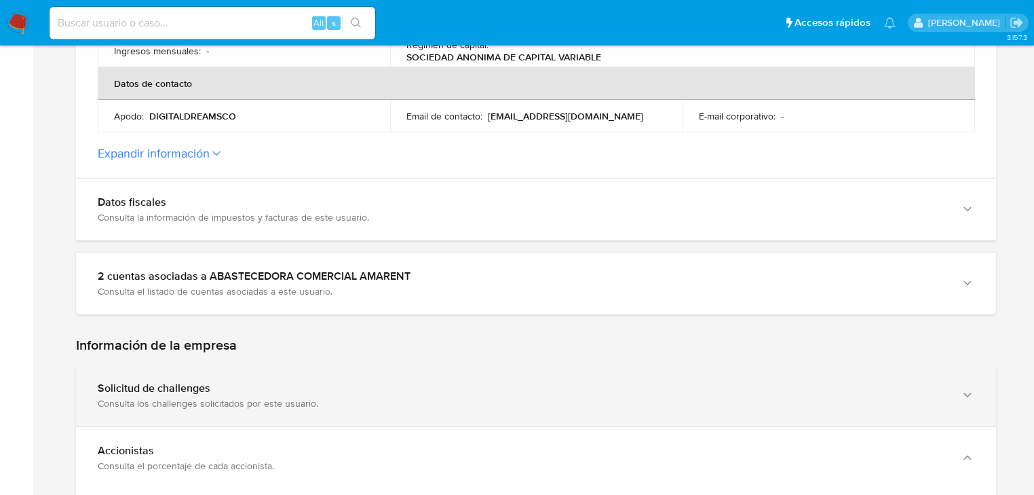
click at [204, 397] on div "Consulta los challenges solicitados por este usuario." at bounding box center [523, 403] width 850 height 12
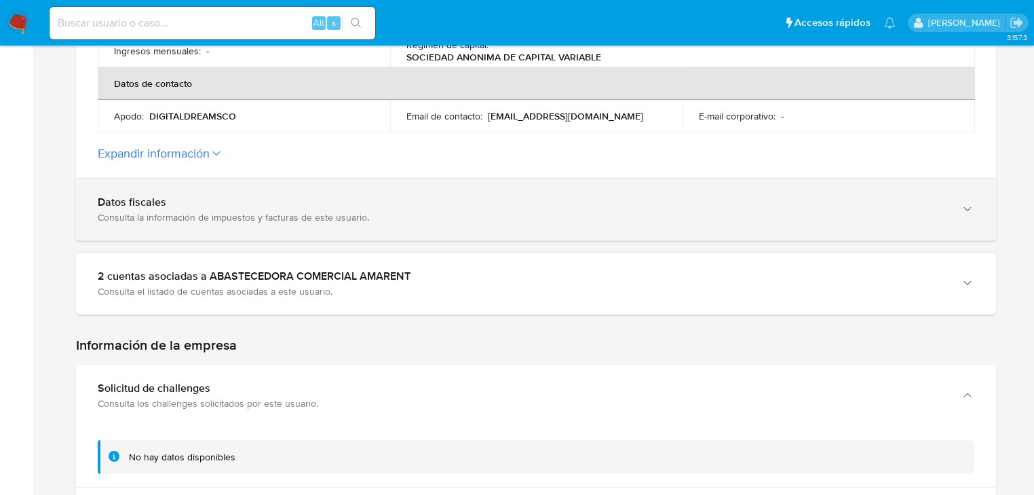
click at [248, 211] on div "Consulta la información de impuestos y facturas de este usuario." at bounding box center [523, 217] width 850 height 12
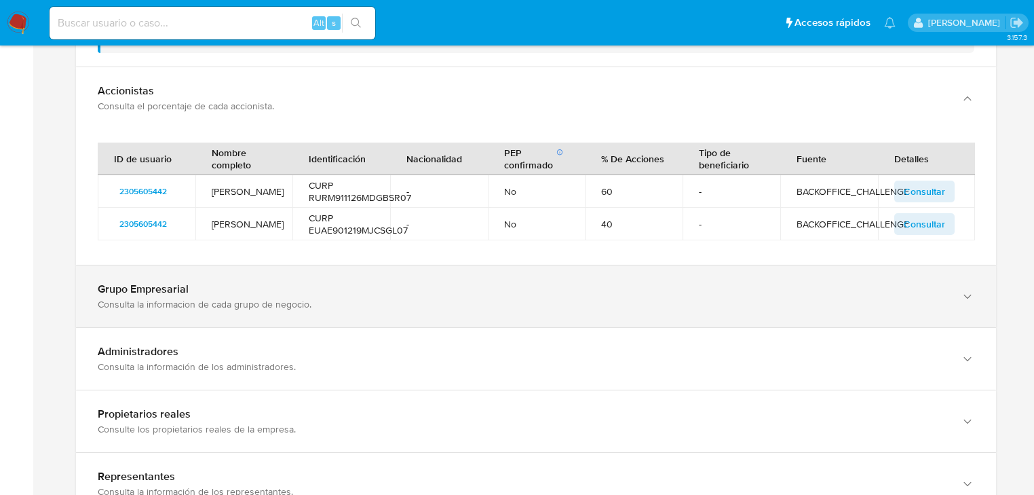
scroll to position [2009, 0]
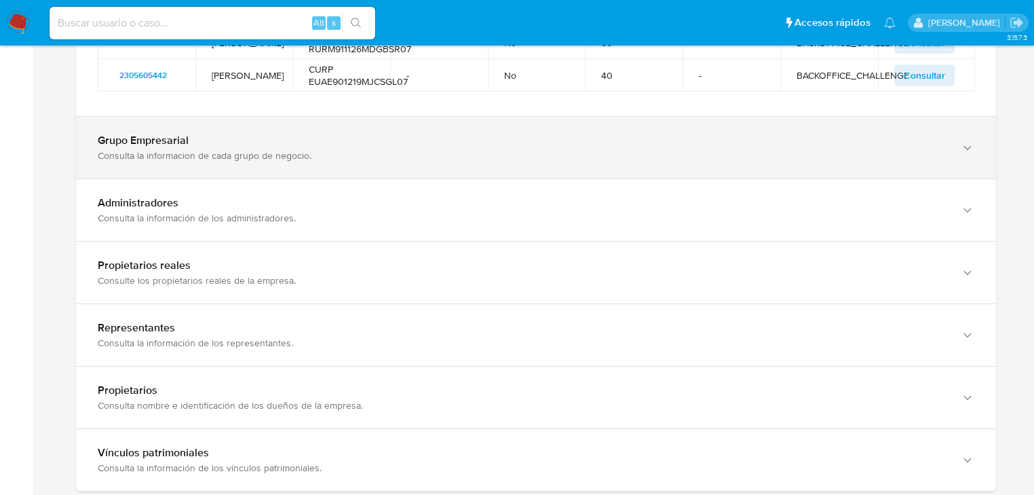
click at [269, 118] on div "Grupo Empresarial Consulta la informacion de cada grupo de negocio." at bounding box center [536, 148] width 920 height 62
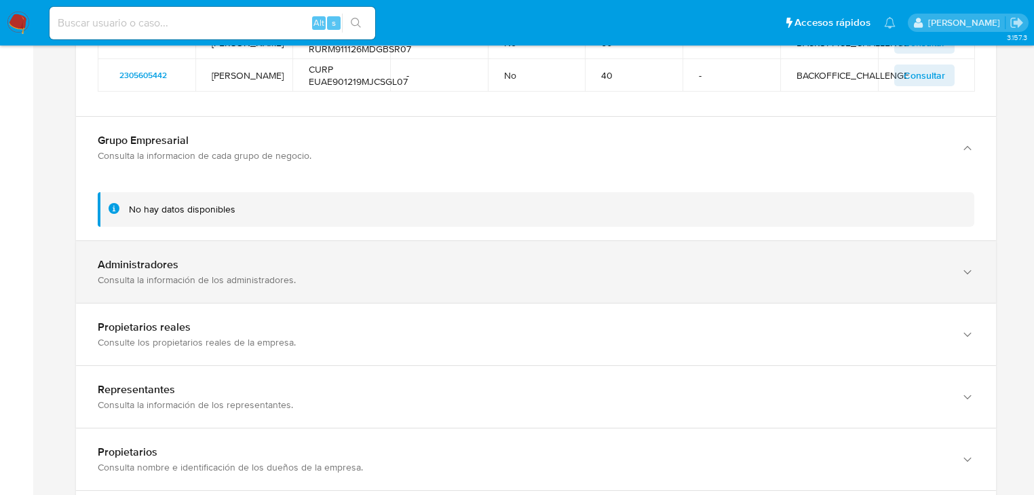
click at [252, 258] on div "Administradores" at bounding box center [523, 265] width 850 height 14
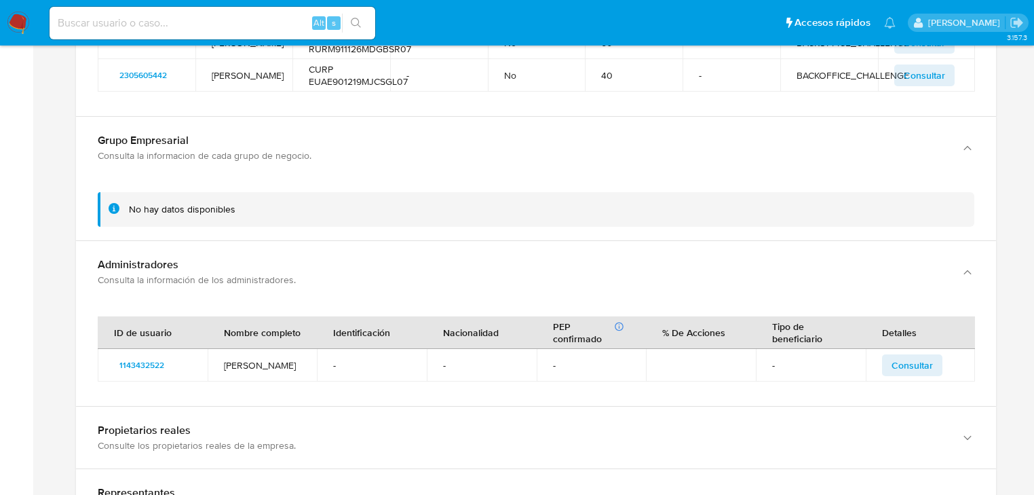
click at [240, 334] on th "Nombre completo" at bounding box center [263, 332] width 110 height 33
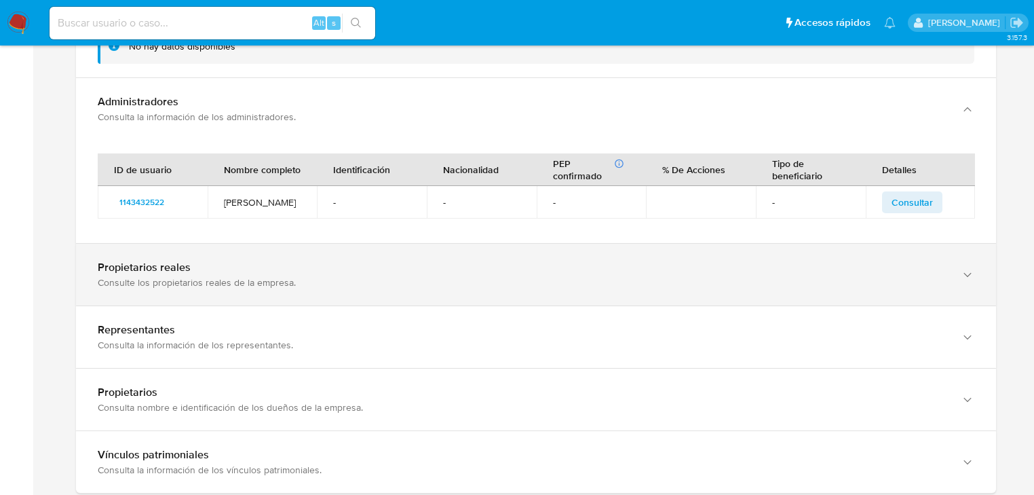
click at [242, 261] on div "Propietarios reales" at bounding box center [523, 268] width 850 height 14
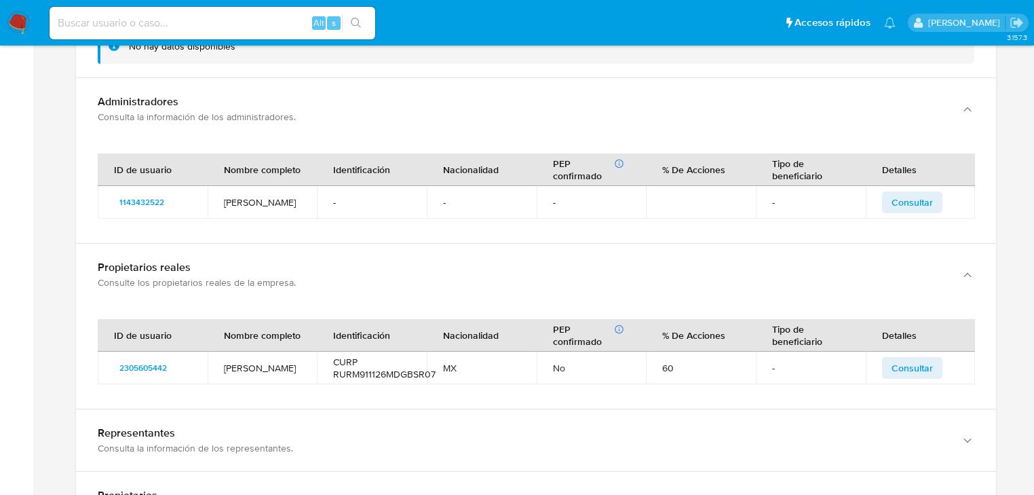
drag, startPoint x: 221, startPoint y: 383, endPoint x: 231, endPoint y: 386, distance: 10.7
click at [221, 383] on div "ID de usuario Nombre completo Identificación Nacionalidad PEP confirmado Obteni…" at bounding box center [536, 356] width 920 height 103
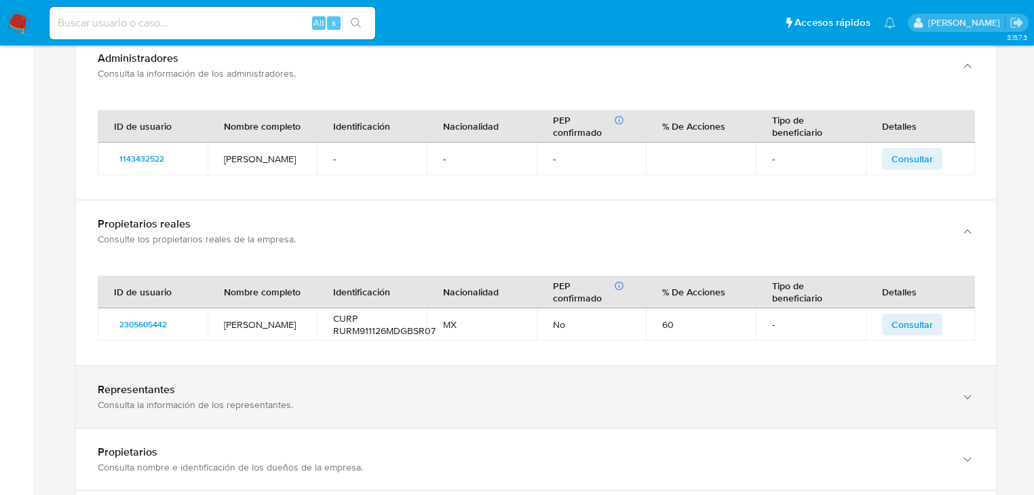
scroll to position [2280, 0]
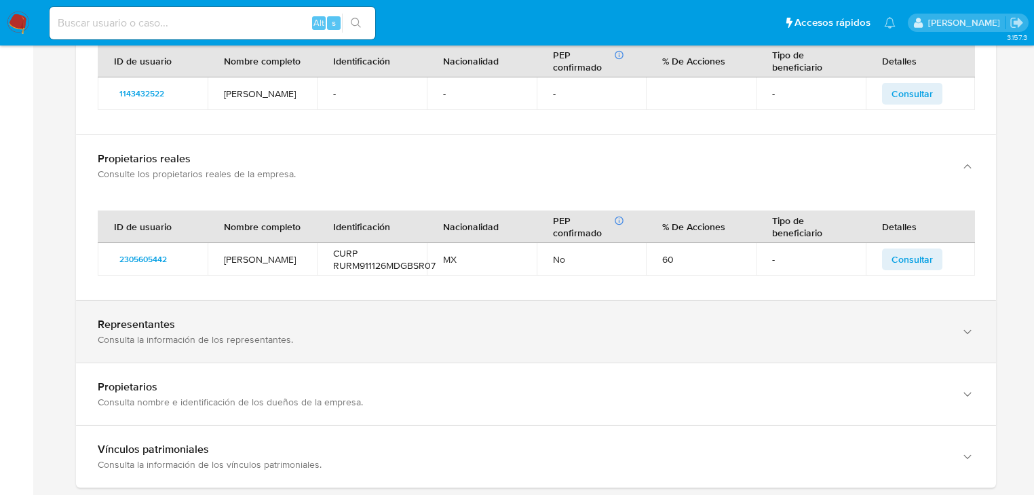
click at [246, 320] on div "Representantes" at bounding box center [523, 325] width 850 height 14
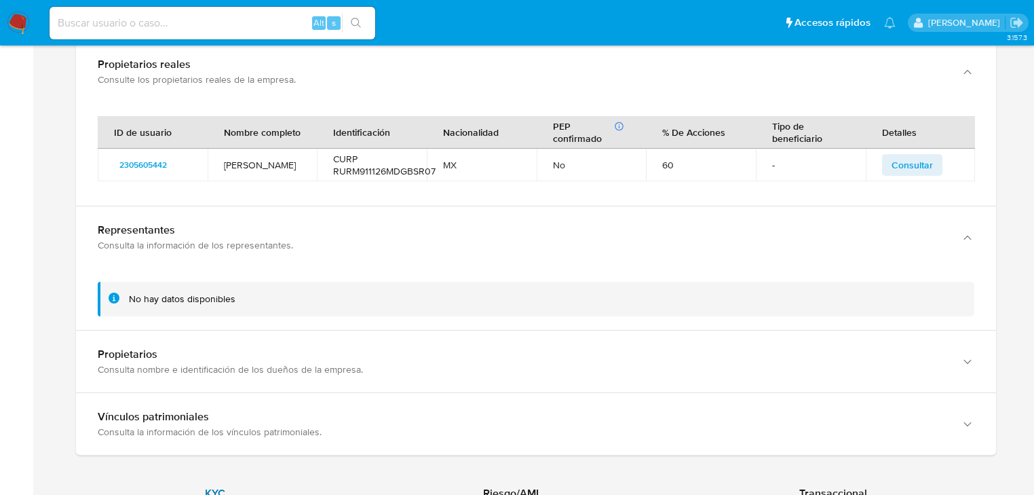
scroll to position [2497, 0]
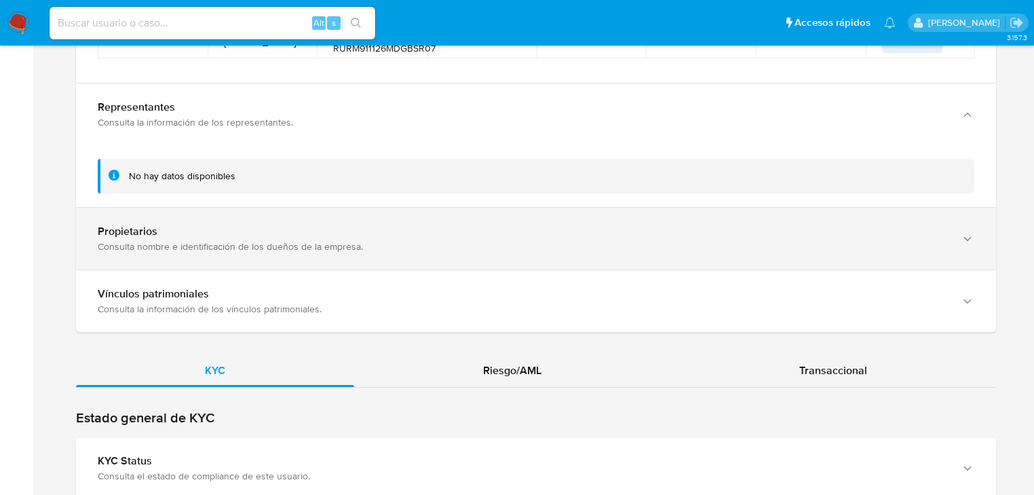
click at [261, 240] on div "Consulta nombre e identificación de los dueños de la empresa." at bounding box center [523, 246] width 850 height 12
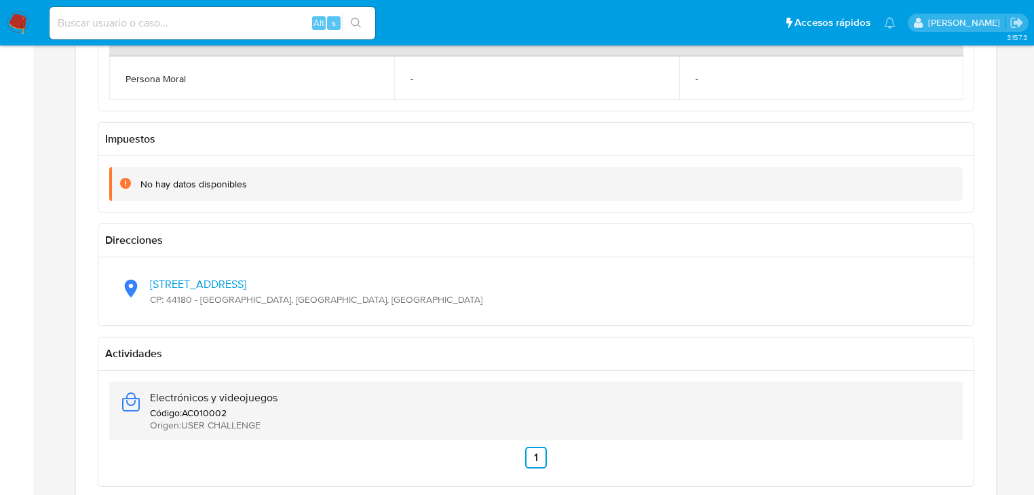
scroll to position [923, 0]
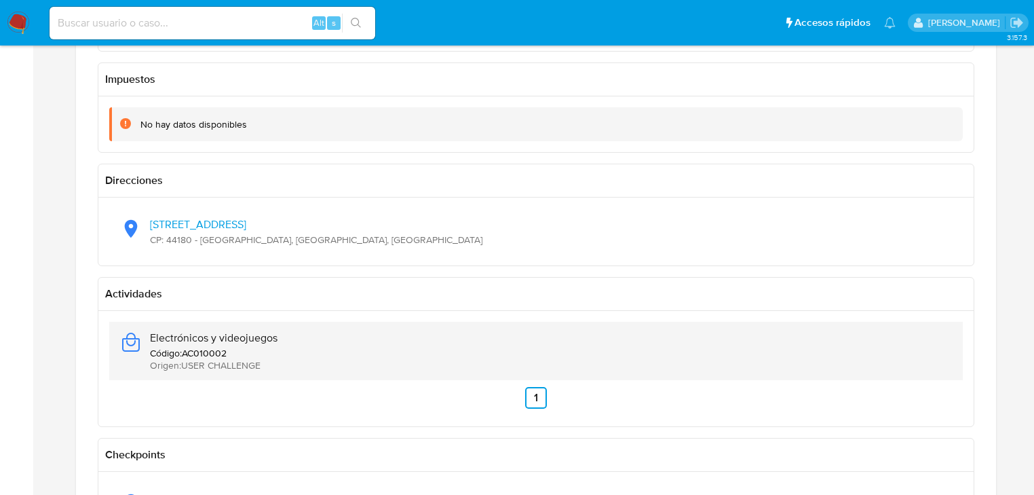
click at [189, 359] on p "Origen : USER CHALLENGE" at bounding box center [214, 365] width 128 height 12
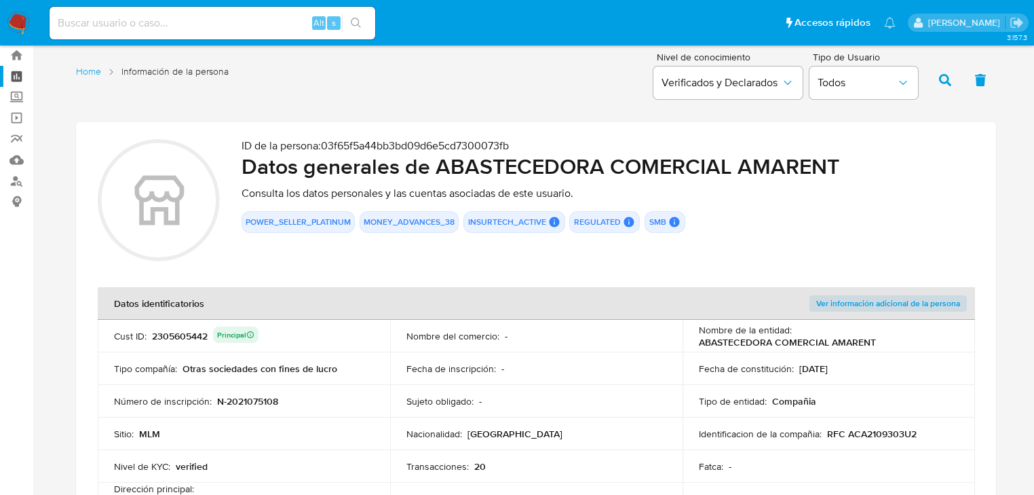
scroll to position [0, 0]
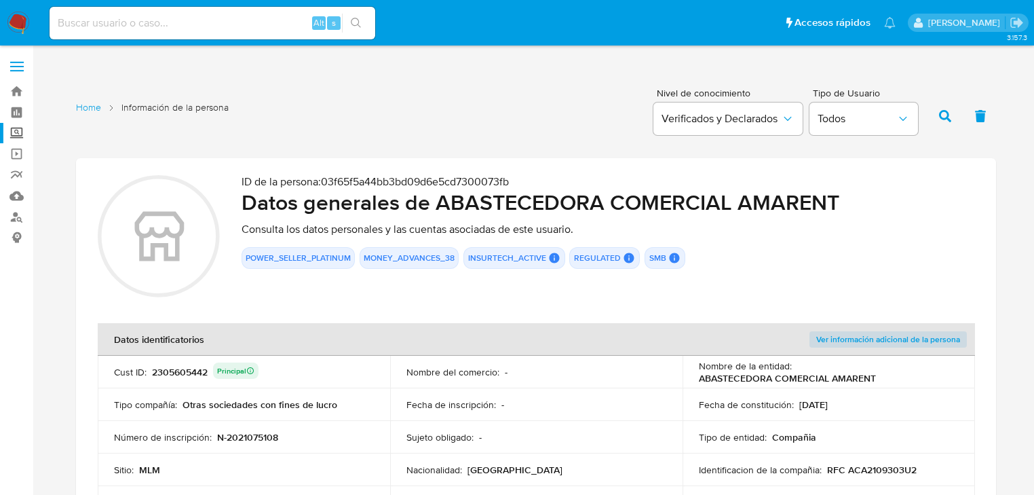
click at [22, 130] on label "Screening" at bounding box center [80, 133] width 161 height 21
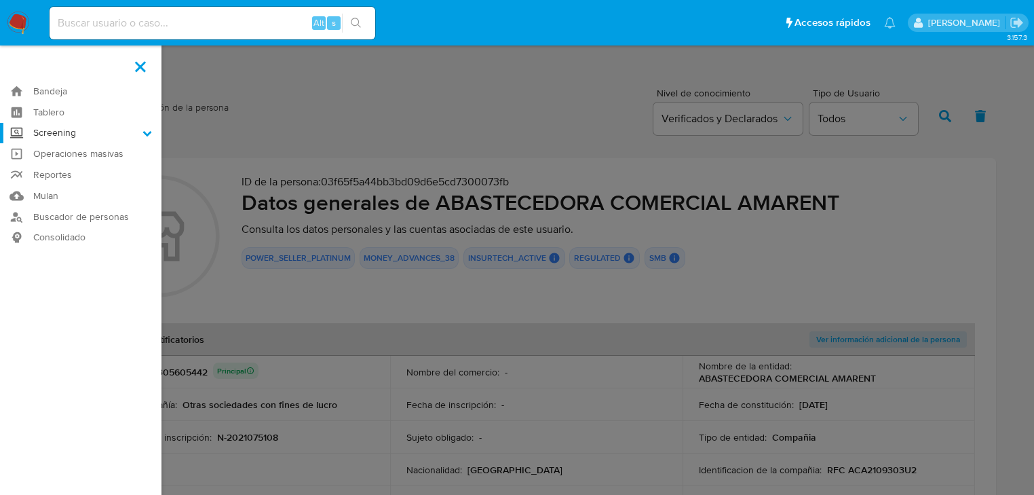
click at [0, 0] on input "Screening" at bounding box center [0, 0] width 0 height 0
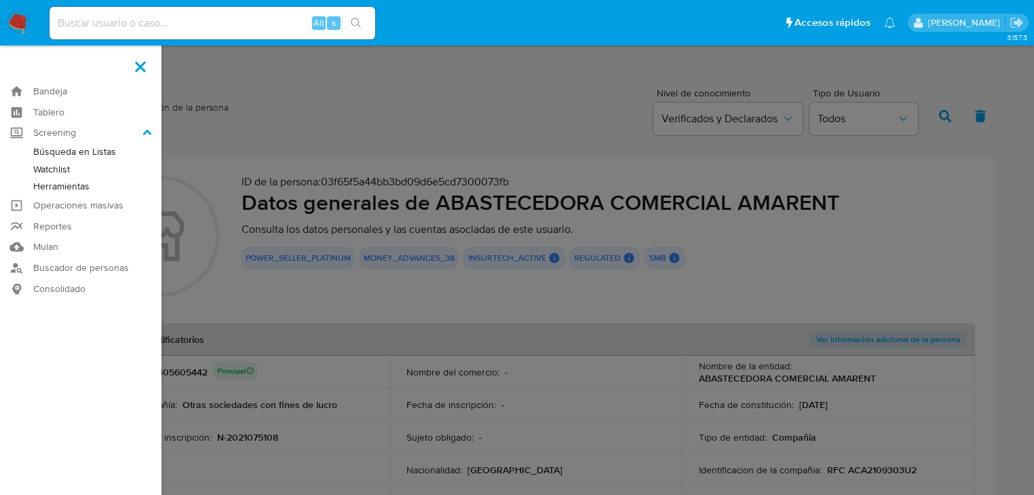
click at [72, 183] on link "Herramientas" at bounding box center [80, 186] width 161 height 17
click at [73, 186] on link "Herramientas" at bounding box center [80, 186] width 161 height 17
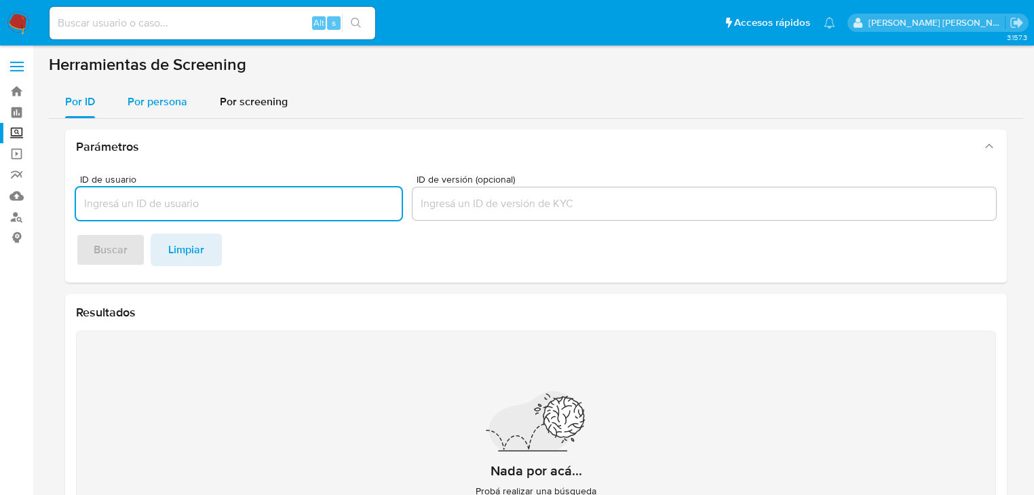
click at [143, 95] on span "Por persona" at bounding box center [158, 102] width 60 height 16
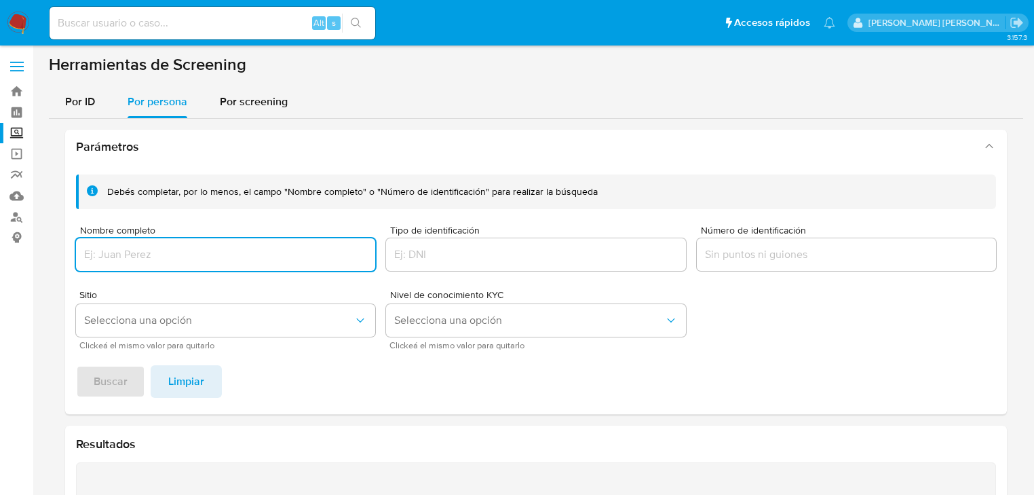
click at [147, 253] on input "Nombre completo" at bounding box center [225, 255] width 299 height 18
type input "[PERSON_NAME]"
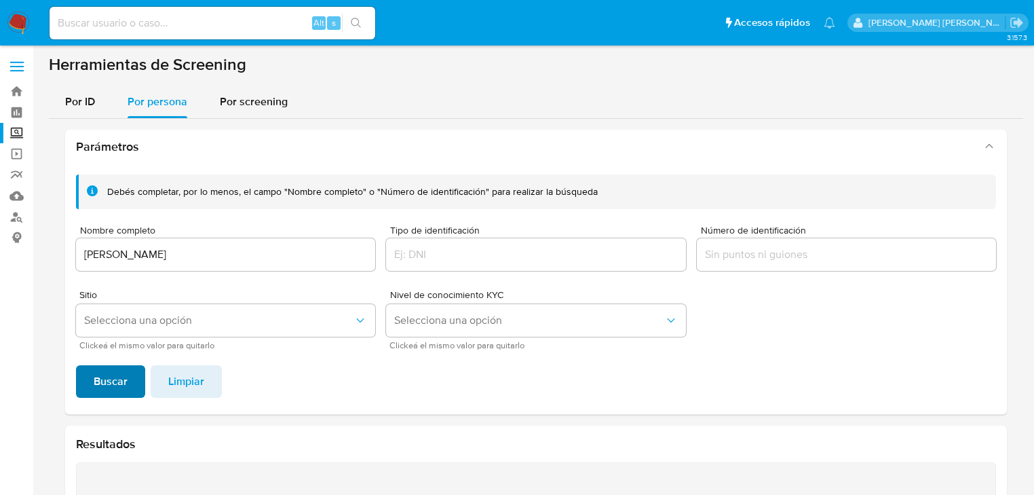
click at [108, 375] on span "Buscar" at bounding box center [111, 381] width 34 height 30
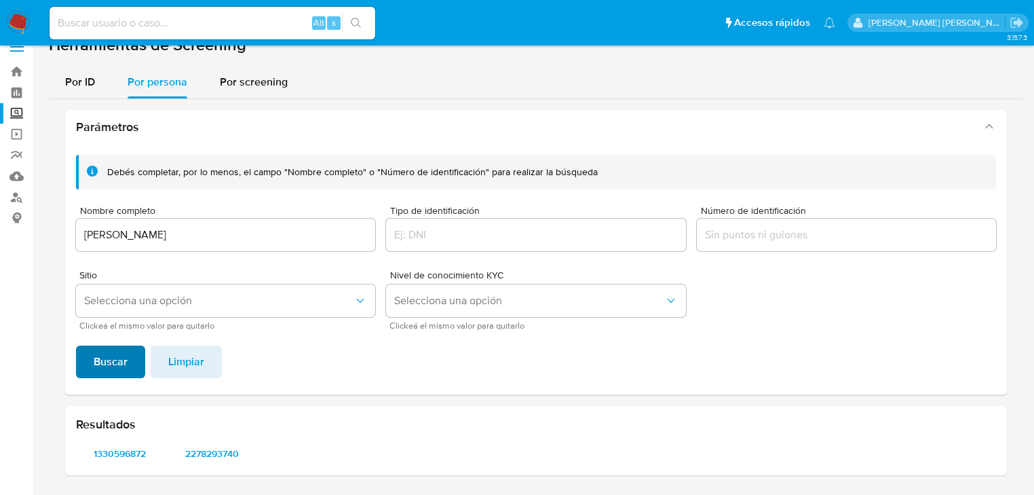
scroll to position [19, 0]
click at [122, 457] on span "1330596872" at bounding box center [119, 453] width 68 height 19
click at [213, 446] on span "2278293740" at bounding box center [212, 453] width 68 height 19
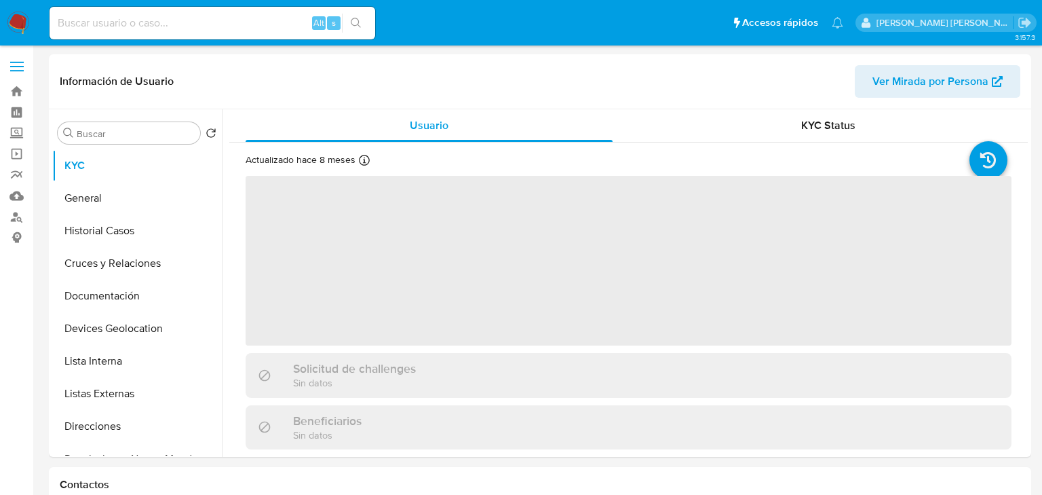
select select "10"
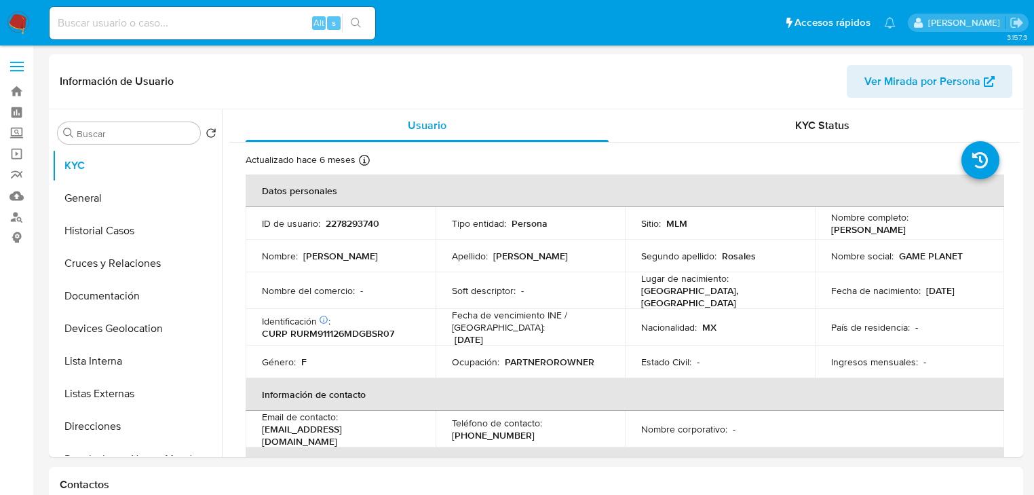
select select "10"
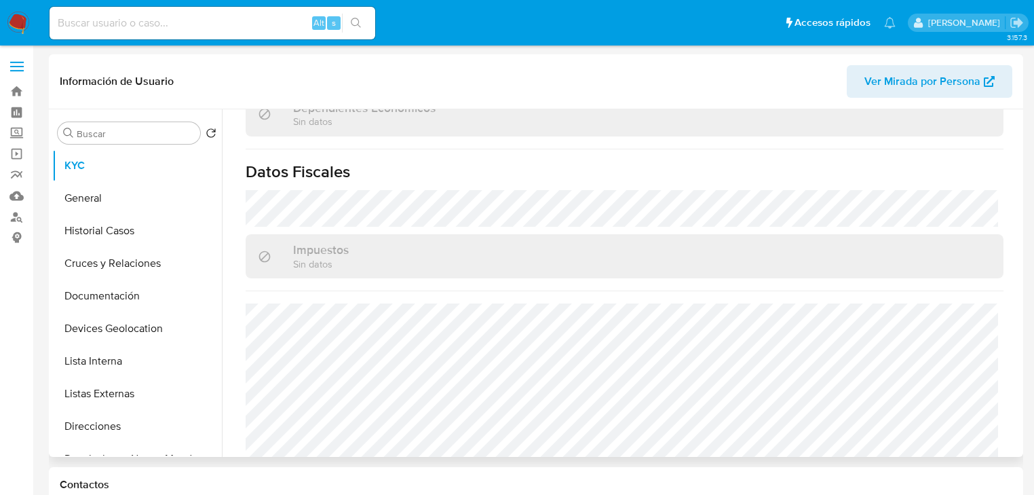
scroll to position [857, 0]
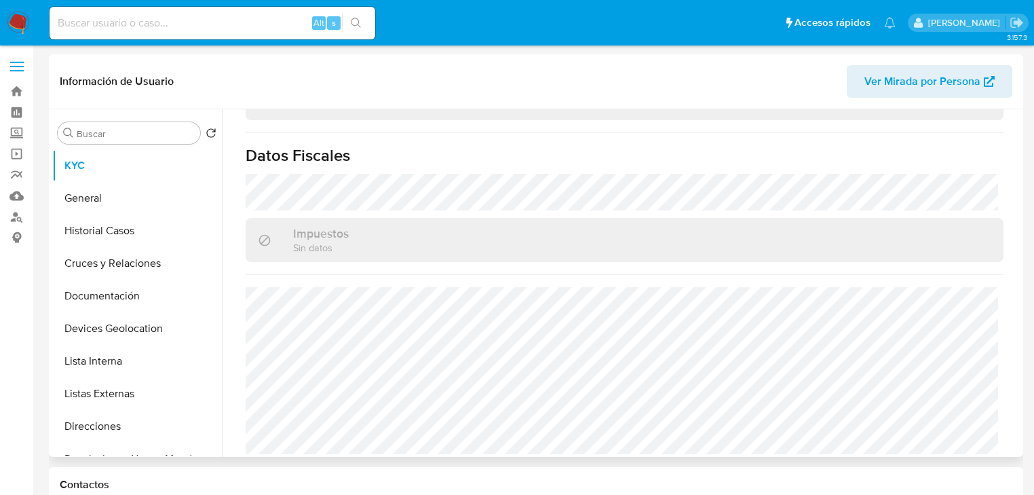
drag, startPoint x: 123, startPoint y: 396, endPoint x: 248, endPoint y: 390, distance: 124.3
click at [124, 396] on button "Listas Externas" at bounding box center [137, 393] width 170 height 33
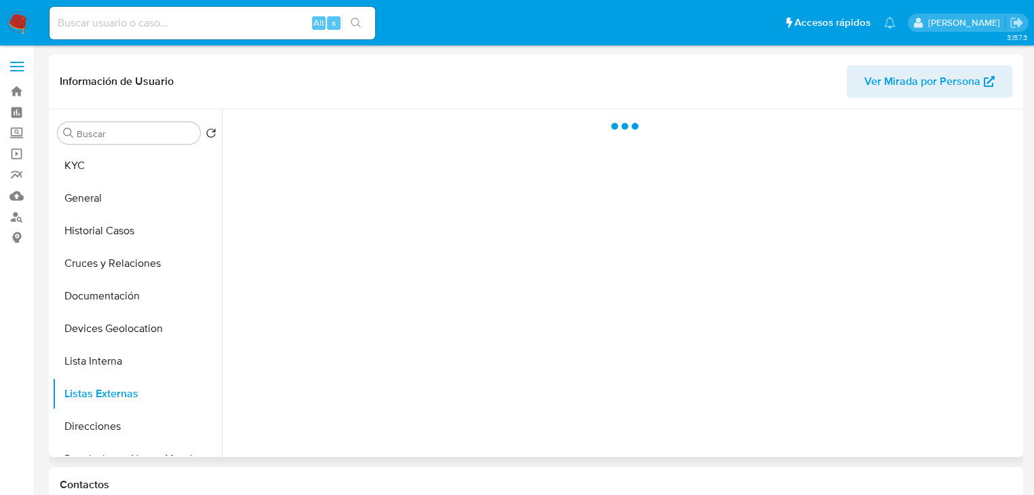
click at [442, 375] on div at bounding box center [621, 282] width 798 height 347
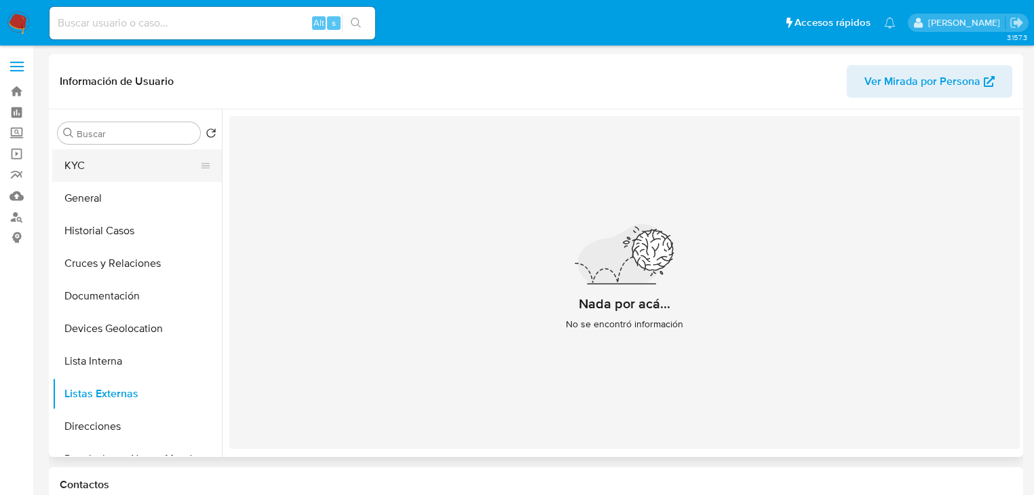
click at [79, 165] on button "KYC" at bounding box center [131, 165] width 159 height 33
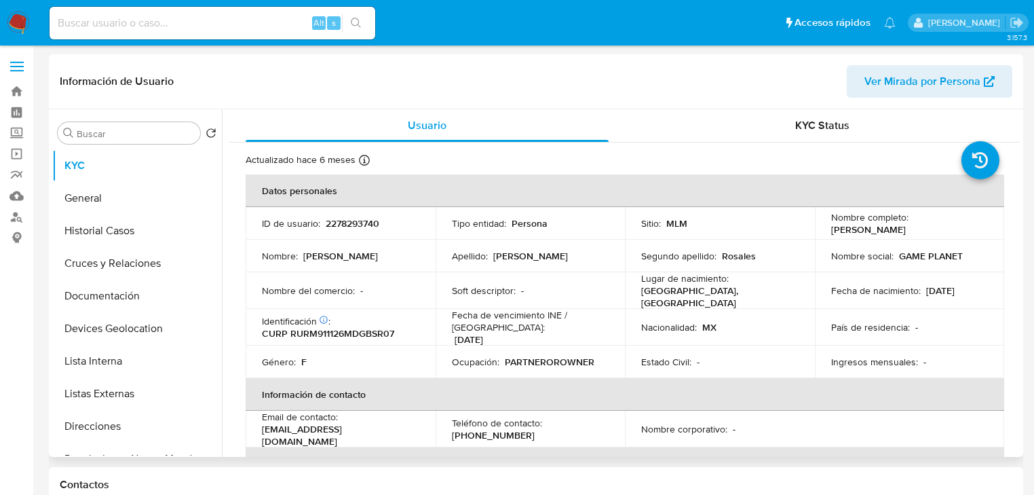
click at [351, 223] on p "2278293740" at bounding box center [353, 223] width 54 height 12
copy p "2278293740"
click at [370, 223] on p "2278293740" at bounding box center [353, 223] width 54 height 12
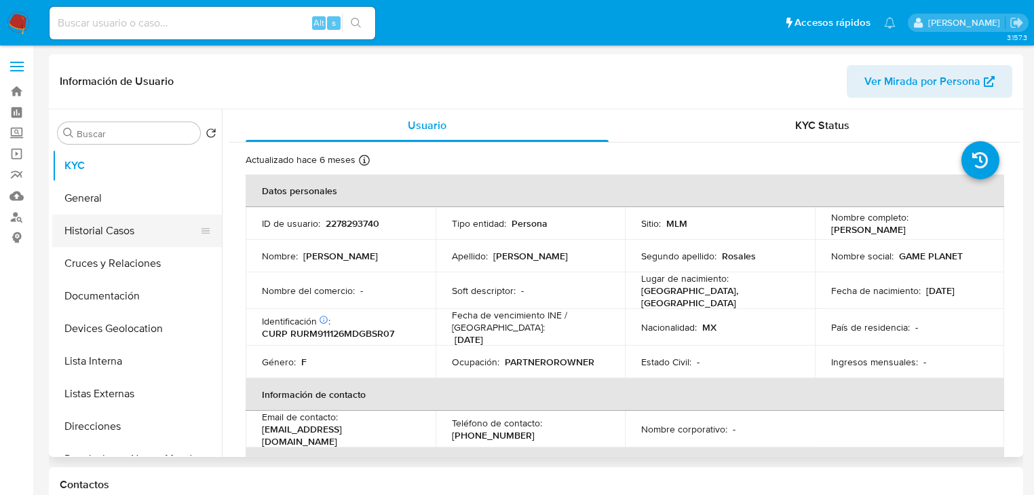
drag, startPoint x: 121, startPoint y: 258, endPoint x: 138, endPoint y: 228, distance: 34.3
click at [121, 255] on button "Cruces y Relaciones" at bounding box center [137, 263] width 170 height 33
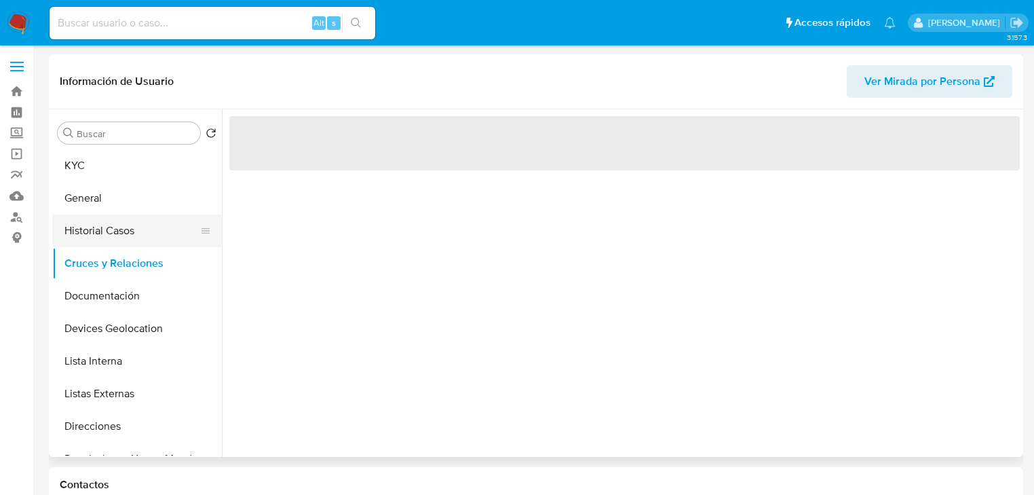
click at [136, 225] on button "Historial Casos" at bounding box center [131, 230] width 159 height 33
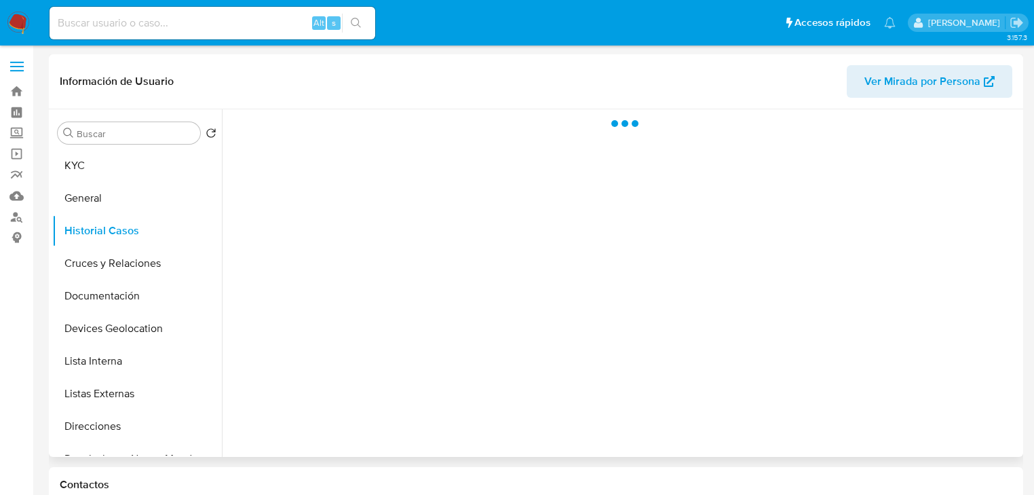
drag, startPoint x: 113, startPoint y: 307, endPoint x: 366, endPoint y: 192, distance: 278.5
click at [113, 303] on button "Documentación" at bounding box center [137, 296] width 170 height 33
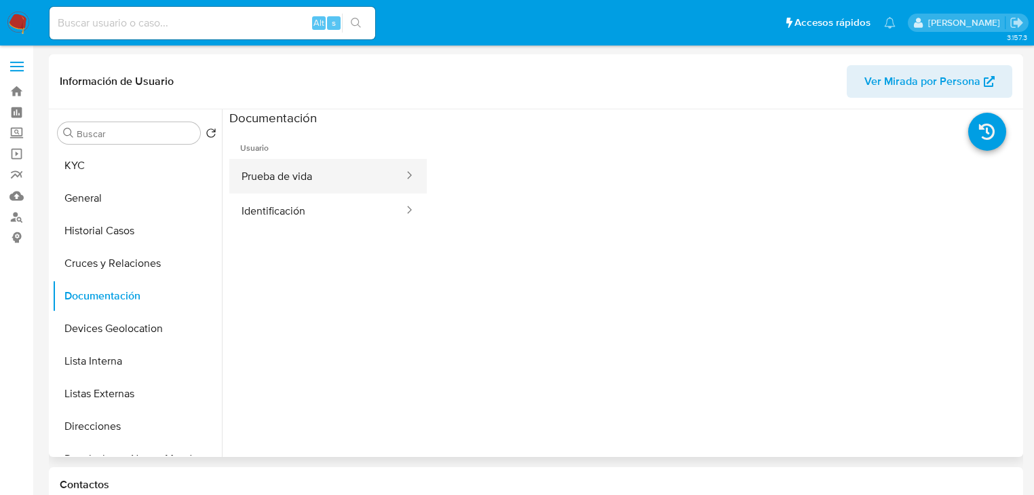
click at [307, 170] on button "Prueba de vida" at bounding box center [317, 176] width 176 height 35
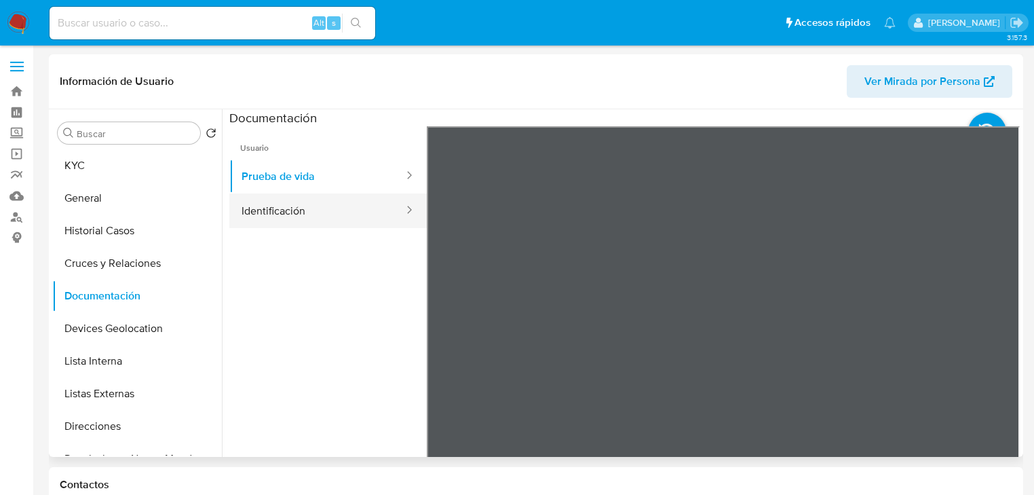
drag, startPoint x: 339, startPoint y: 209, endPoint x: 396, endPoint y: 209, distance: 57.7
click at [339, 208] on button "Identificación" at bounding box center [317, 210] width 176 height 35
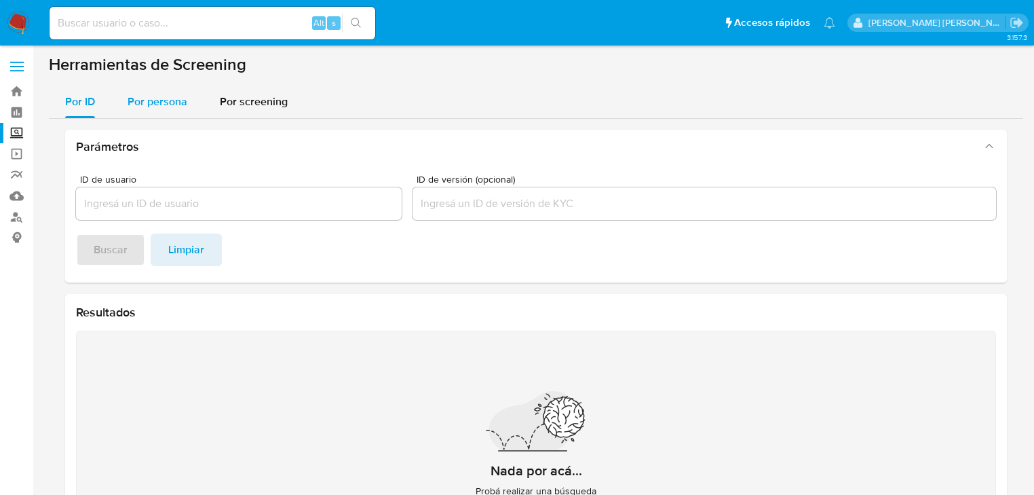
click at [156, 98] on span "Por persona" at bounding box center [158, 102] width 60 height 16
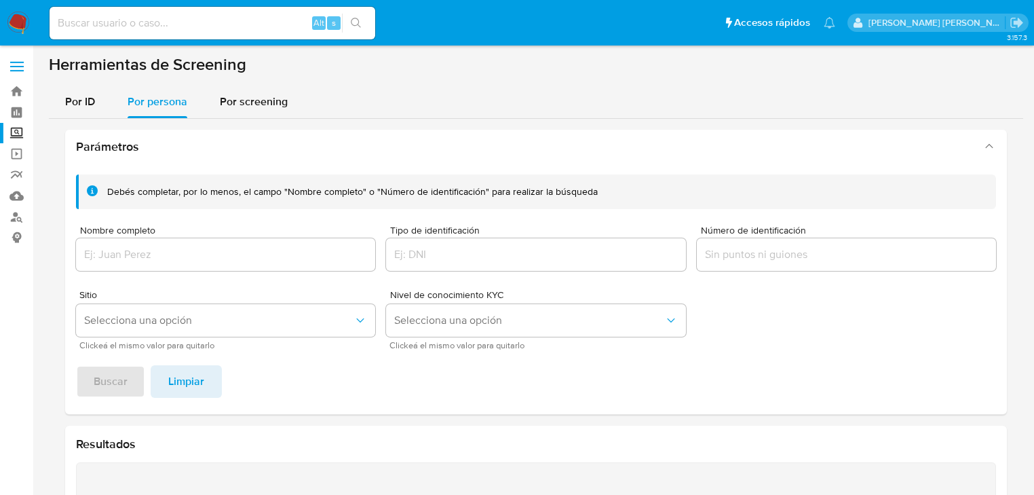
click at [71, 12] on div "Alt s" at bounding box center [213, 23] width 326 height 33
click at [71, 25] on input at bounding box center [213, 23] width 326 height 18
paste input "Caso YQvAExiX3S9rrgwStFY1r5EV"
type input "Caso YQvAExiX3S9rrgwStFY1r5EV"
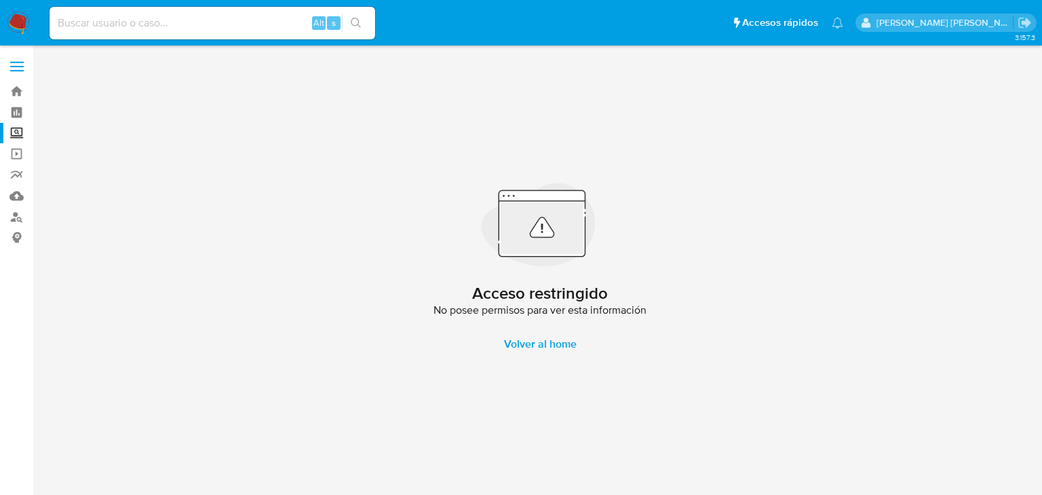
click at [71, 24] on input at bounding box center [213, 23] width 326 height 18
paste input "Caso YQvAExiX3S9rrgwStFY1r5EV"
drag, startPoint x: 50, startPoint y: 20, endPoint x: 0, endPoint y: -18, distance: 62.4
click at [0, 0] on html "Pausado Ver notificaciones Caso YQvAExiX3S9rrgwStFY1r5EV Alt s Accesos rápidos …" at bounding box center [521, 247] width 1042 height 495
type input "YQvAExiX3S9rrgwStFY1r5EV"
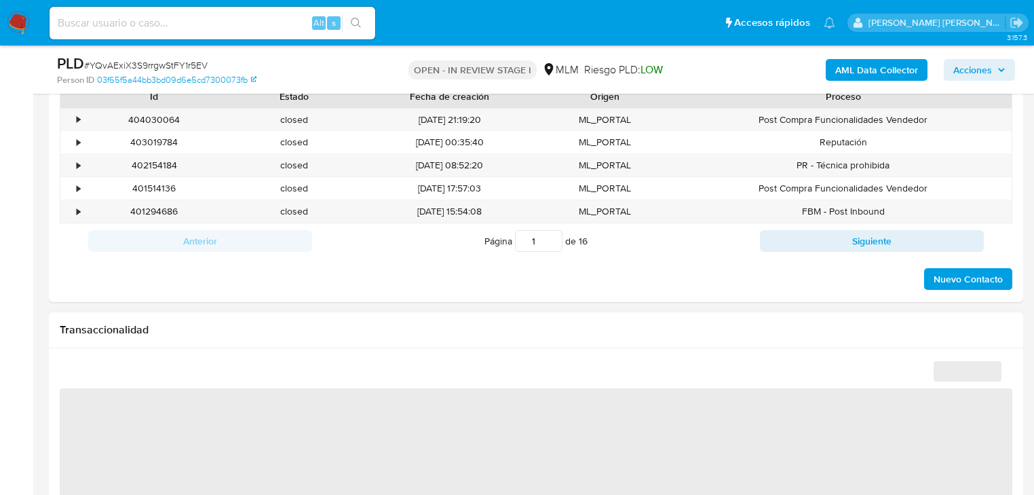
scroll to position [1042, 0]
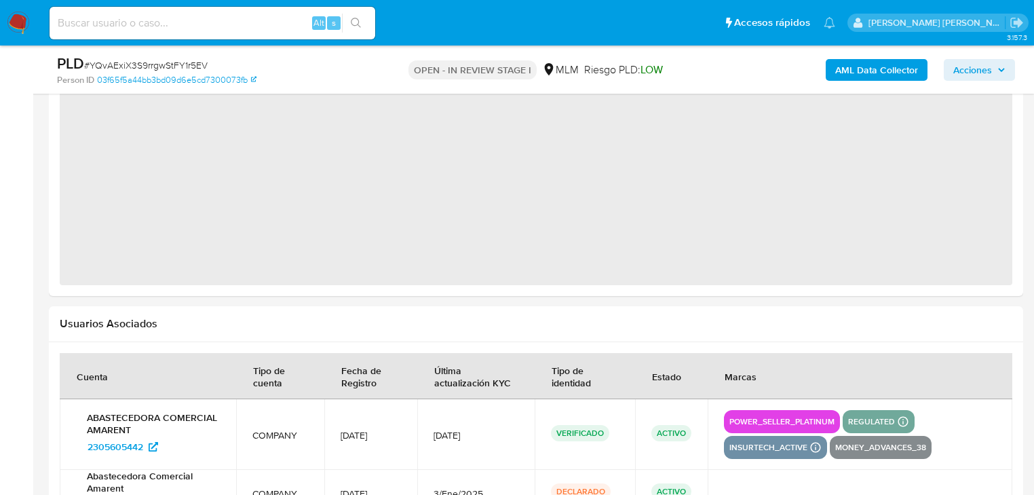
select select "10"
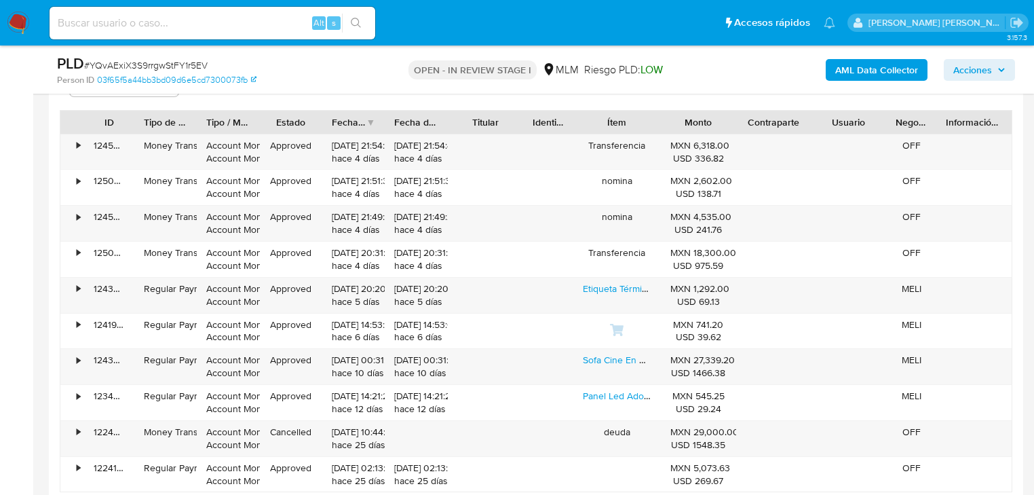
scroll to position [1415, 0]
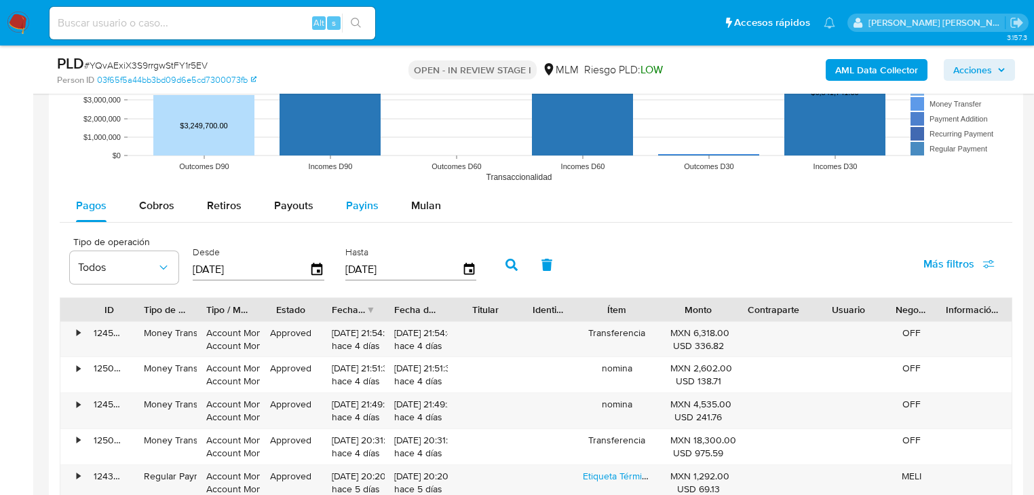
drag, startPoint x: 174, startPoint y: 200, endPoint x: 362, endPoint y: 214, distance: 189.2
click at [173, 200] on button "Cobros" at bounding box center [157, 205] width 68 height 33
select select "10"
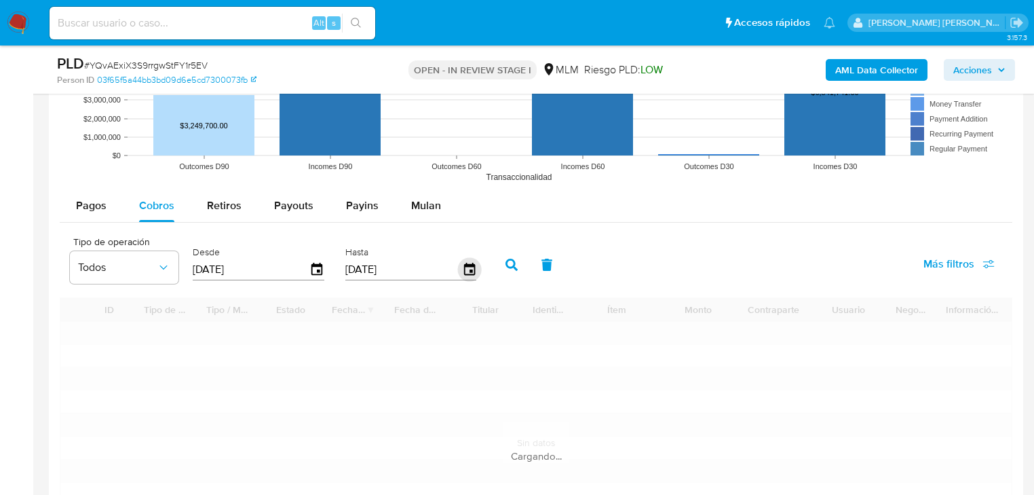
click at [472, 263] on icon "button" at bounding box center [468, 269] width 11 height 12
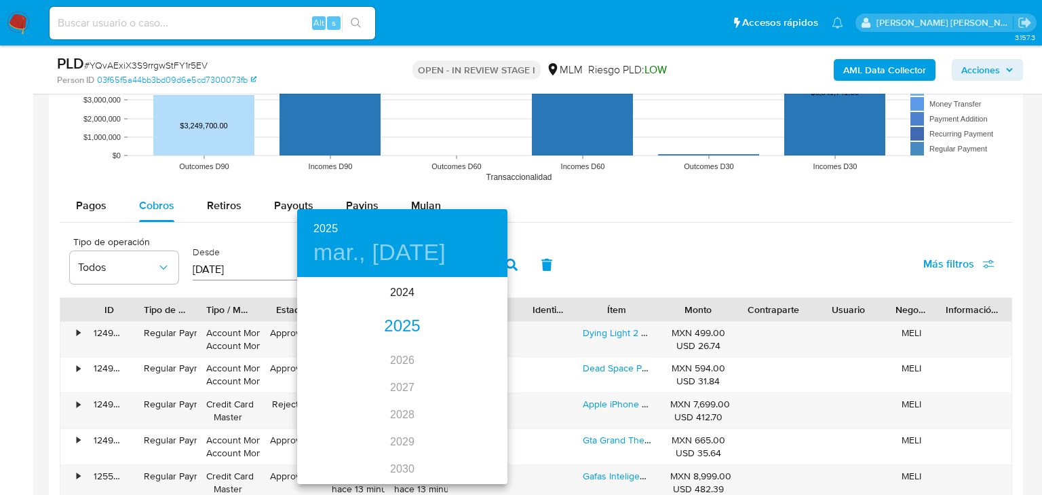
click at [413, 323] on div "2025" at bounding box center [402, 326] width 210 height 27
click at [326, 406] on div "[DATE]." at bounding box center [332, 406] width 70 height 51
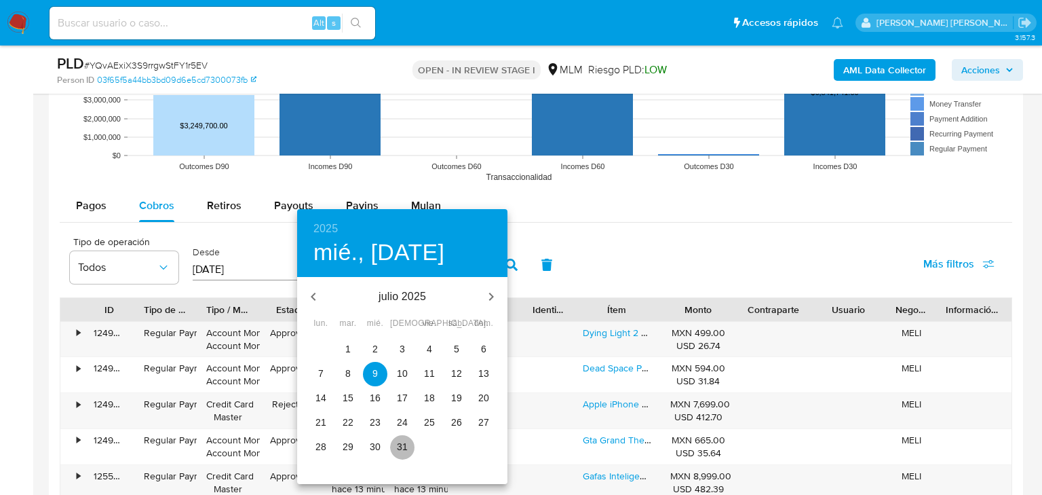
click at [413, 448] on span "31" at bounding box center [402, 447] width 24 height 14
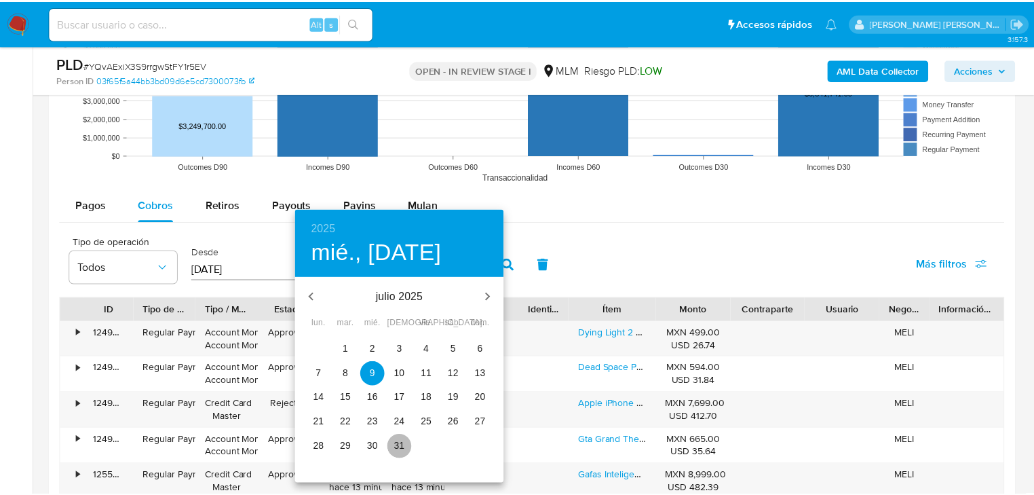
type input "[DATE]"
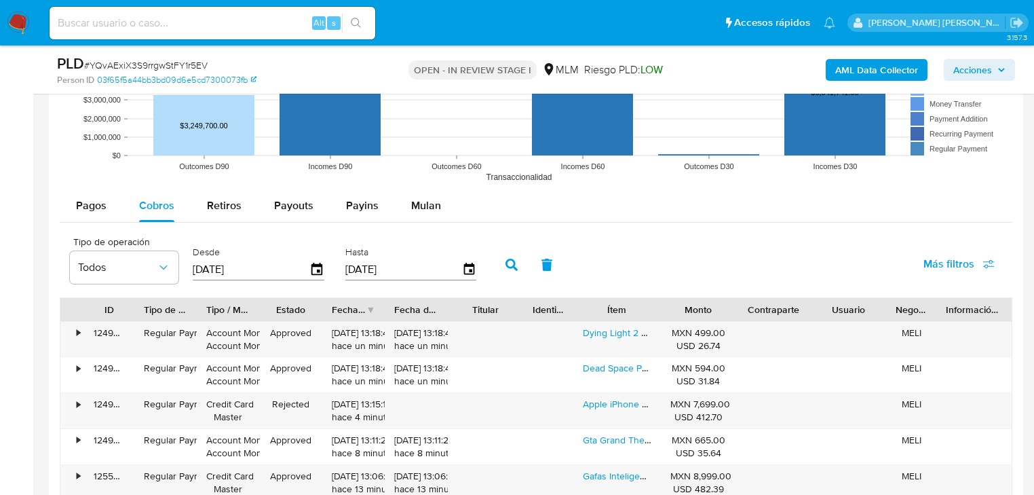
click at [506, 255] on button "button" at bounding box center [511, 264] width 35 height 33
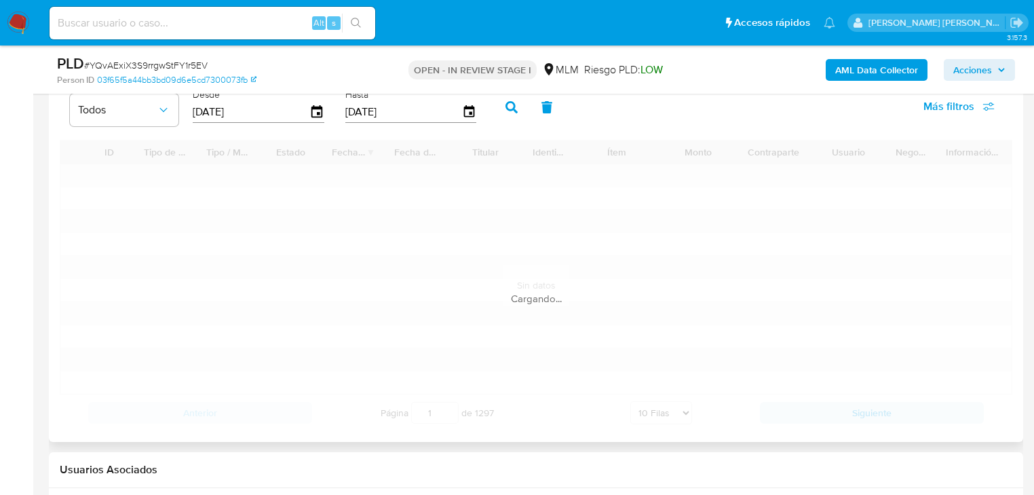
scroll to position [1578, 0]
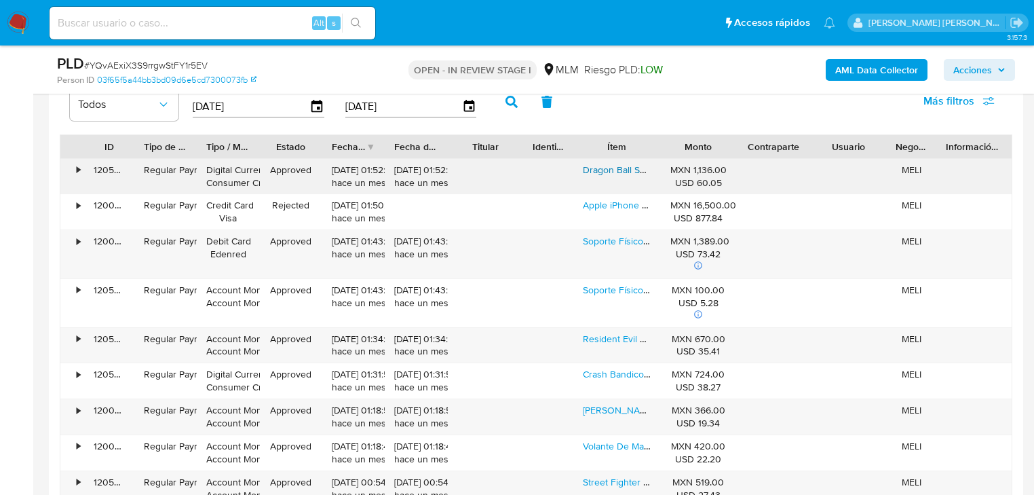
click at [626, 166] on link "Dragon Ball Sparking Zero Playstation 5" at bounding box center [666, 170] width 166 height 14
drag, startPoint x: 622, startPoint y: 204, endPoint x: 590, endPoint y: 192, distance: 33.9
click at [621, 204] on link "Apple iPhone 15 Pro (128 Gb) - Titanio Azul (e Sim) Titanio Azul" at bounding box center [712, 205] width 259 height 14
click at [606, 340] on link "Resident Evil 2 Formato Físico Ps5" at bounding box center [655, 339] width 145 height 14
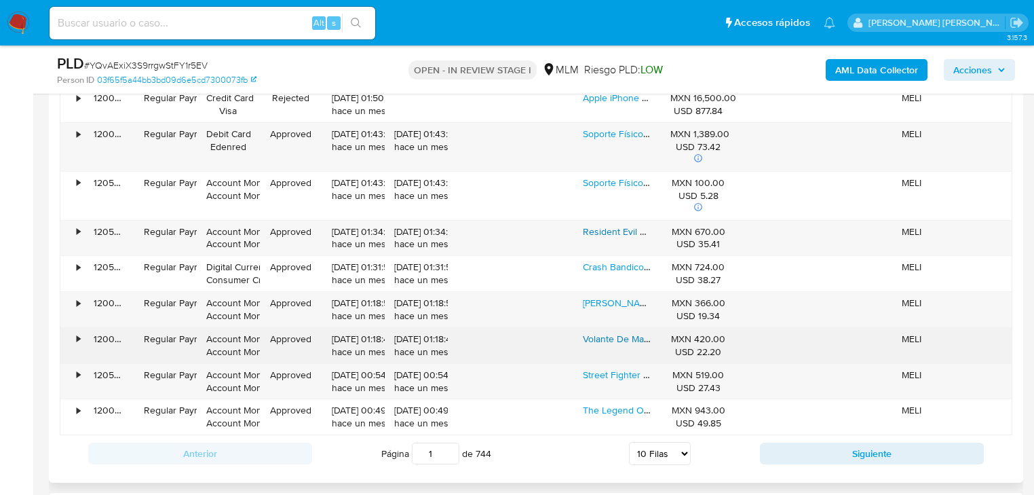
scroll to position [1741, 0]
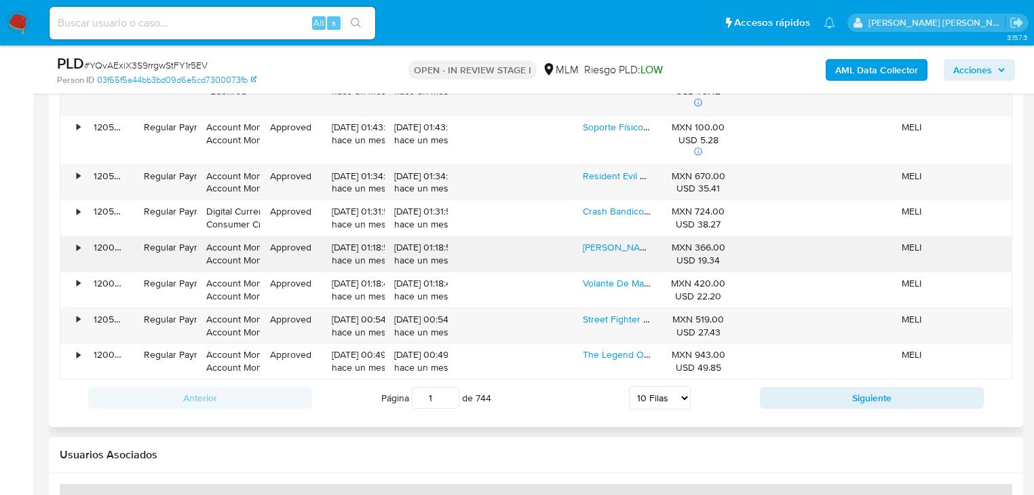
click at [616, 252] on div "[PERSON_NAME] Kart 8 Deluxe Luigi Wheel Hori Nintendo Switch Color Verde Neón" at bounding box center [617, 253] width 88 height 35
click at [618, 244] on link "[PERSON_NAME] Kart 8 Deluxe Luigi Wheel Hori Nintendo Switch Color Verde Neón" at bounding box center [760, 247] width 354 height 14
click at [785, 389] on button "Siguiente" at bounding box center [872, 398] width 224 height 22
type input "2"
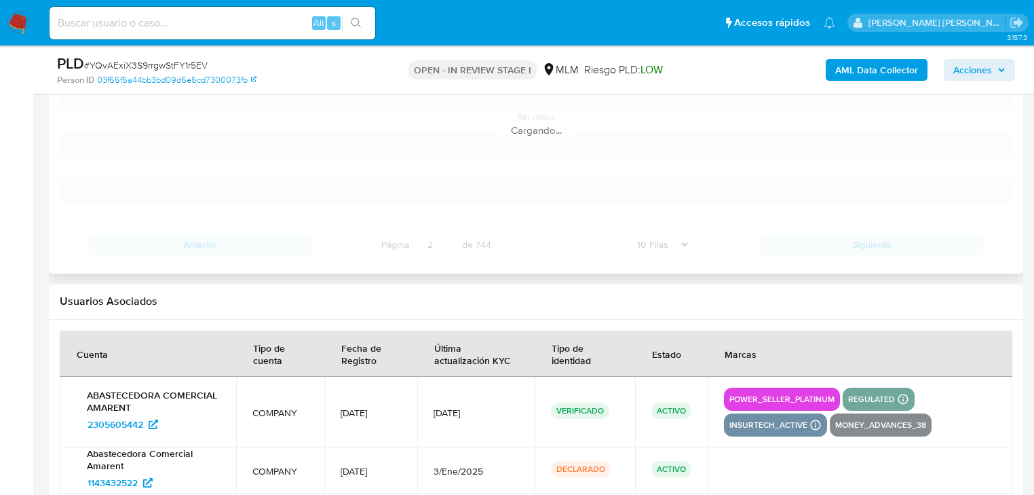
scroll to position [1524, 0]
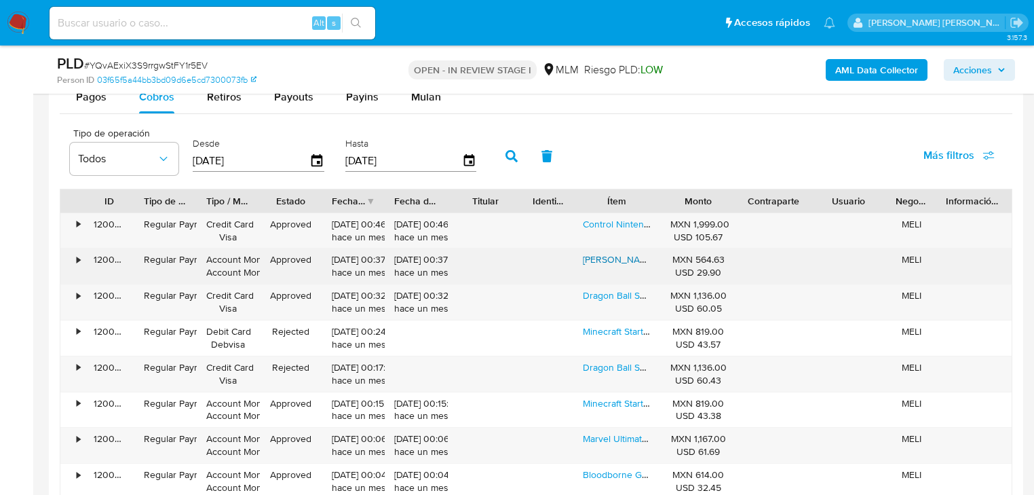
click at [624, 258] on link "[PERSON_NAME] [PERSON_NAME] Of Hope Nintendo Switch Físico Standard Edition" at bounding box center [760, 259] width 355 height 14
